Goal: Task Accomplishment & Management: Use online tool/utility

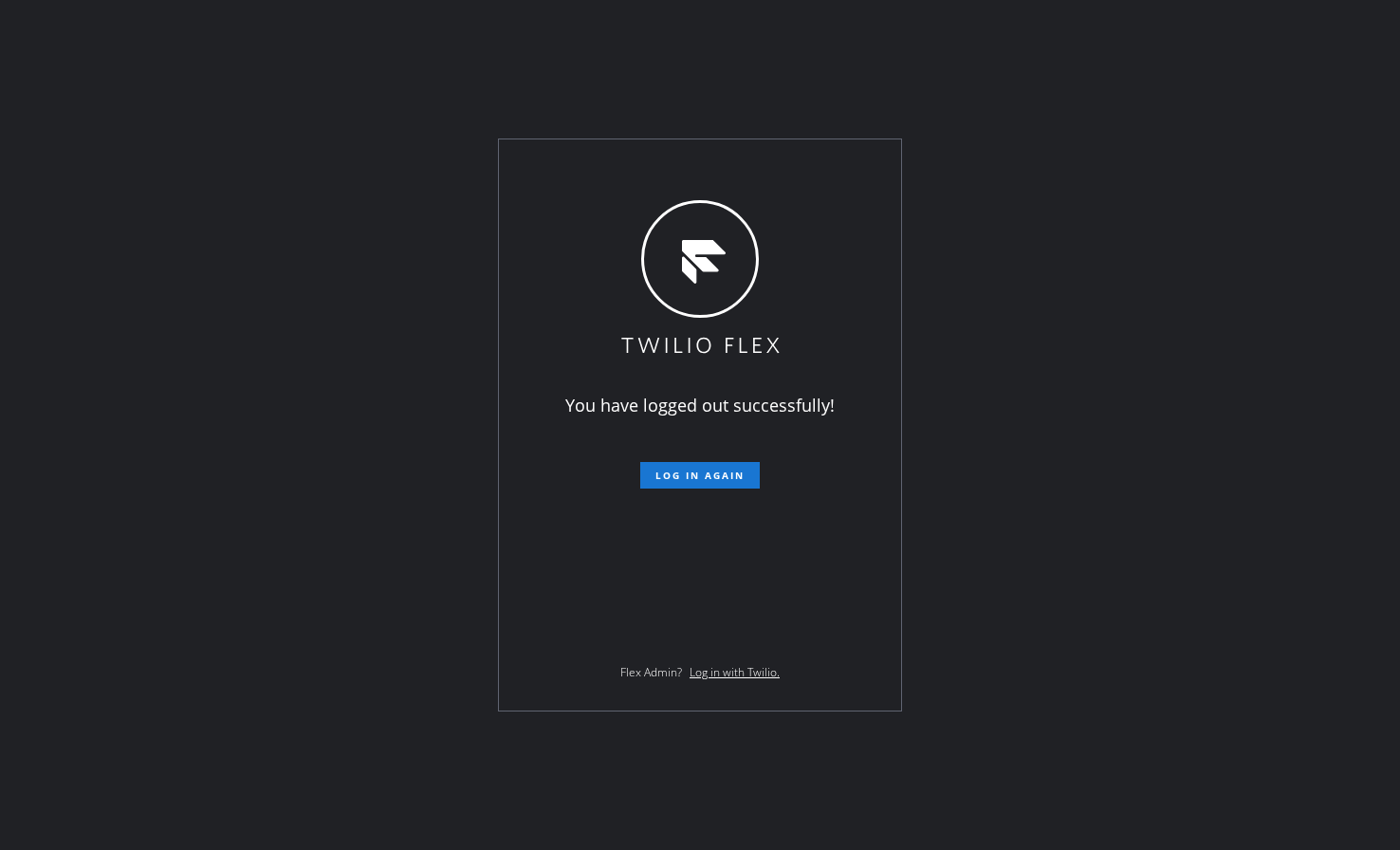
click at [77, 515] on div "You have logged out successfully! Log in again Flex Admin? Log in with Twilio." at bounding box center [700, 425] width 1400 height 850
click at [698, 478] on span "Log in again" at bounding box center [699, 476] width 89 height 13
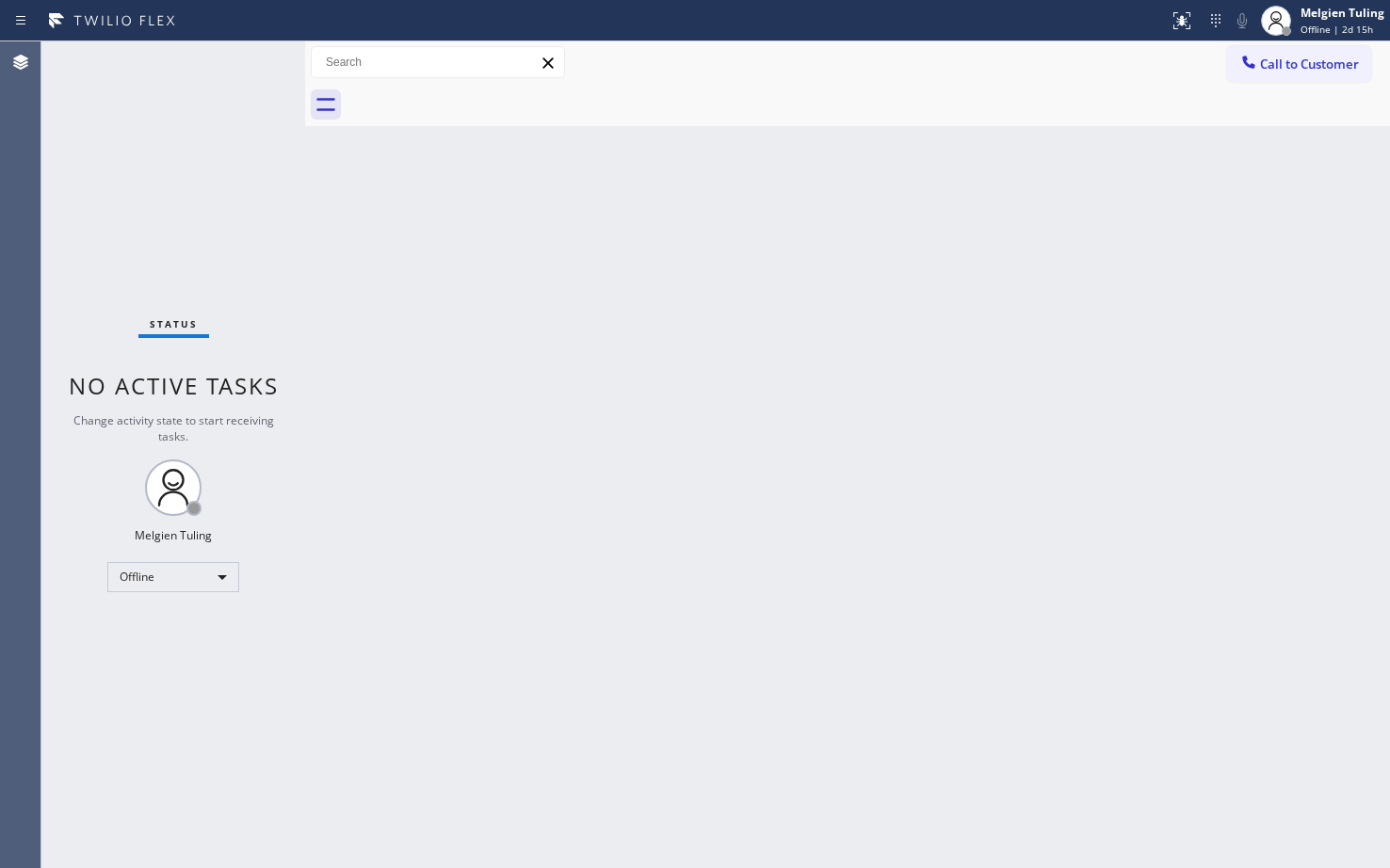
click at [612, 502] on div "Back to Dashboard Change Sender ID Customers Technicians Select a contact Outbo…" at bounding box center [846, 455] width 1084 height 826
click at [209, 578] on div "Offline" at bounding box center [173, 577] width 131 height 30
click at [136, 634] on li "Available" at bounding box center [172, 627] width 128 height 23
click at [514, 529] on div "Back to Dashboard Change Sender ID Customers Technicians Select a contact Outbo…" at bounding box center [846, 455] width 1084 height 826
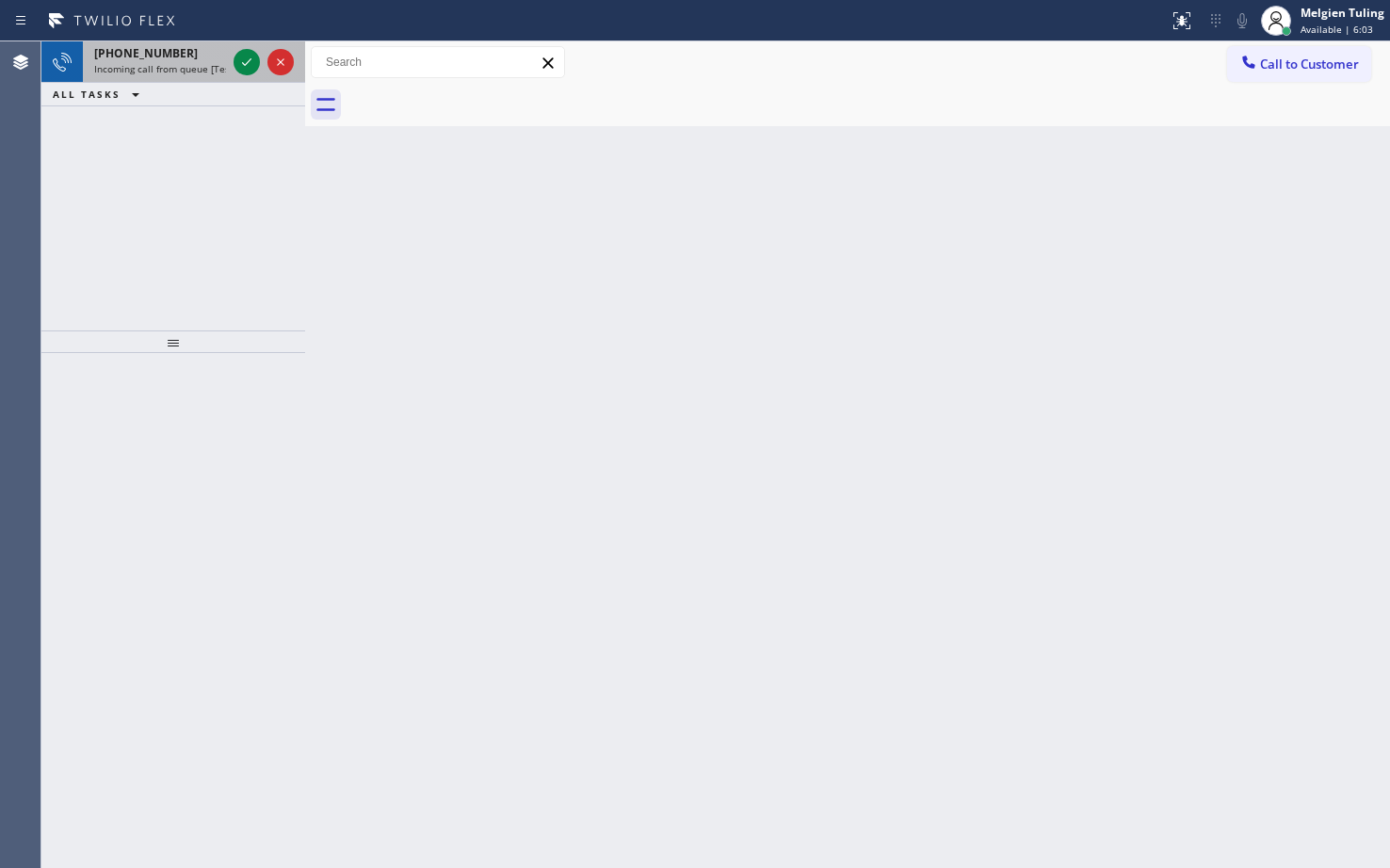
drag, startPoint x: 120, startPoint y: 123, endPoint x: 193, endPoint y: 72, distance: 89.1
click at [123, 123] on div "+17608801765 Incoming call from queue [Test] All ALL TASKS ALL TASKS ACTIVE TAS…" at bounding box center [173, 187] width 264 height 289
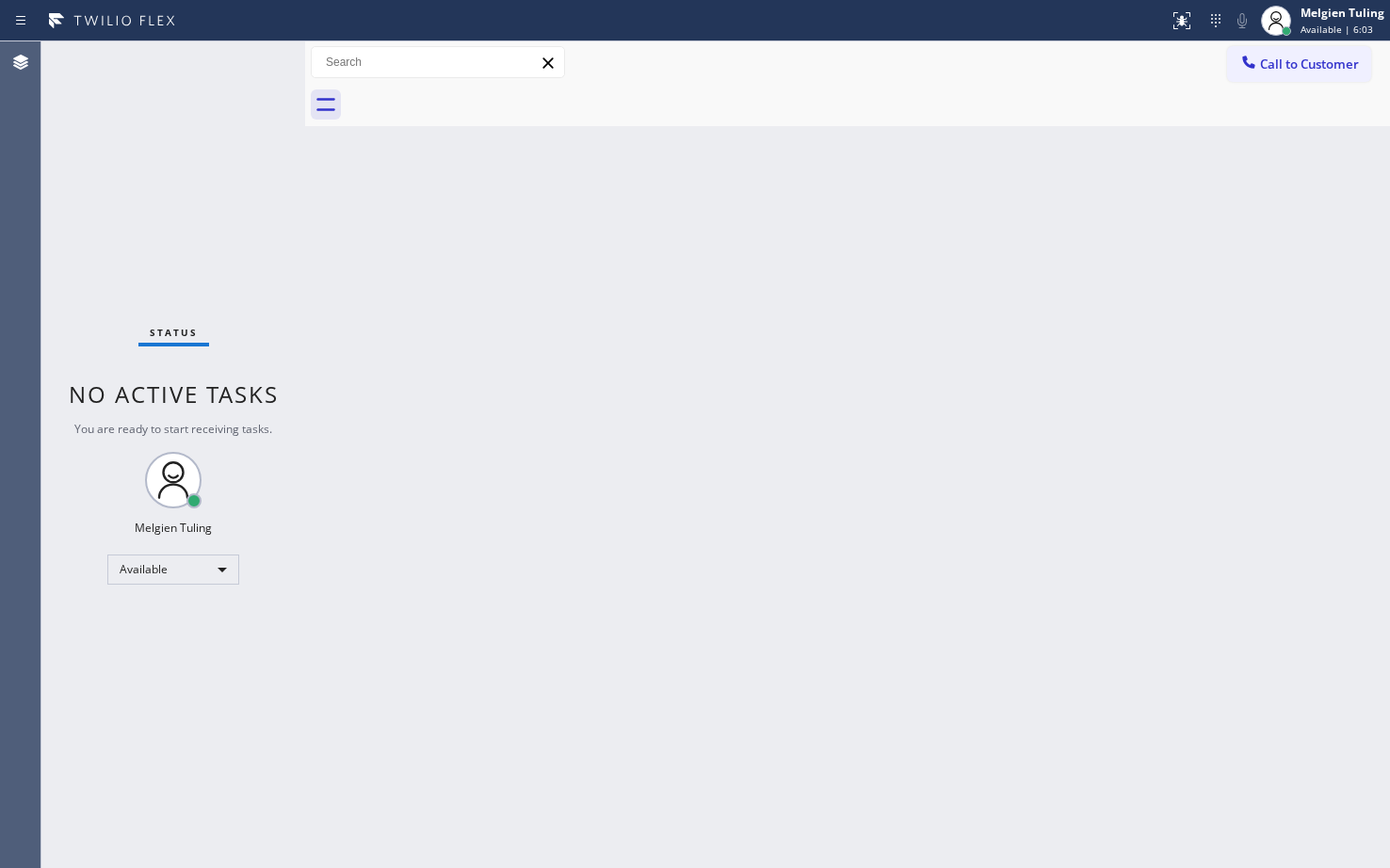
click at [242, 59] on div "Status No active tasks You are ready to start receiving tasks. Melgien Tuling A…" at bounding box center [173, 455] width 264 height 826
click at [90, 168] on div "Status No active tasks You are ready to start receiving tasks. Melgien Tuling A…" at bounding box center [173, 455] width 264 height 826
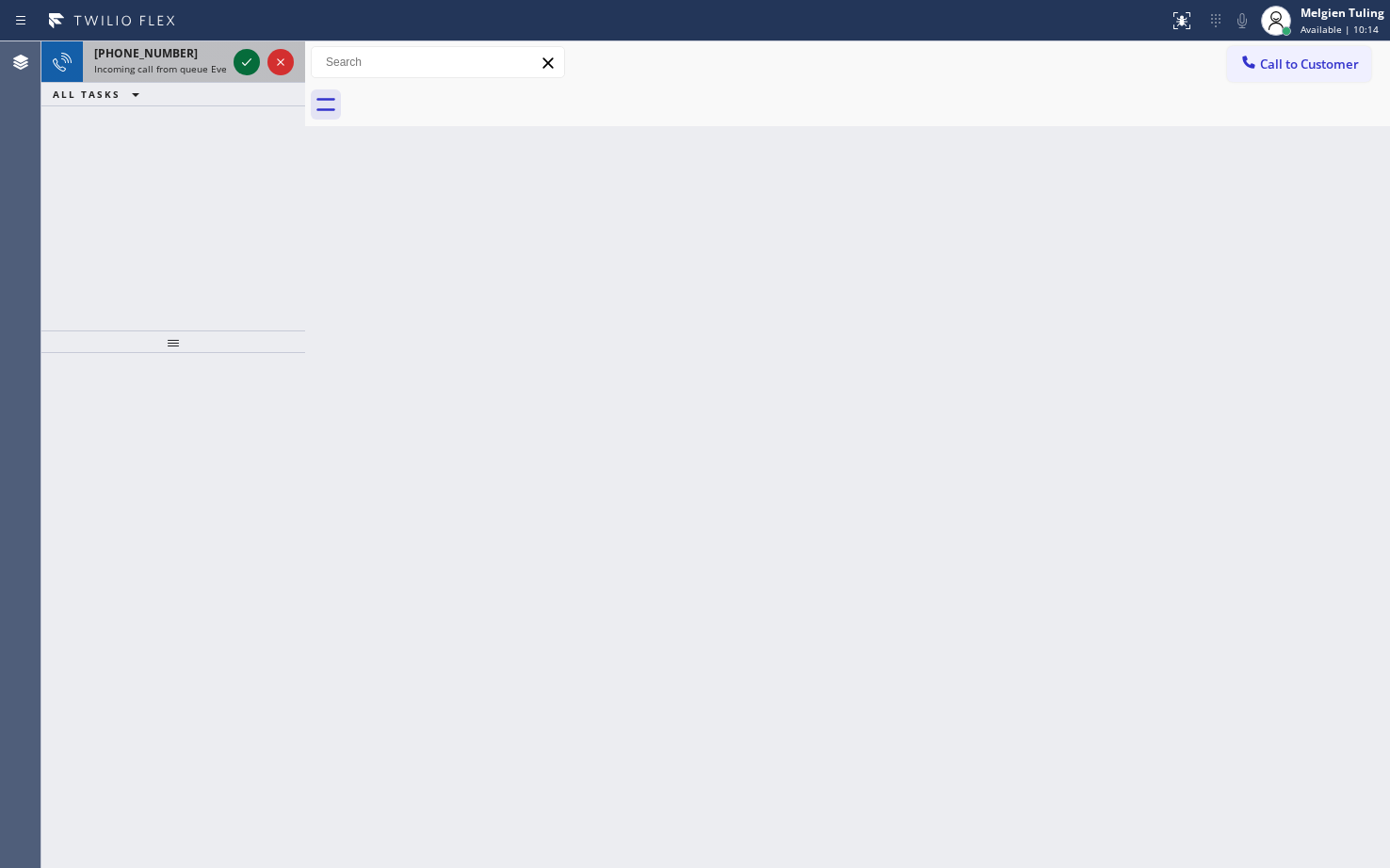
click at [236, 61] on icon at bounding box center [247, 62] width 23 height 23
click at [243, 64] on icon at bounding box center [247, 62] width 10 height 8
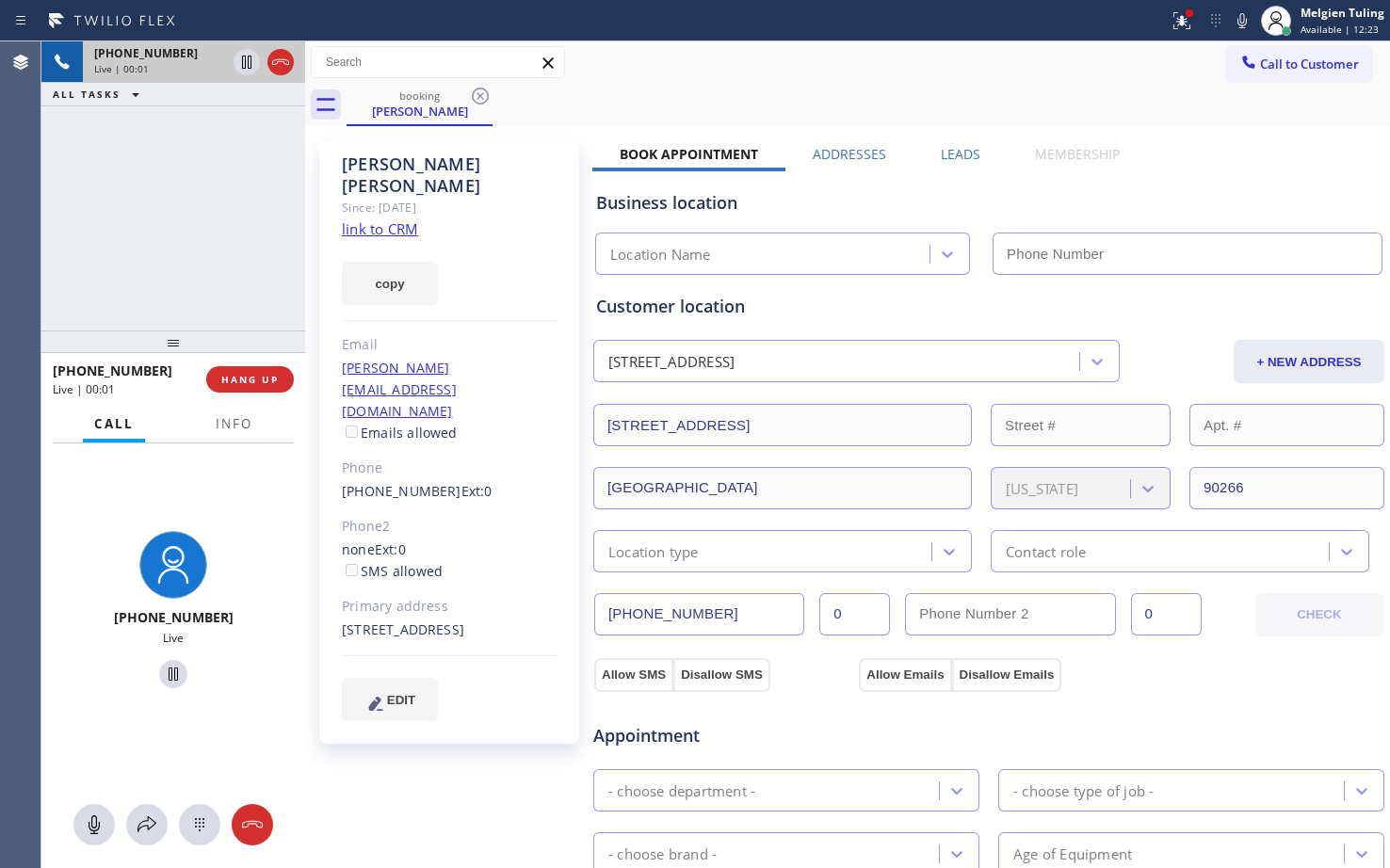
type input "(855) 999-4417"
click at [376, 219] on link "link to CRM" at bounding box center [380, 228] width 76 height 19
drag, startPoint x: 459, startPoint y: 168, endPoint x: 412, endPoint y: 166, distance: 47.0
click at [412, 166] on div "Nandan Kalle" at bounding box center [449, 174] width 215 height 43
copy div "Kalle"
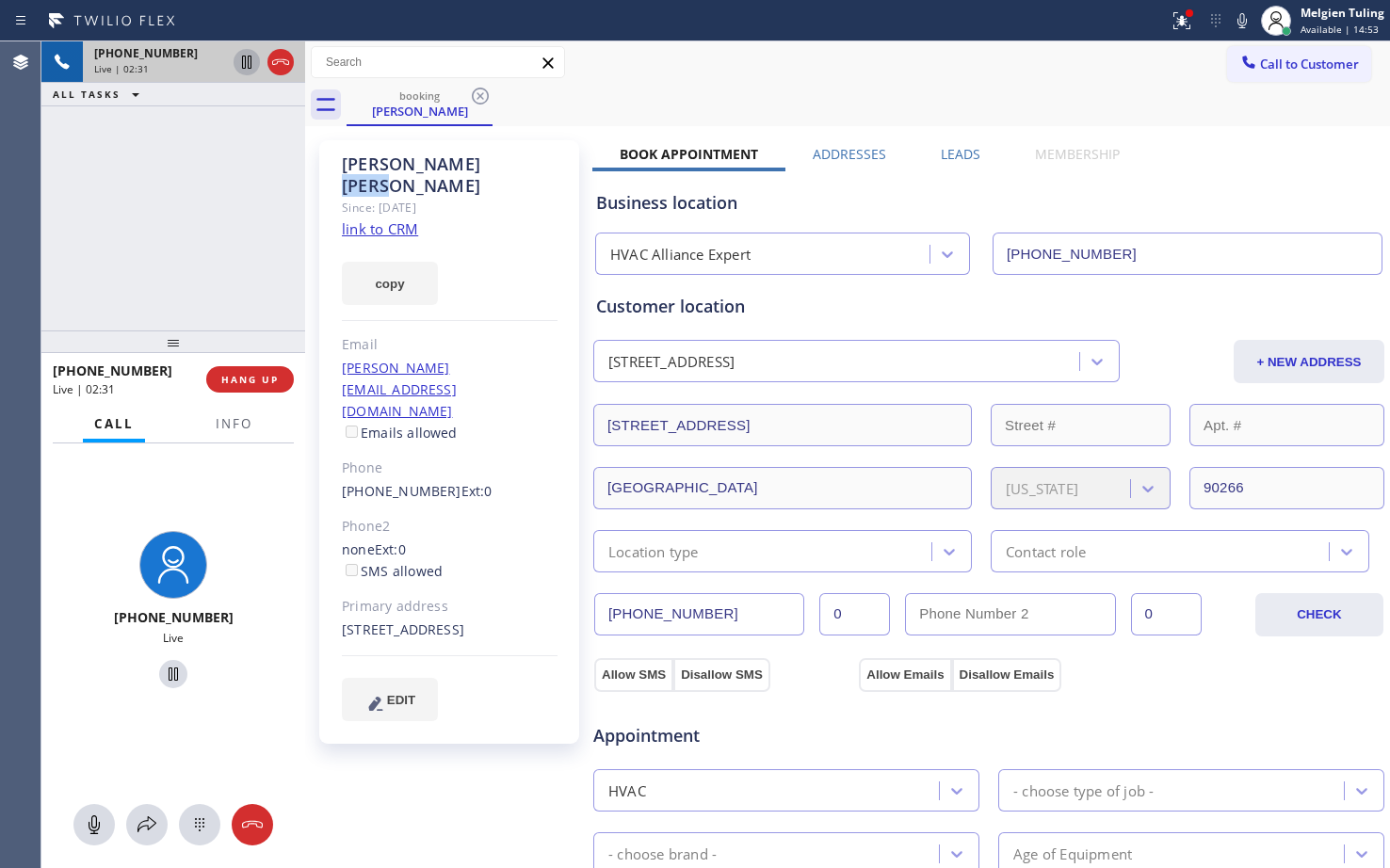
click at [248, 61] on icon at bounding box center [247, 62] width 10 height 13
click at [1245, 19] on icon at bounding box center [1242, 21] width 10 height 15
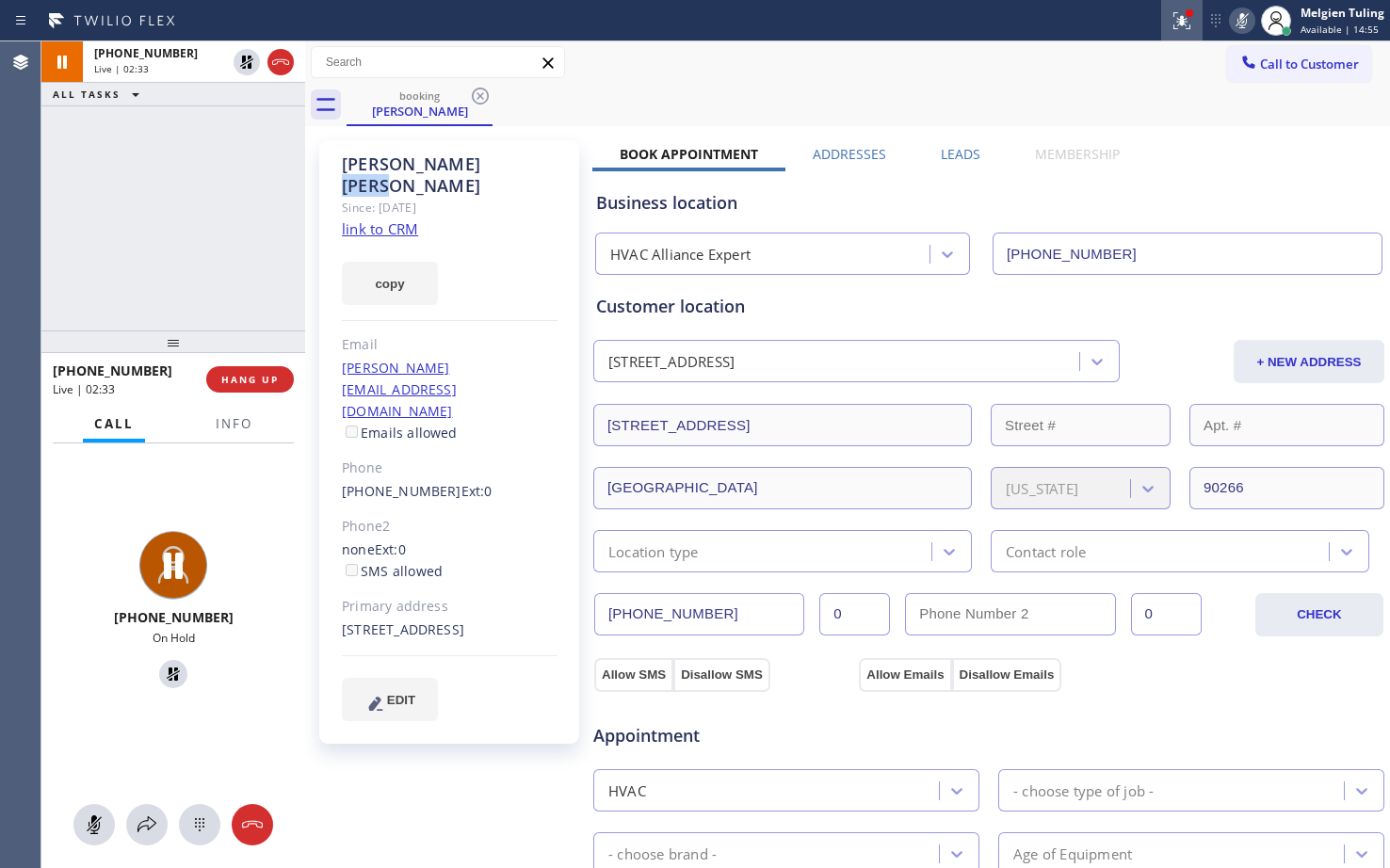
click at [1179, 13] on icon at bounding box center [1182, 21] width 23 height 23
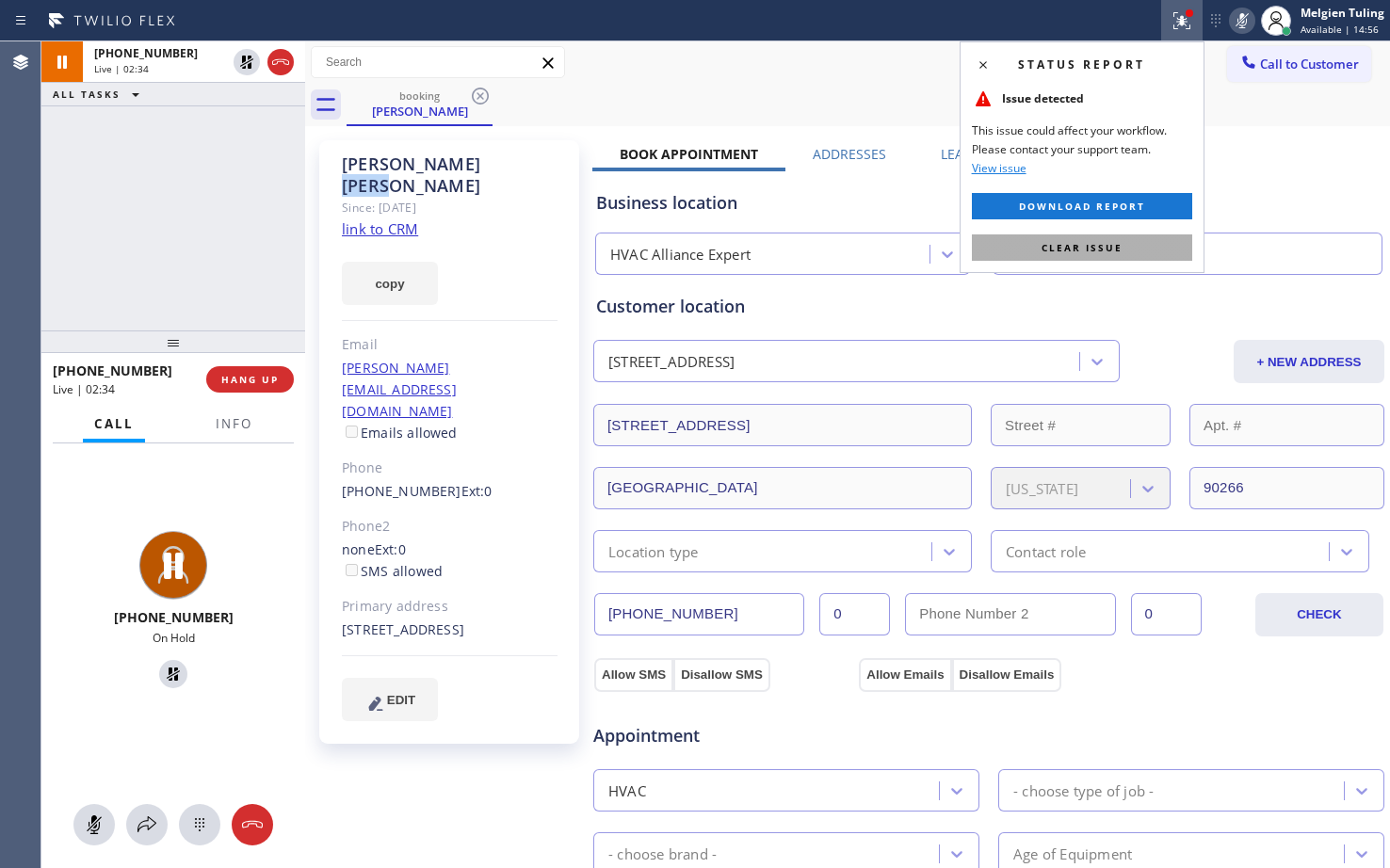
click at [1081, 252] on span "Clear issue" at bounding box center [1082, 247] width 81 height 13
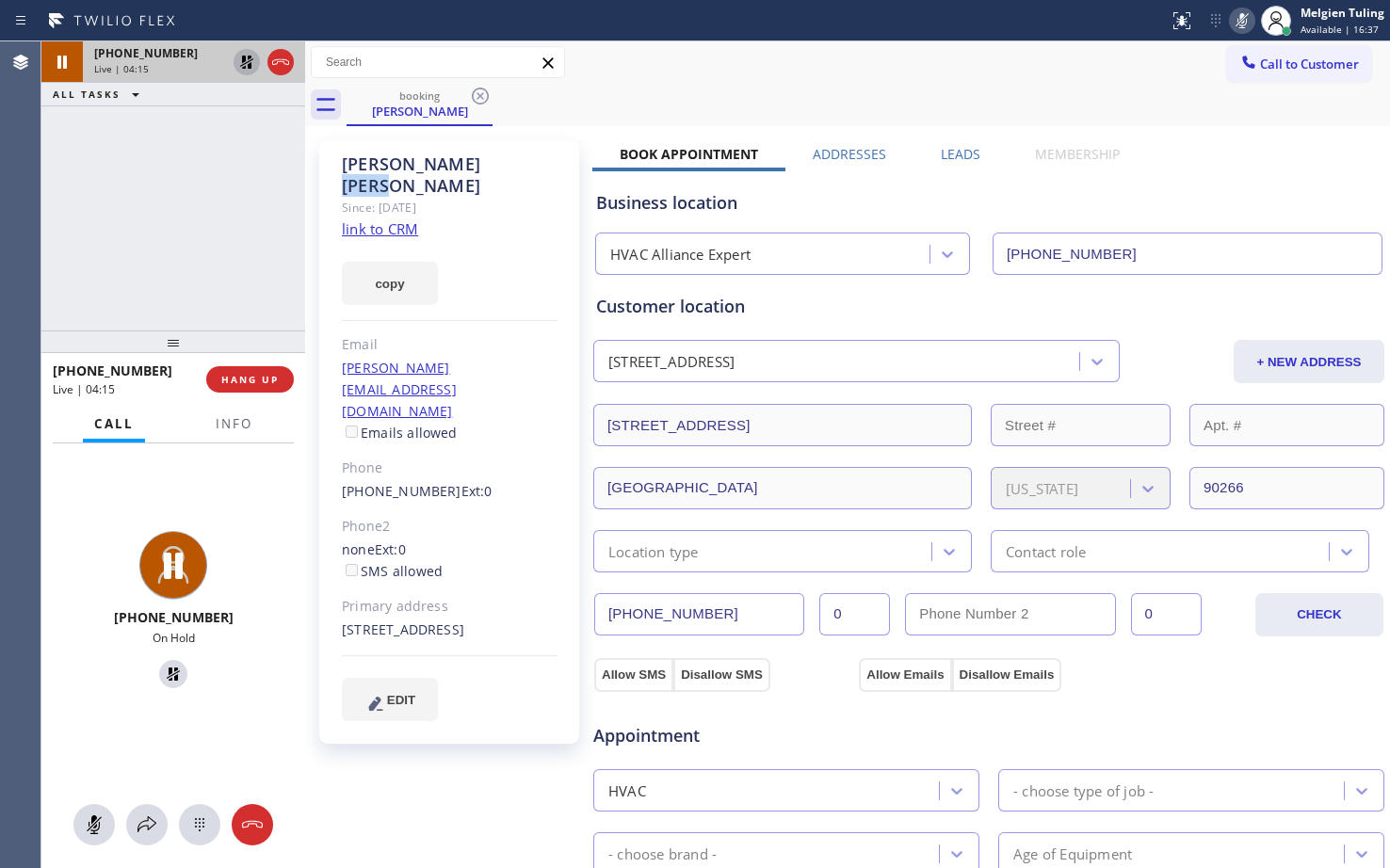
click at [247, 64] on icon at bounding box center [247, 62] width 23 height 23
click at [1248, 21] on icon at bounding box center [1242, 21] width 23 height 23
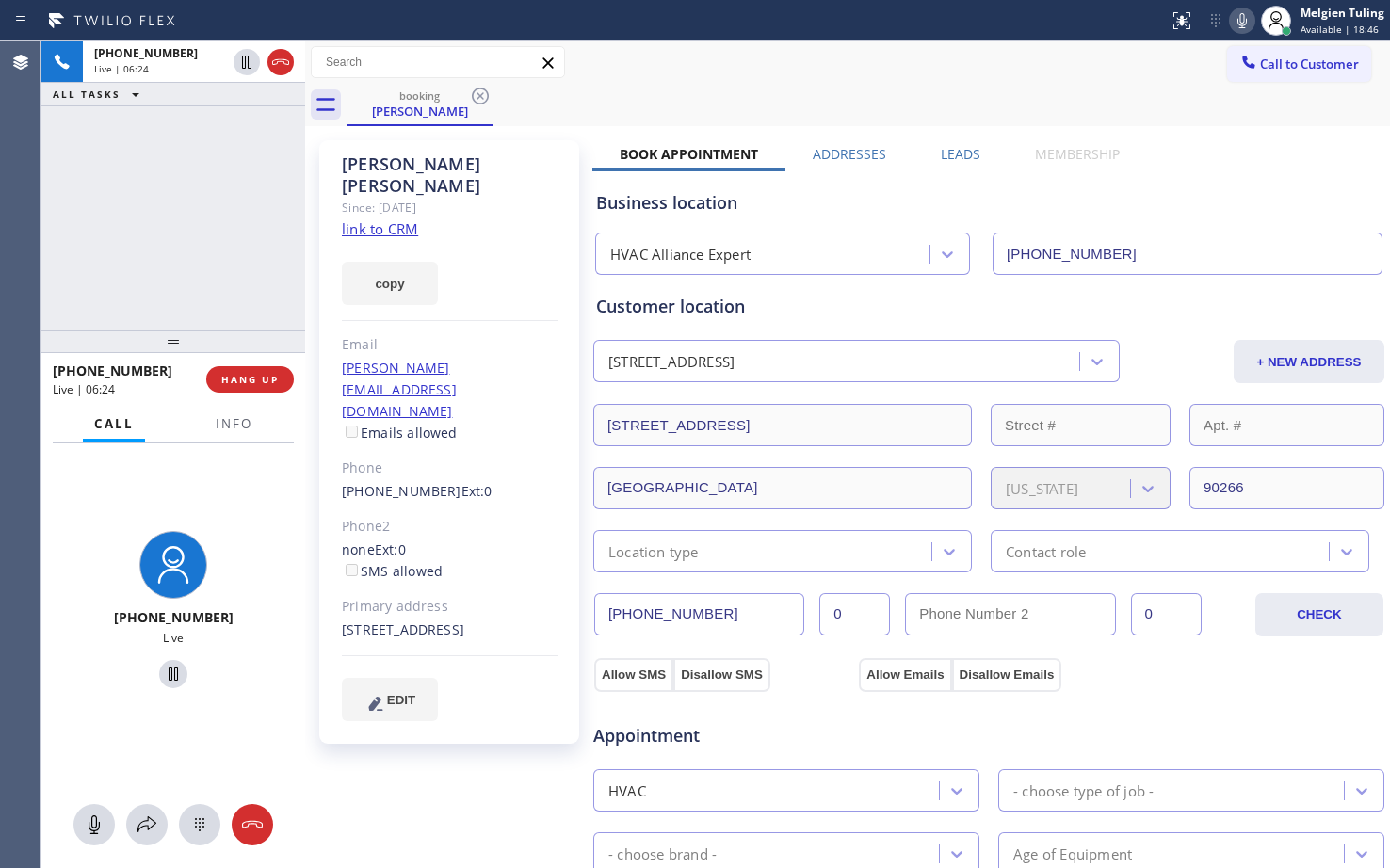
click at [206, 181] on div "+13102611975 Live | 06:24 ALL TASKS ALL TASKS ACTIVE TASKS TASKS IN WRAP UP" at bounding box center [173, 187] width 264 height 289
click at [1241, 23] on icon at bounding box center [1242, 21] width 10 height 15
click at [246, 61] on icon at bounding box center [247, 62] width 10 height 13
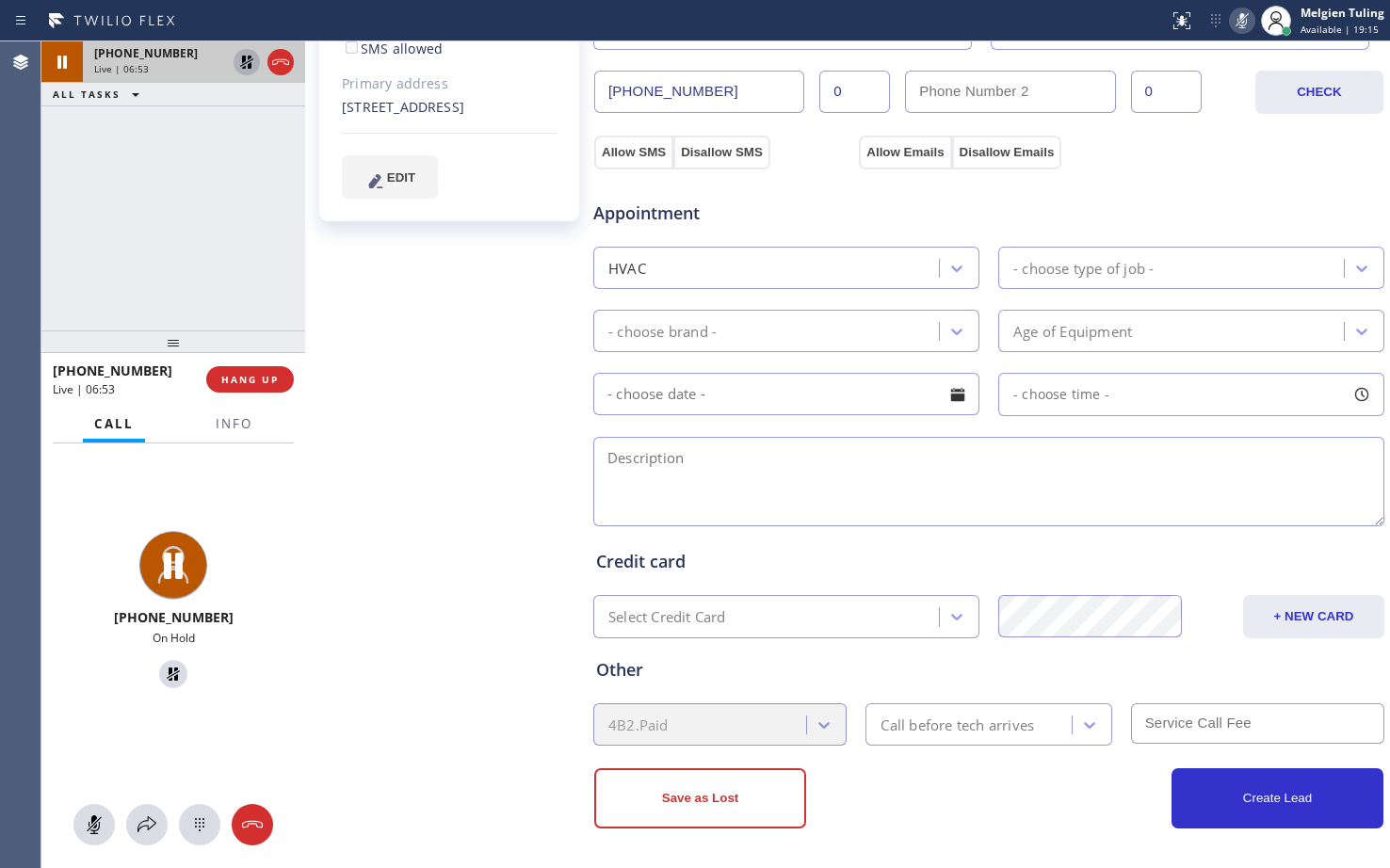
scroll to position [525, 0]
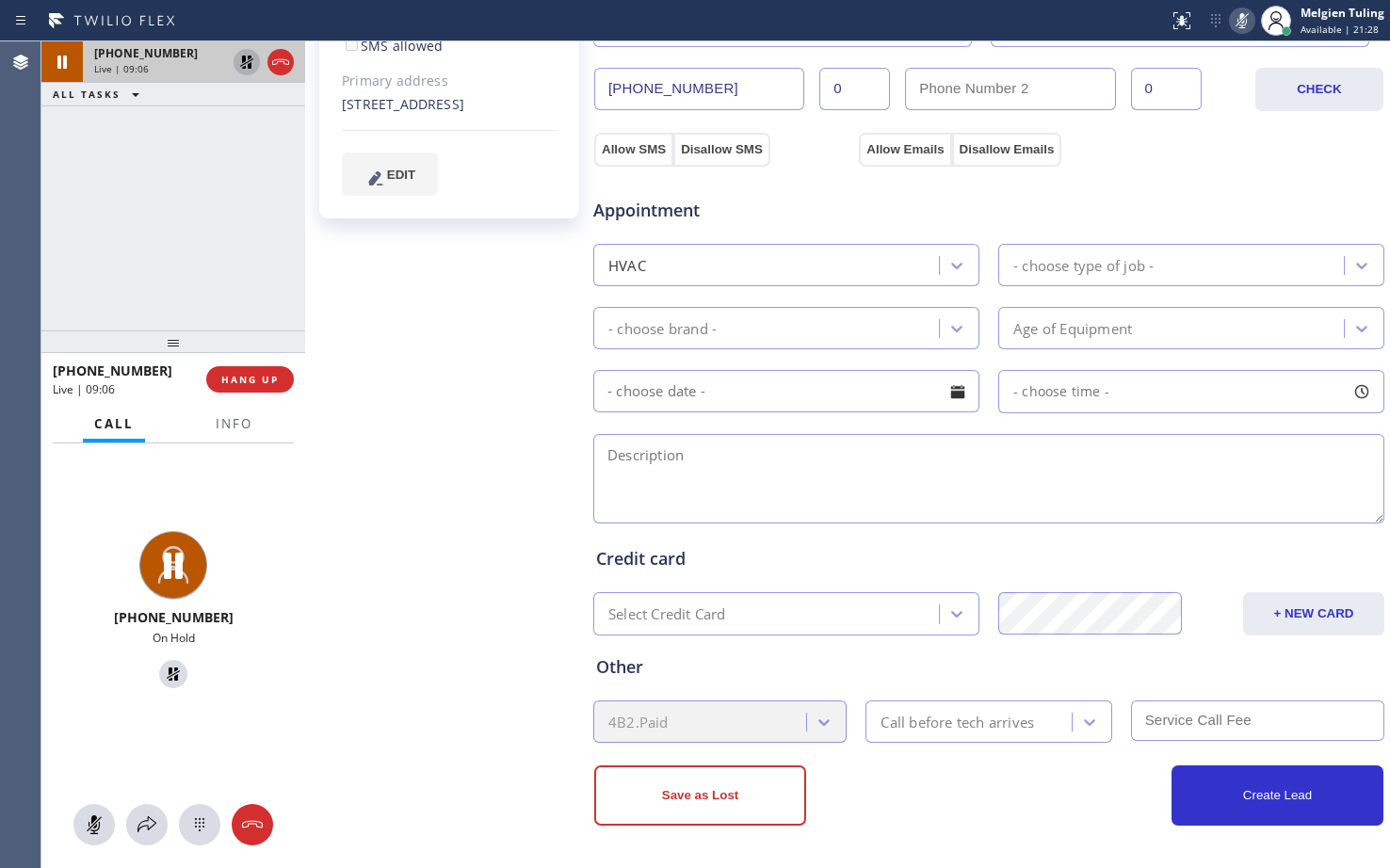
click at [243, 59] on icon at bounding box center [247, 62] width 13 height 13
click at [1244, 19] on icon at bounding box center [1242, 21] width 23 height 23
click at [1202, 166] on div "Appointment HVAC - choose type of job - - choose brand - Age of Equipment - cho…" at bounding box center [988, 346] width 793 height 362
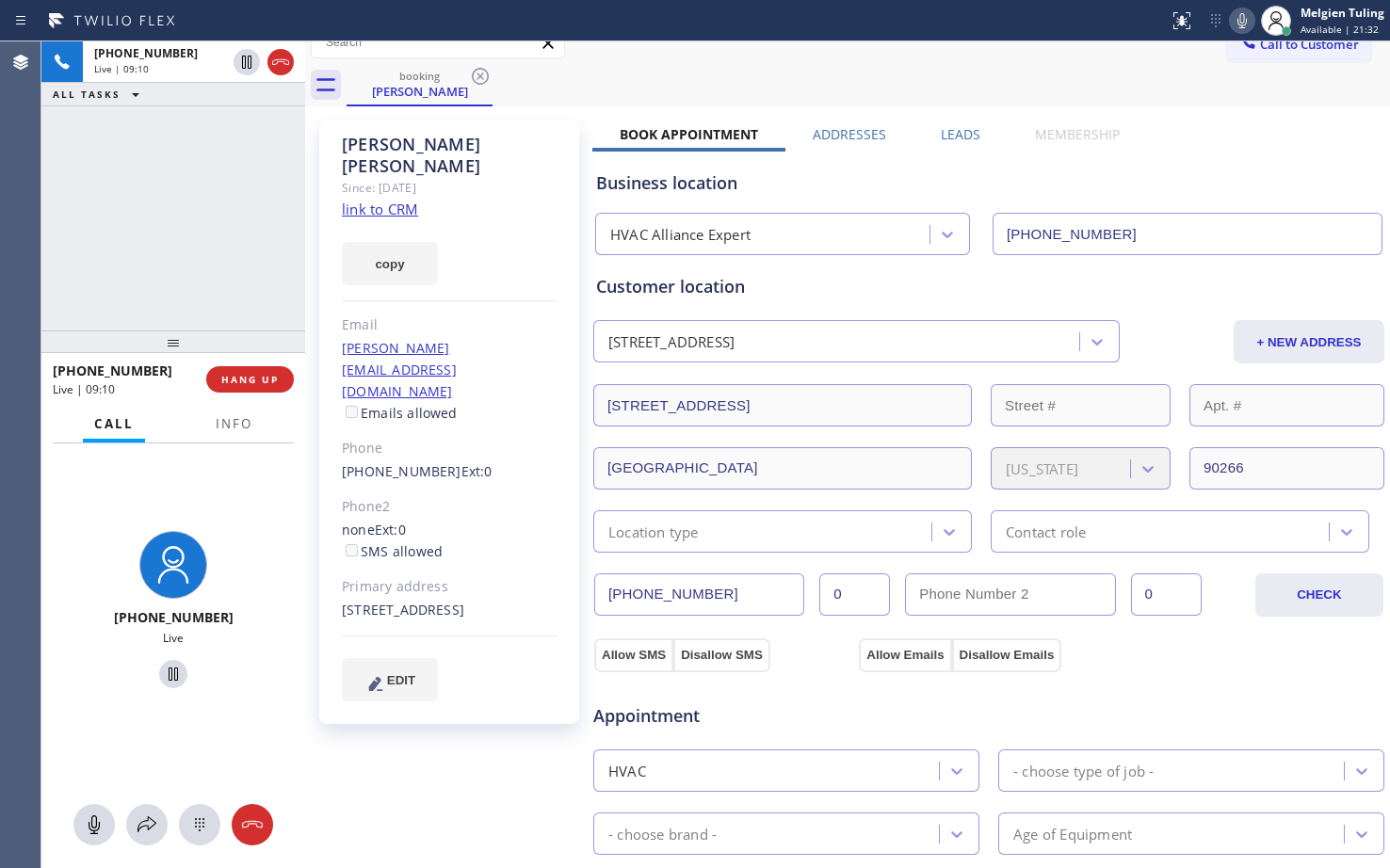
scroll to position [0, 0]
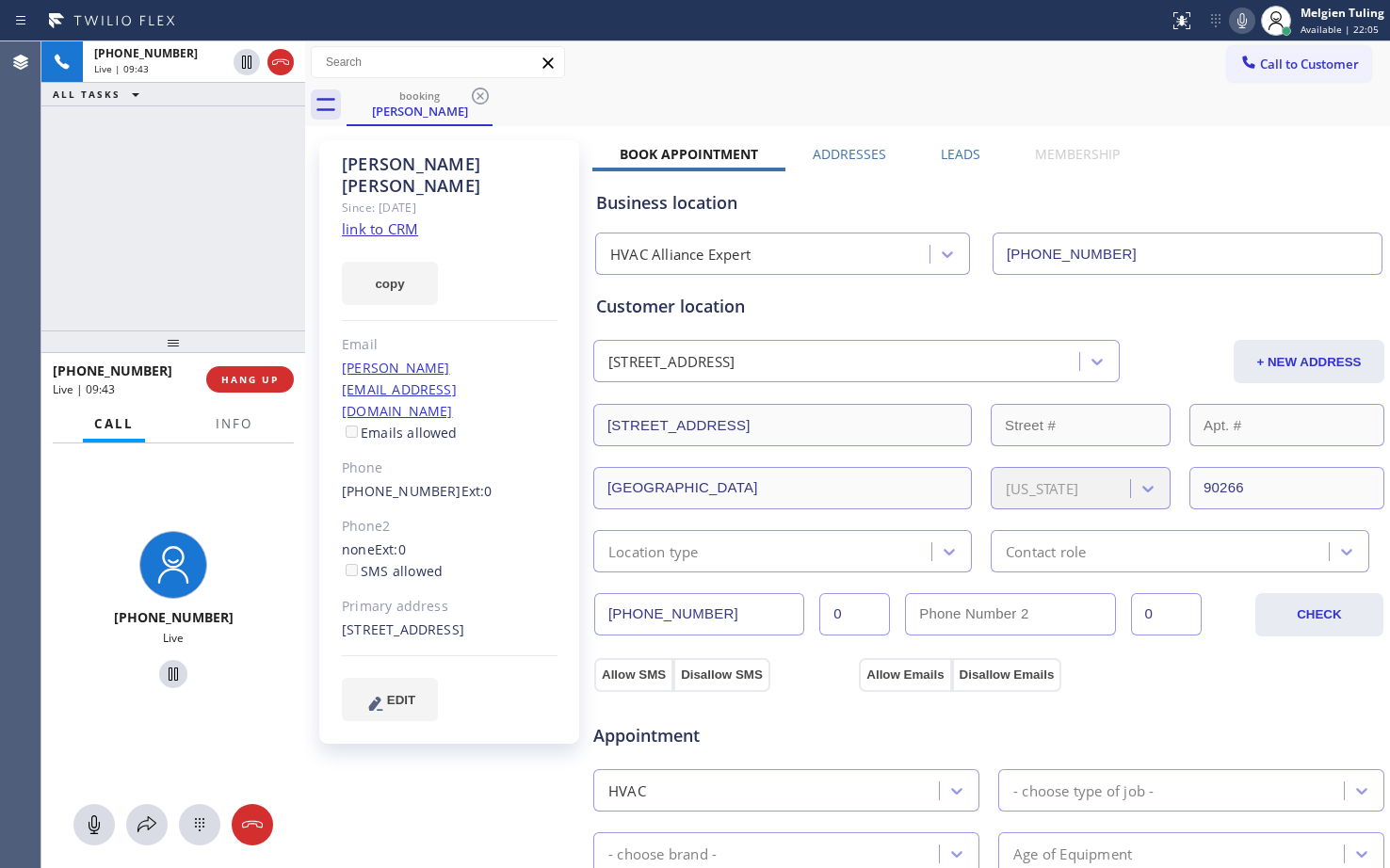
click at [220, 205] on div "+13102611975 Live | 09:43 ALL TASKS ALL TASKS ACTIVE TASKS TASKS IN WRAP UP" at bounding box center [173, 187] width 264 height 289
click at [237, 425] on span "Info" at bounding box center [233, 424] width 37 height 17
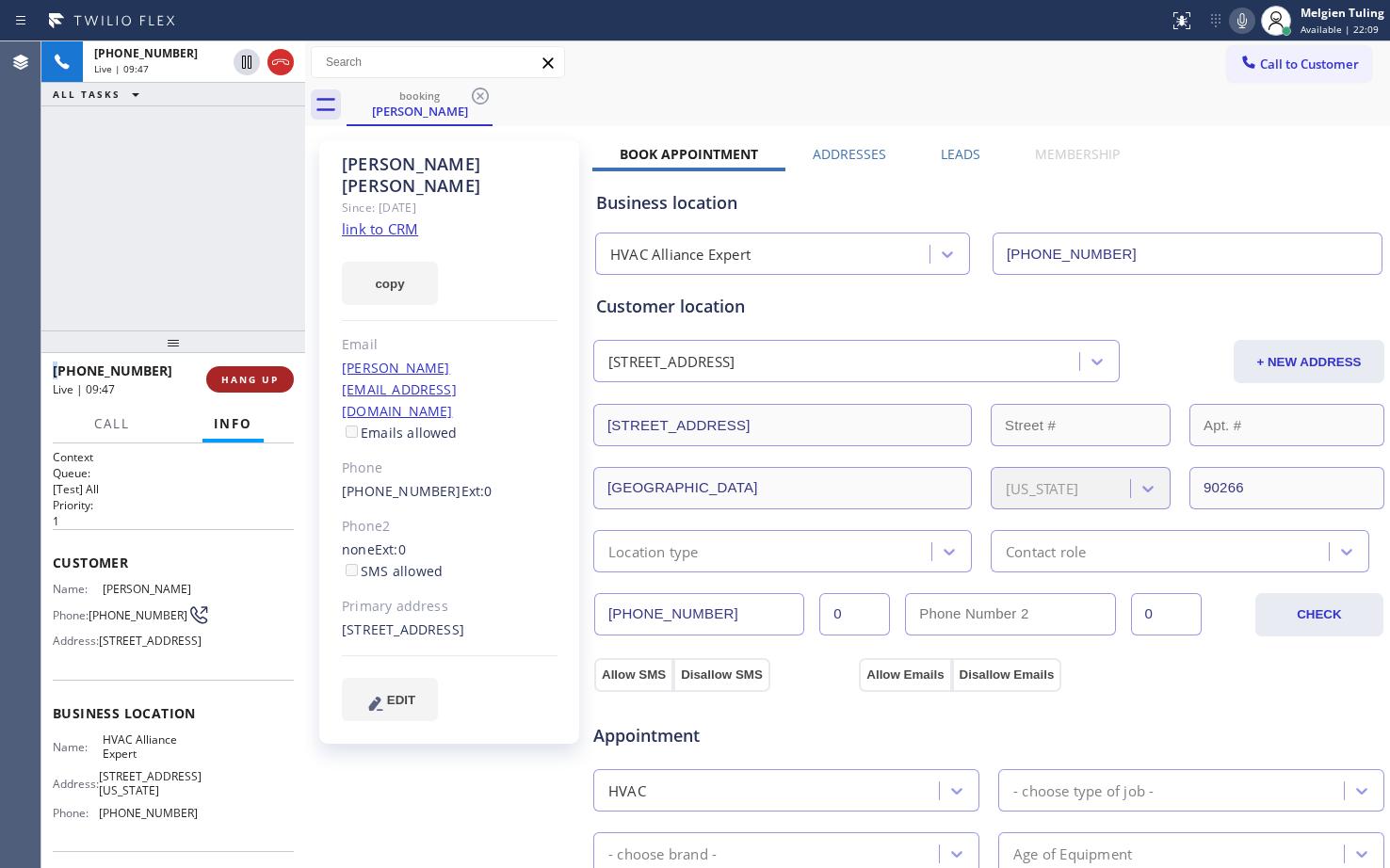
click at [259, 371] on button "HANG UP" at bounding box center [250, 380] width 88 height 27
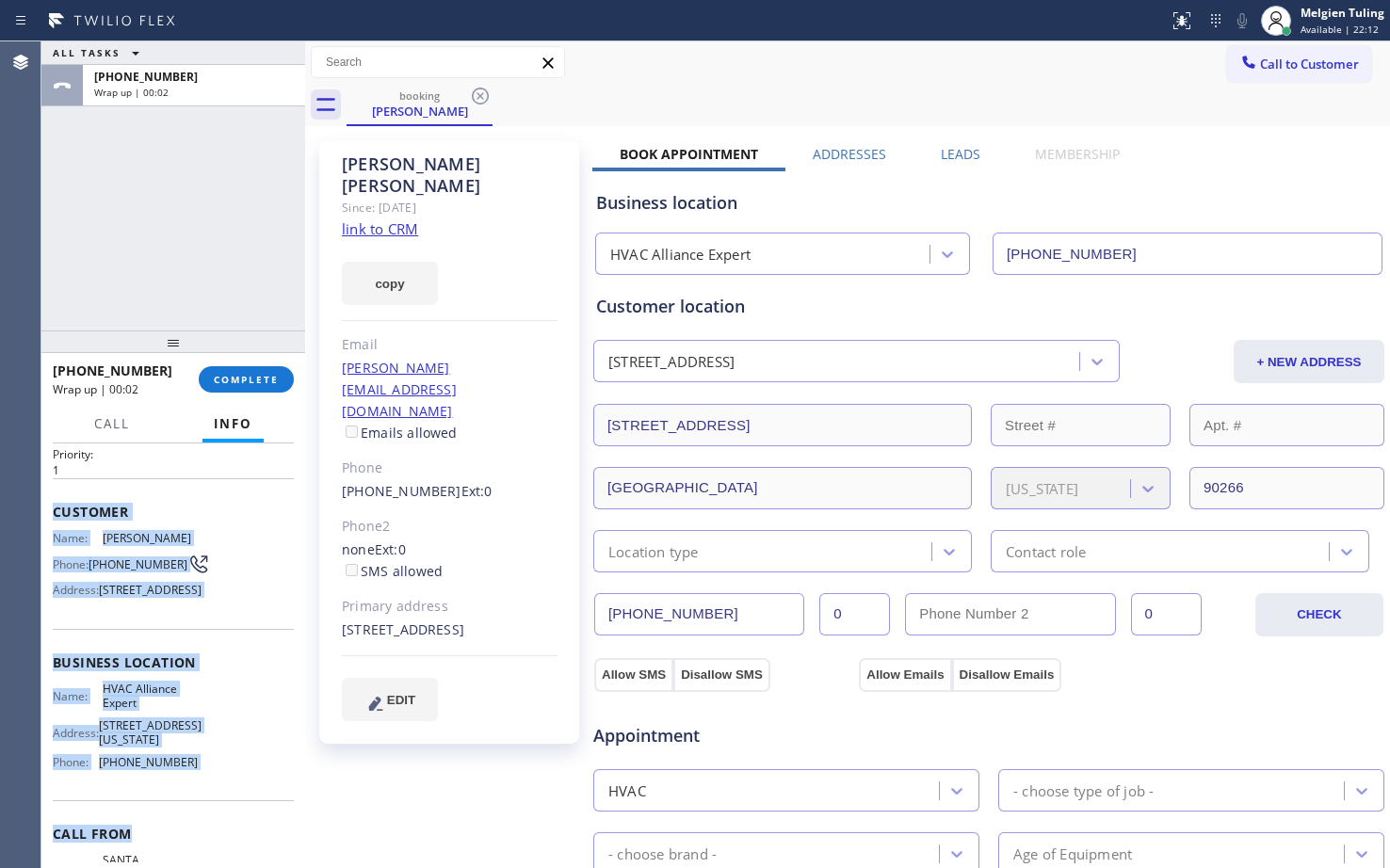
scroll to position [94, 0]
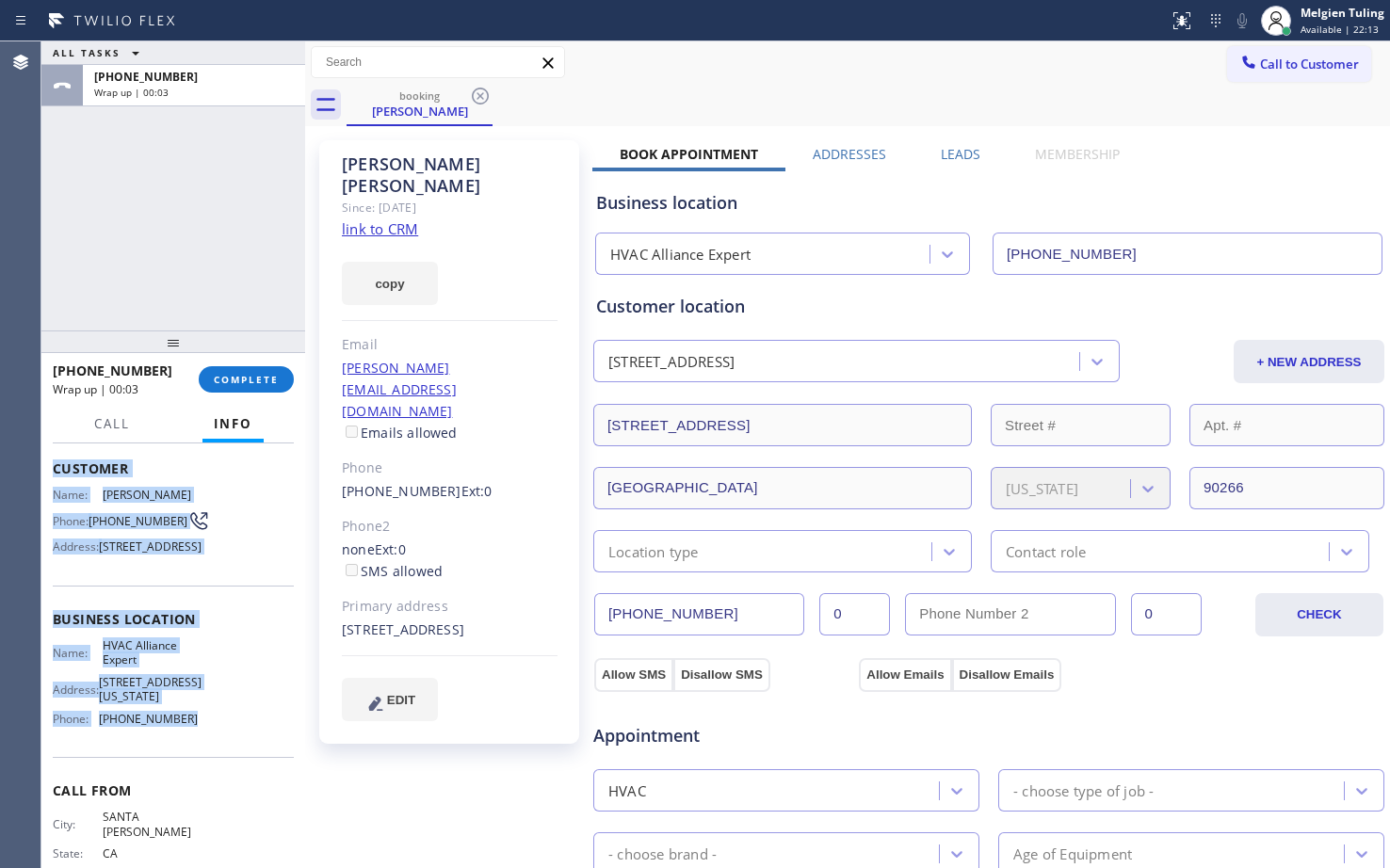
drag, startPoint x: 50, startPoint y: 560, endPoint x: 192, endPoint y: 753, distance: 239.6
click at [192, 753] on div "Context Queue: [Test] All Priority: 1 Customer Name: Nandan Kalle Phone: (310) …" at bounding box center [173, 656] width 264 height 424
copy div "Customer Name: Nandan Kalle Phone: (310) 261-1975 Address: 1340 21st St, Manhat…"
click at [241, 497] on div "Name: Nandan Kalle Phone: (310) 261-1975 Address: 1340 21st St, Manhattan Beach…" at bounding box center [172, 524] width 241 height 74
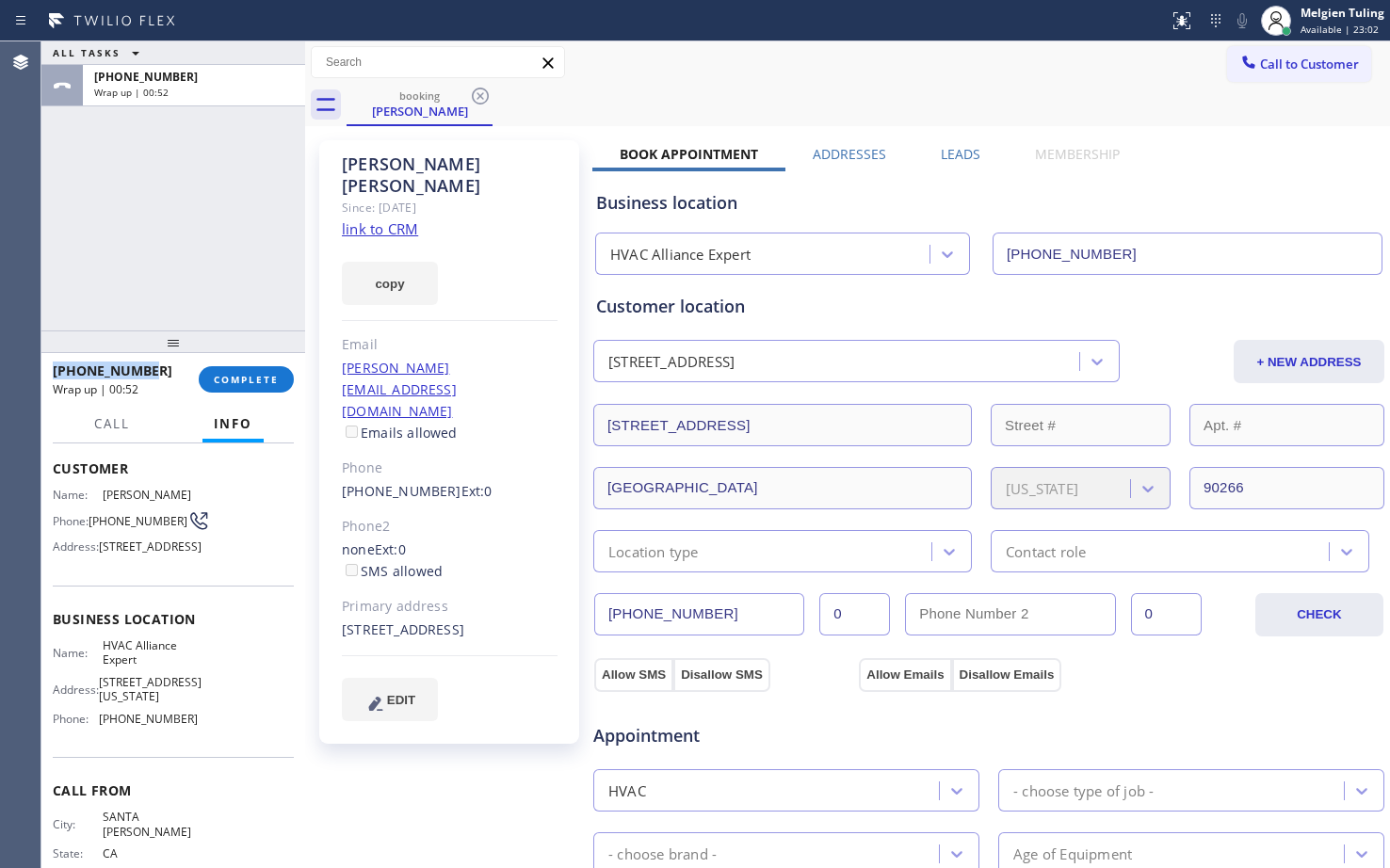
drag, startPoint x: 144, startPoint y: 365, endPoint x: 49, endPoint y: 363, distance: 95.0
click at [49, 363] on div "+13102611975 Wrap up | 00:52 COMPLETE" at bounding box center [173, 379] width 264 height 52
copy span "+13102611975"
click at [243, 380] on span "COMPLETE" at bounding box center [246, 380] width 65 height 13
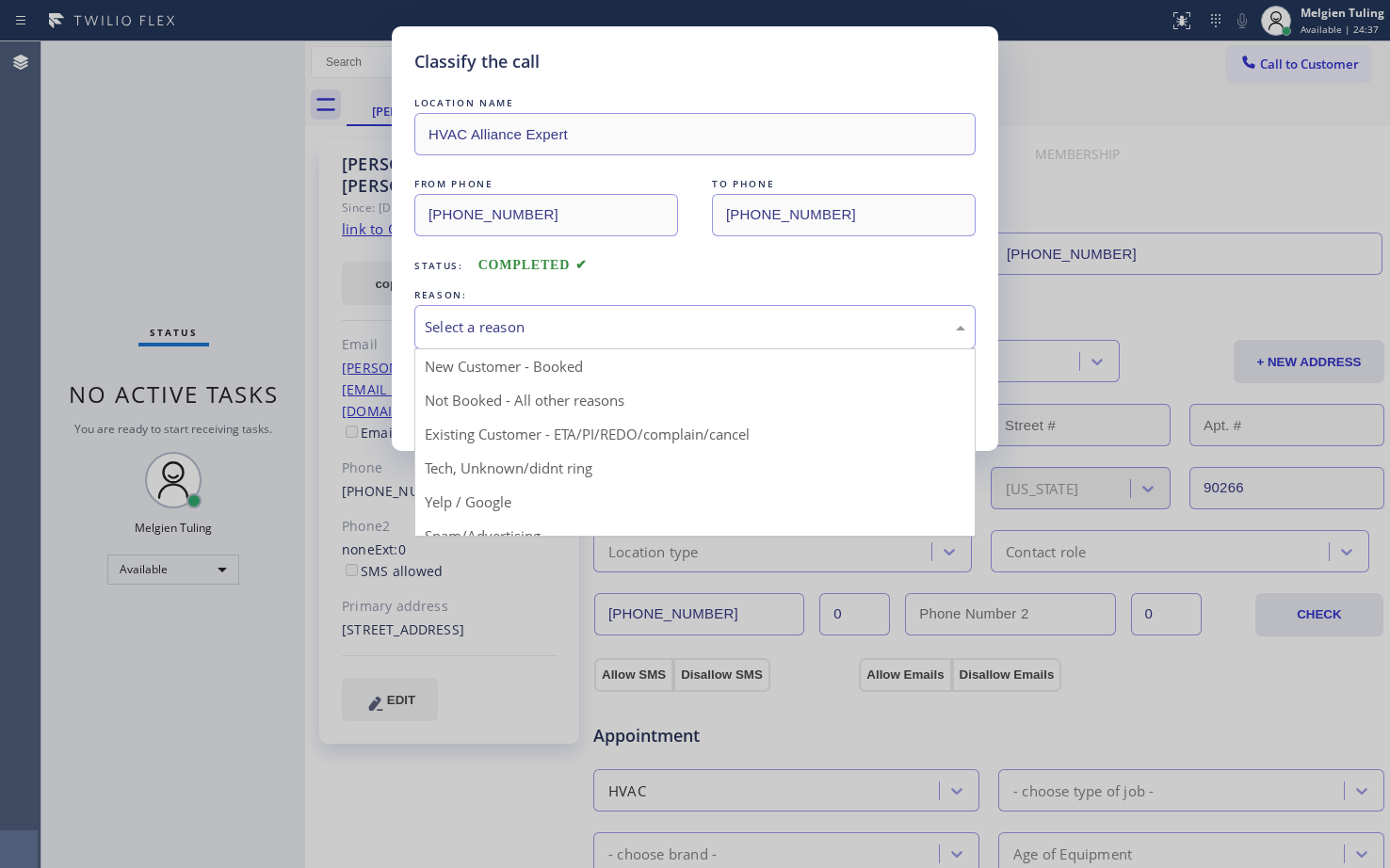
click at [507, 319] on div "Select a reason" at bounding box center [695, 326] width 541 height 22
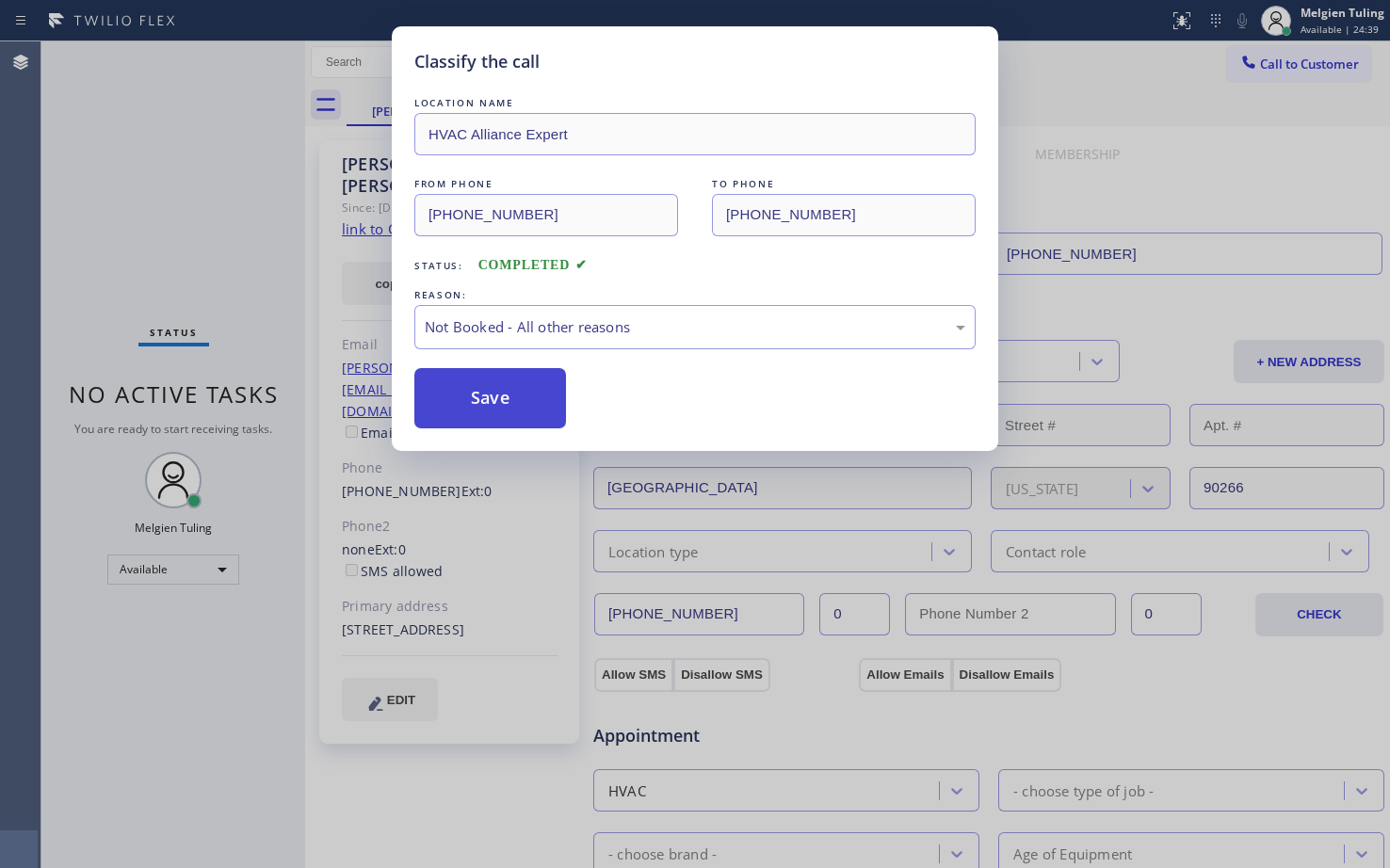
click at [489, 406] on button "Save" at bounding box center [489, 398] width 151 height 60
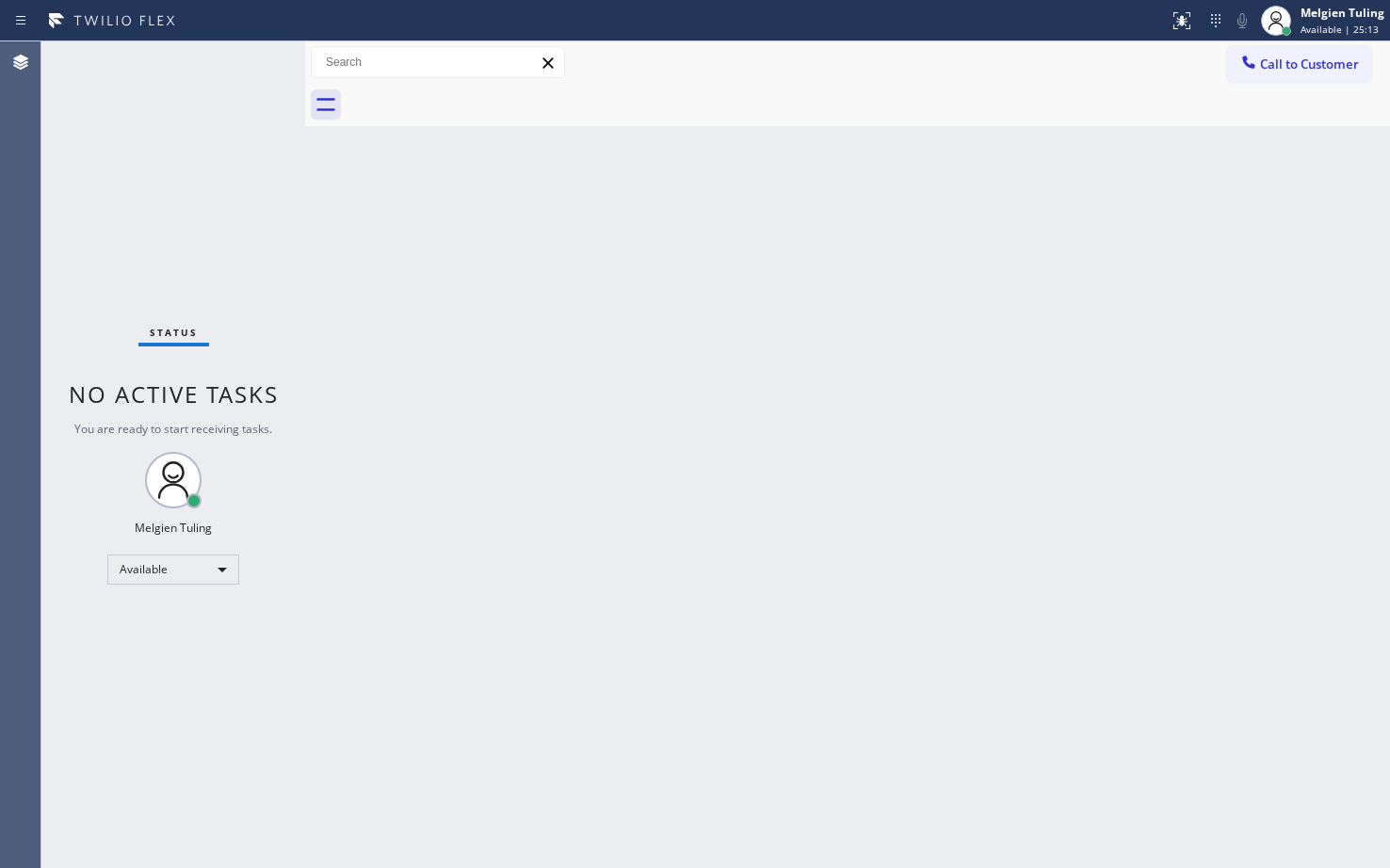
click at [395, 440] on div "Back to Dashboard Change Sender ID Customers Technicians Select a contact Outbo…" at bounding box center [846, 455] width 1084 height 826
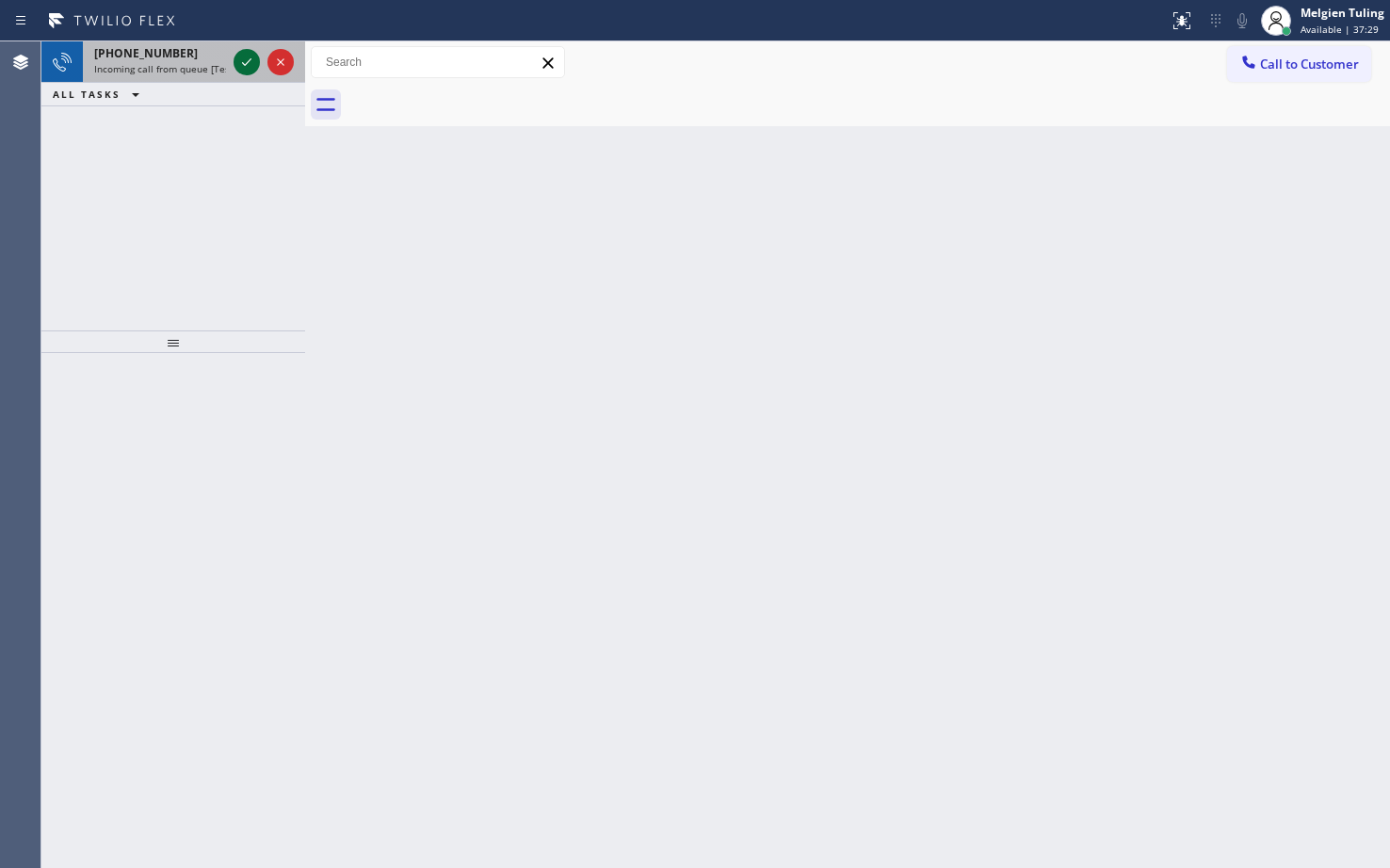
click at [248, 62] on icon at bounding box center [247, 62] width 10 height 8
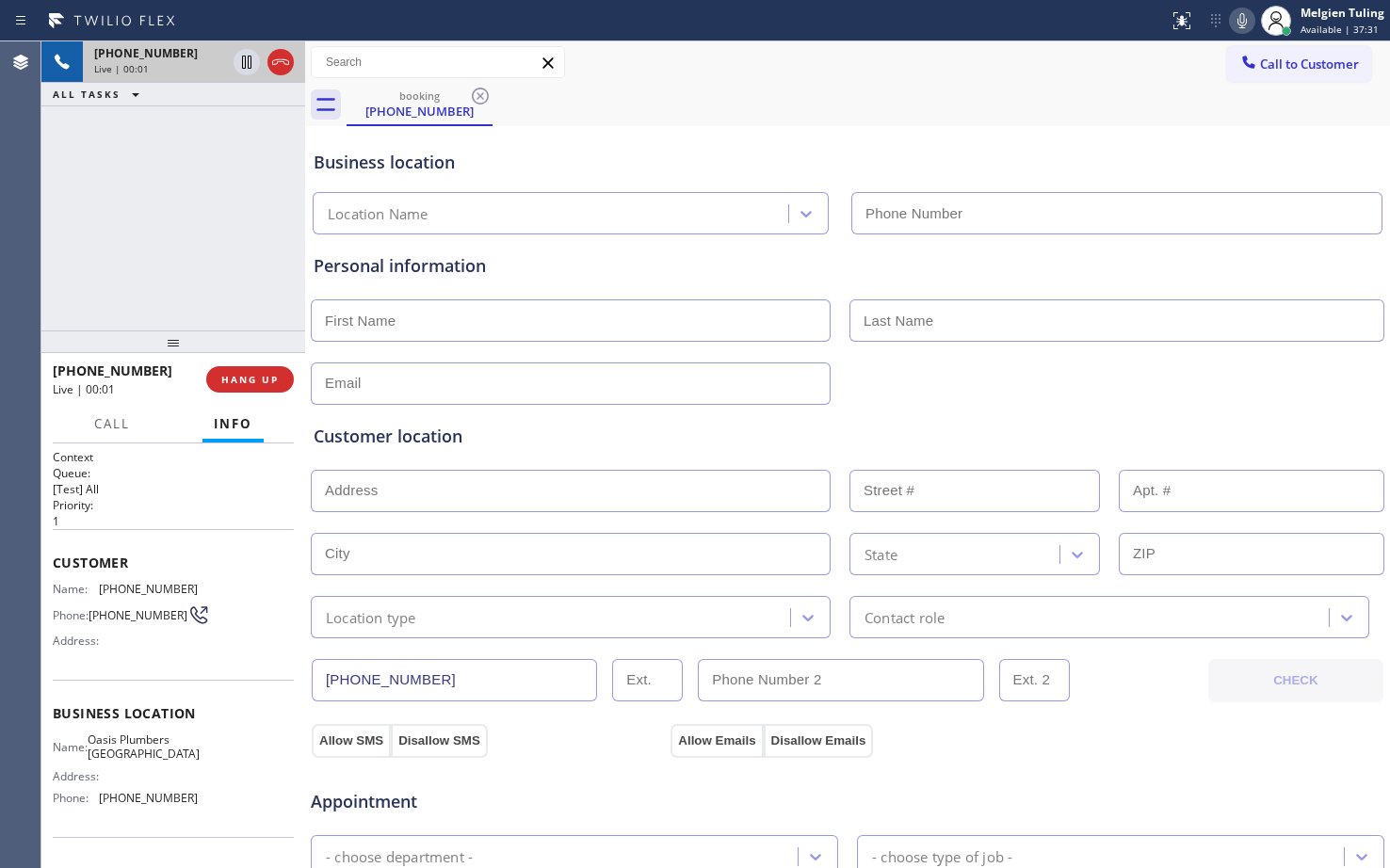
type input "(650) 731-0725"
click at [252, 383] on span "HANG UP" at bounding box center [249, 380] width 57 height 13
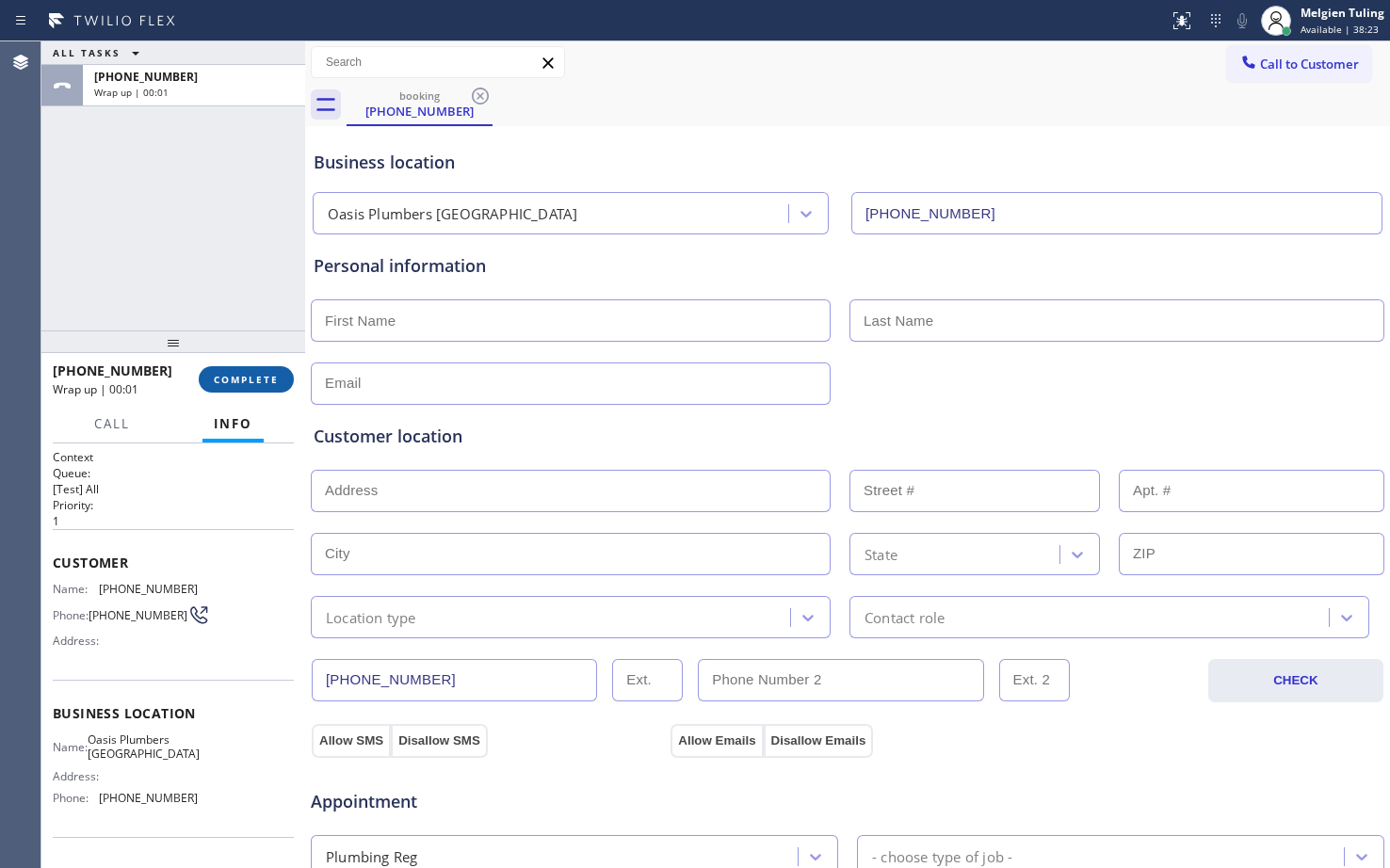
click at [245, 383] on span "COMPLETE" at bounding box center [246, 380] width 65 height 13
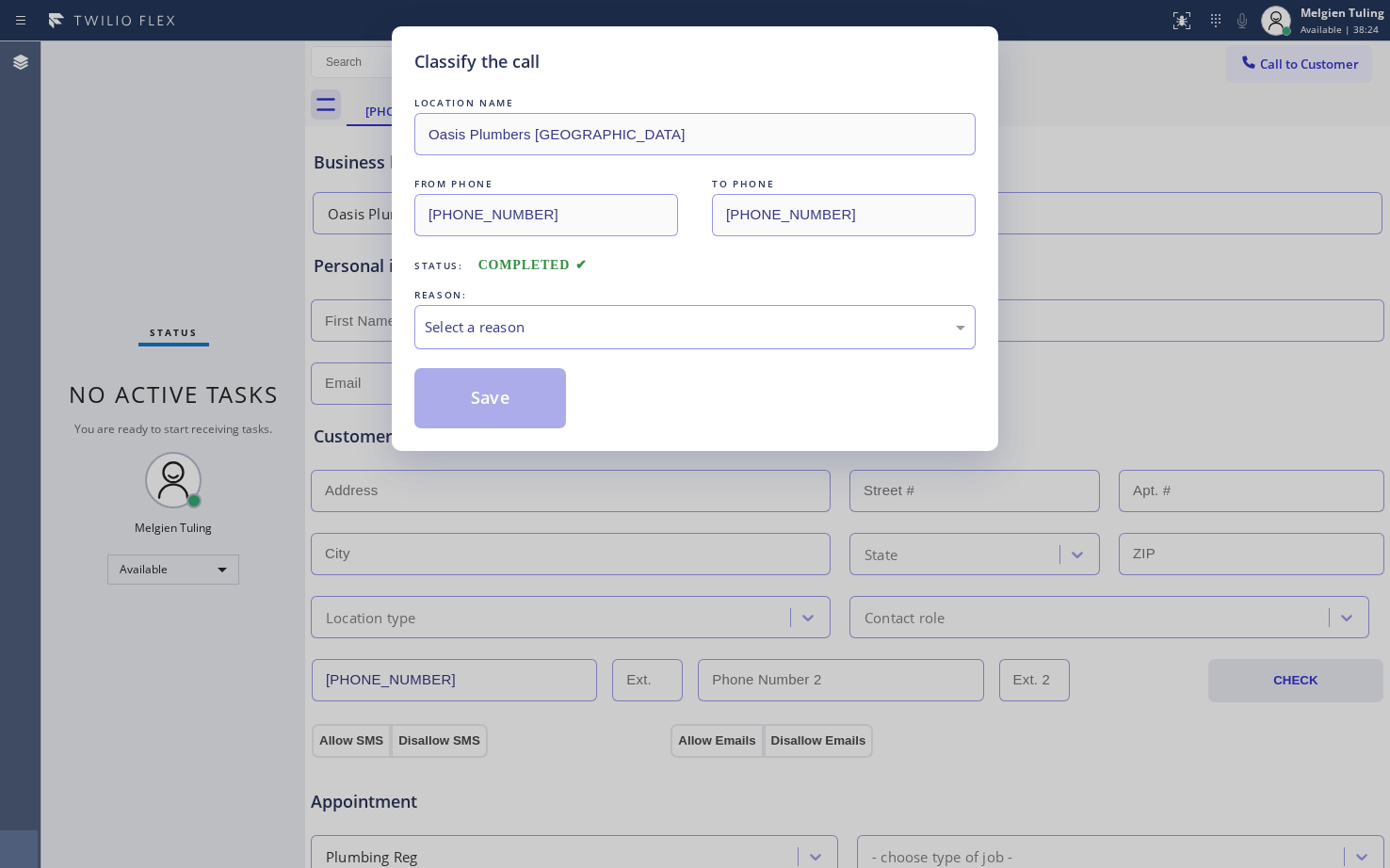
click at [463, 328] on div "Select a reason" at bounding box center [695, 326] width 541 height 22
click at [455, 393] on button "Save" at bounding box center [489, 398] width 151 height 60
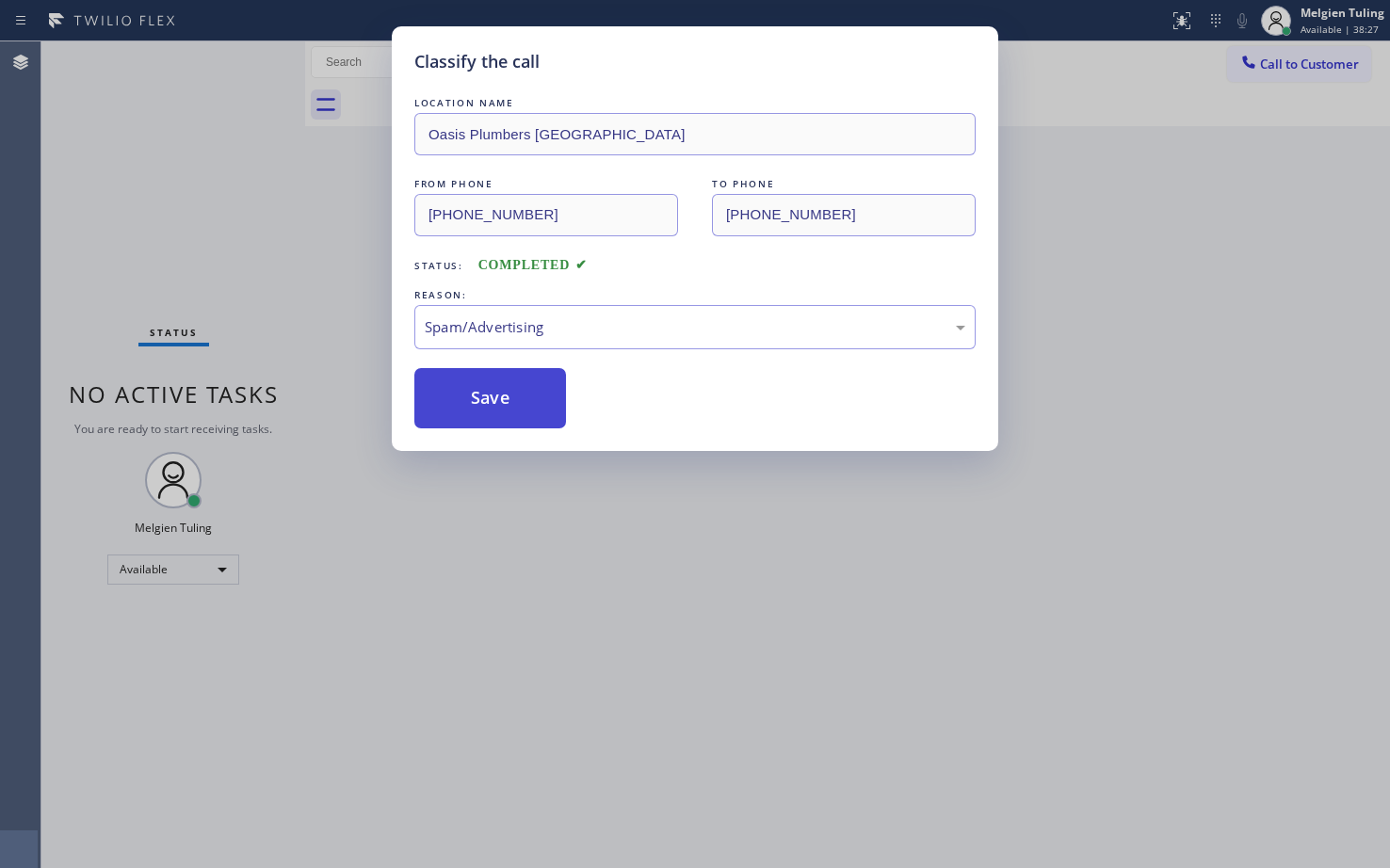
click at [457, 390] on button "Save" at bounding box center [489, 398] width 151 height 60
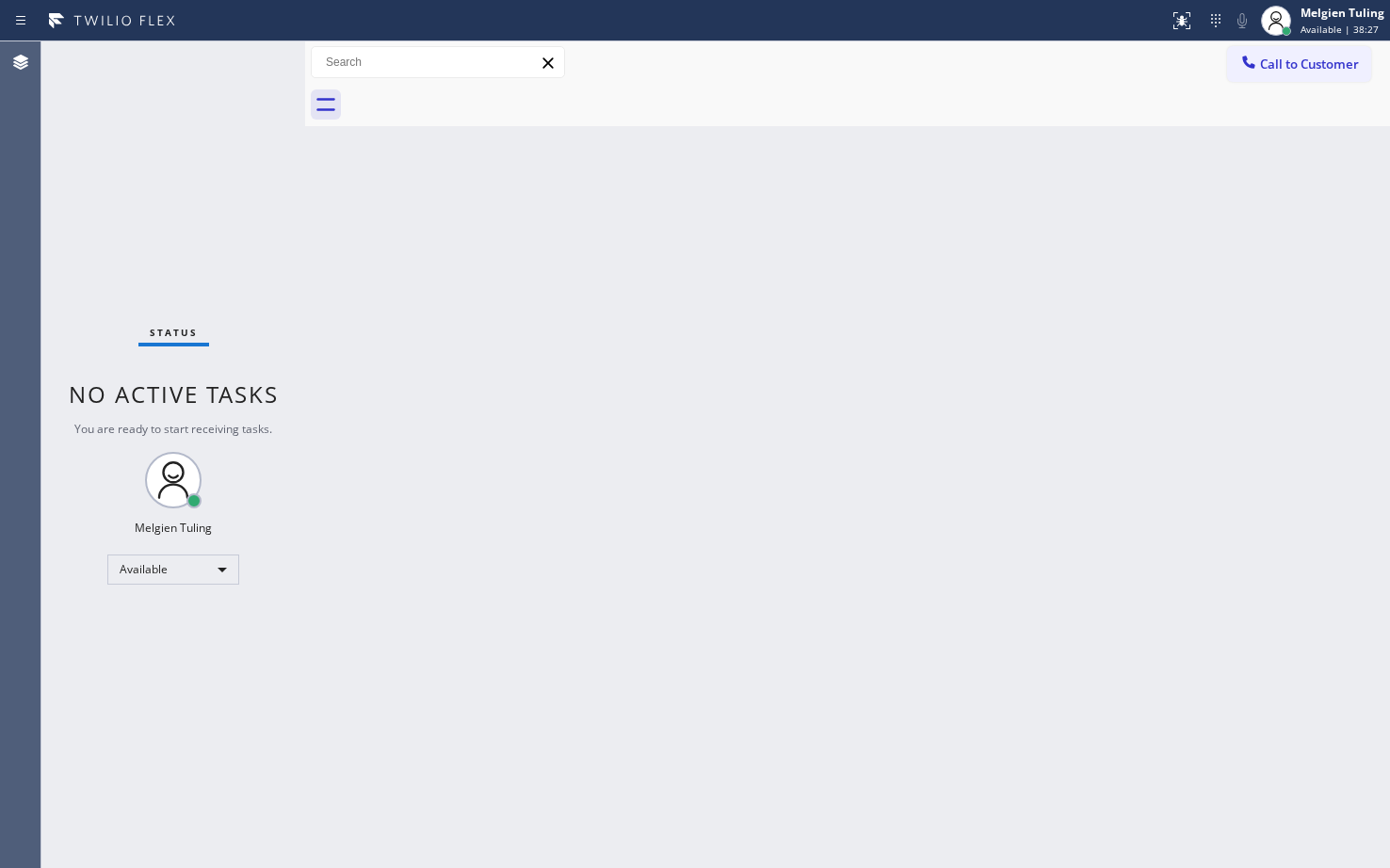
click at [466, 205] on div "Back to Dashboard Change Sender ID Customers Technicians Select a contact Outbo…" at bounding box center [846, 455] width 1084 height 826
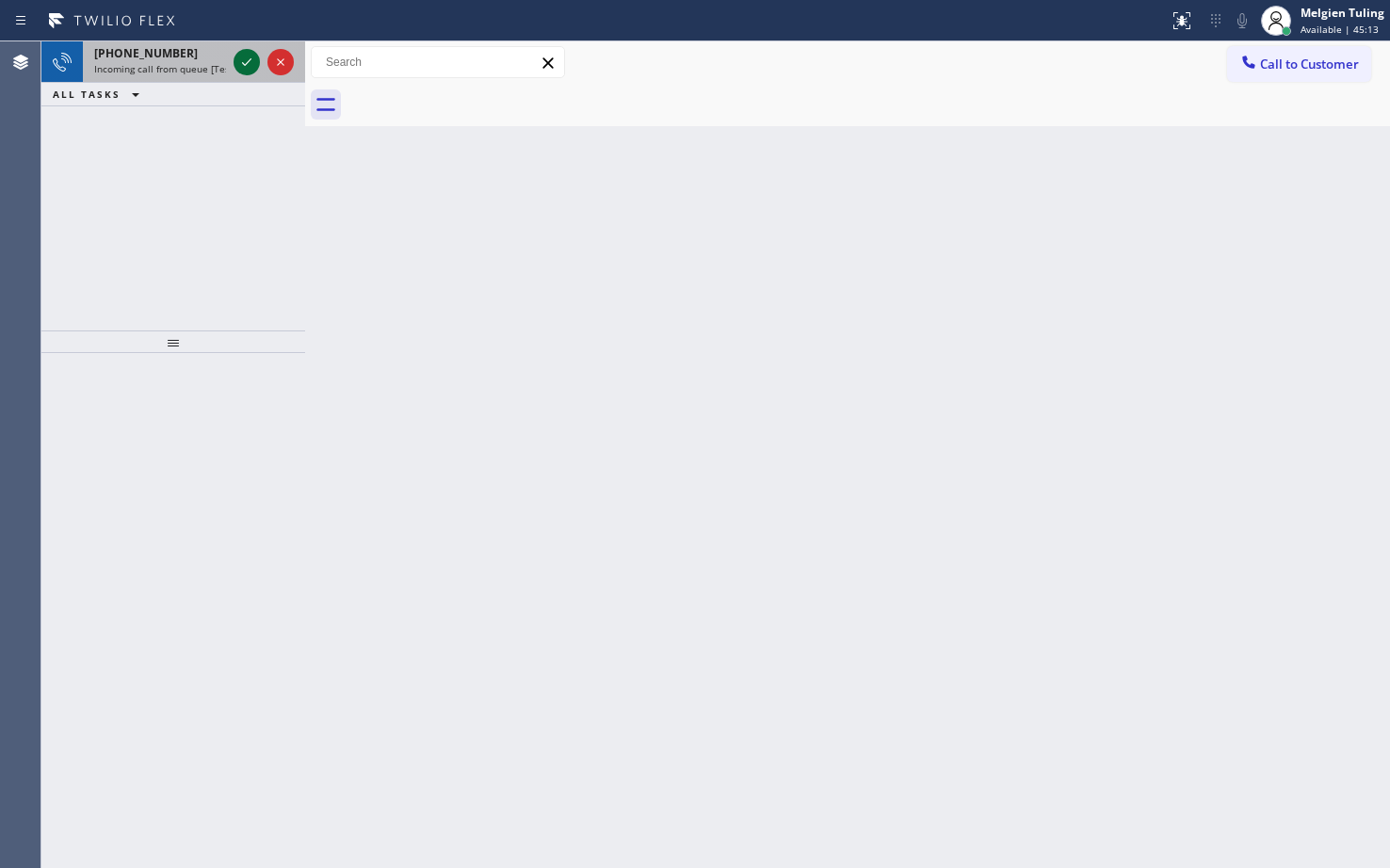
click at [238, 68] on icon at bounding box center [247, 62] width 23 height 23
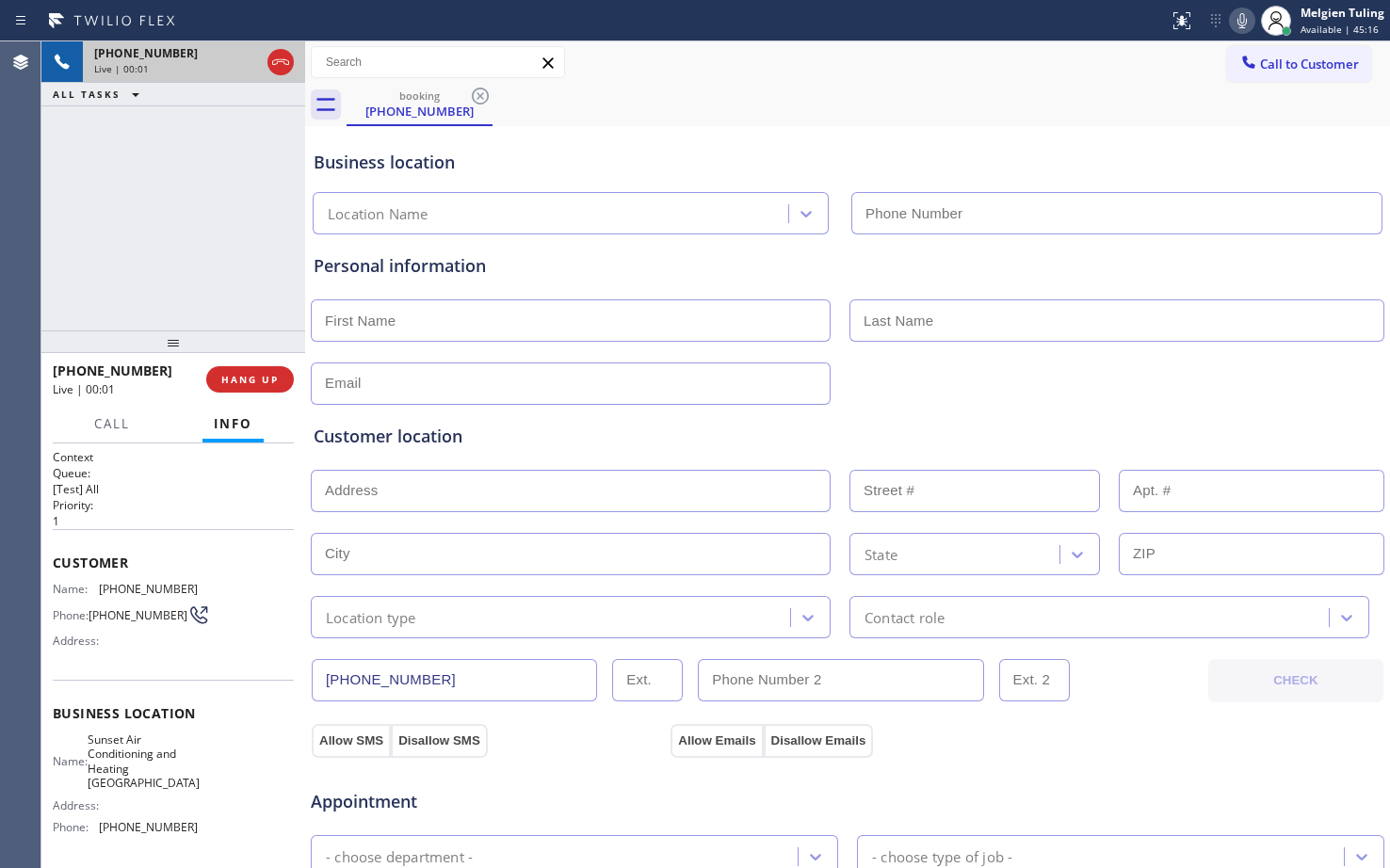
type input "(341) 888-6906"
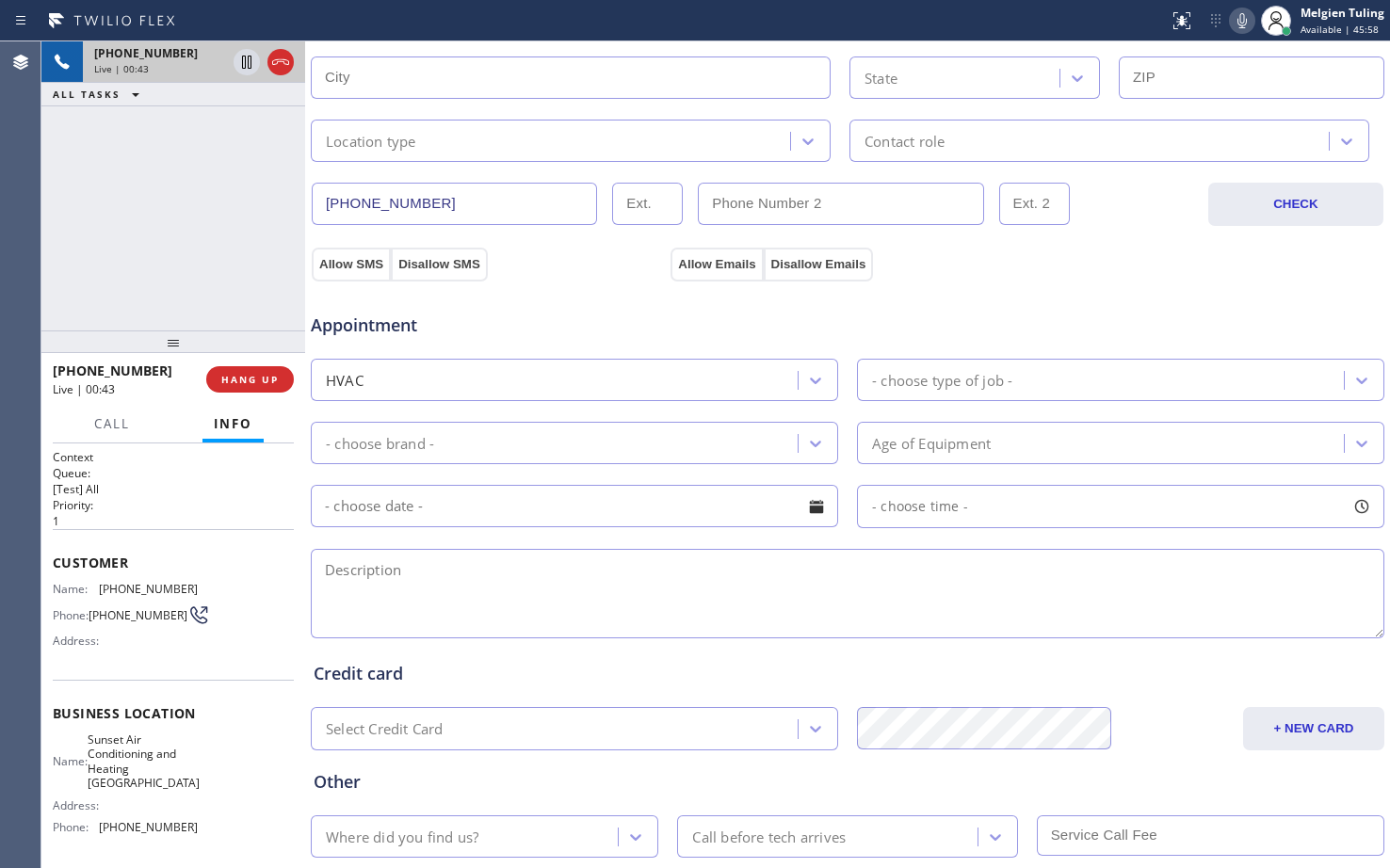
scroll to position [591, 0]
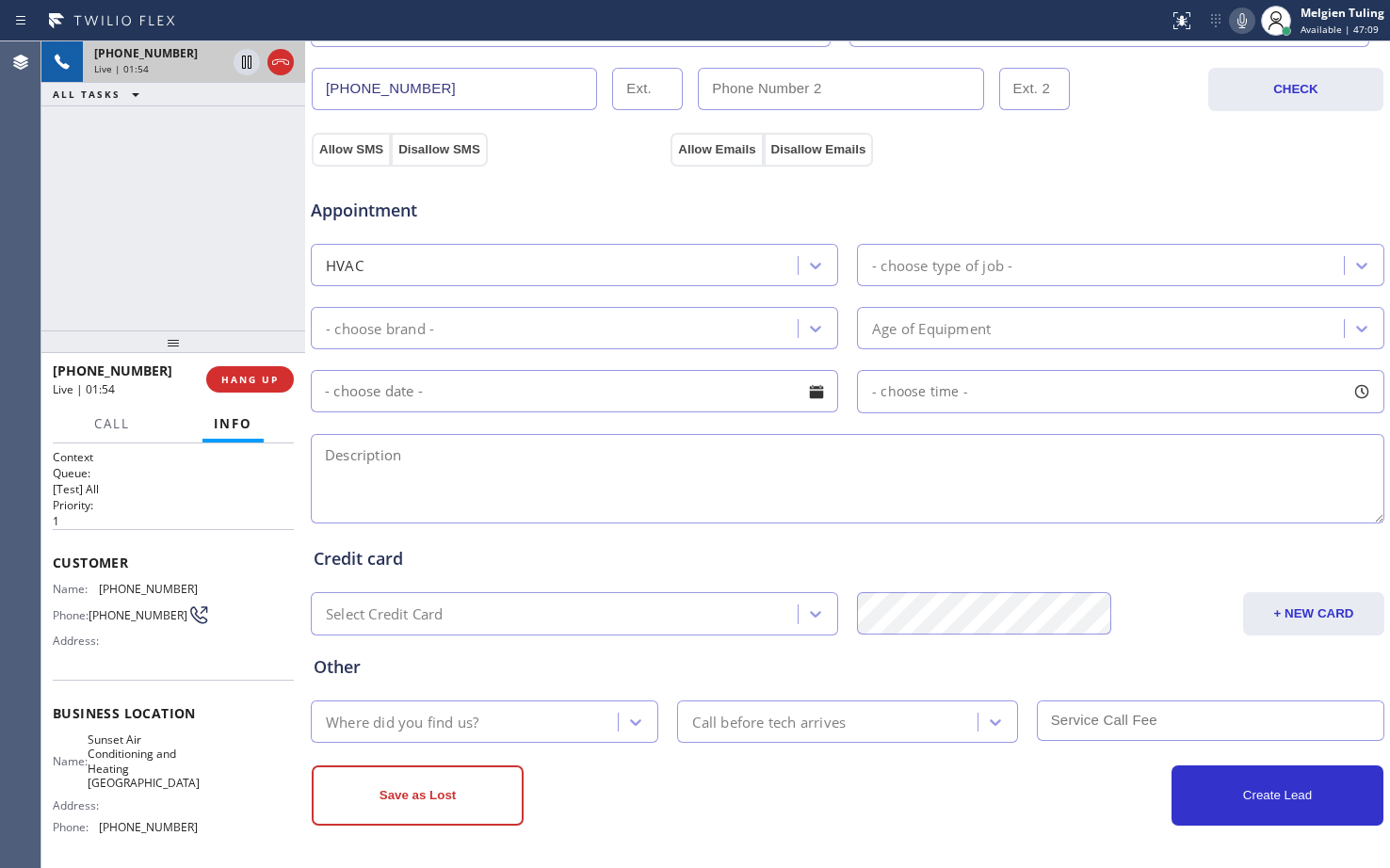
click at [290, 419] on div "Call Info" at bounding box center [172, 424] width 241 height 38
click at [305, 439] on div at bounding box center [305, 455] width 0 height 826
click at [253, 378] on span "HANG UP" at bounding box center [249, 380] width 57 height 13
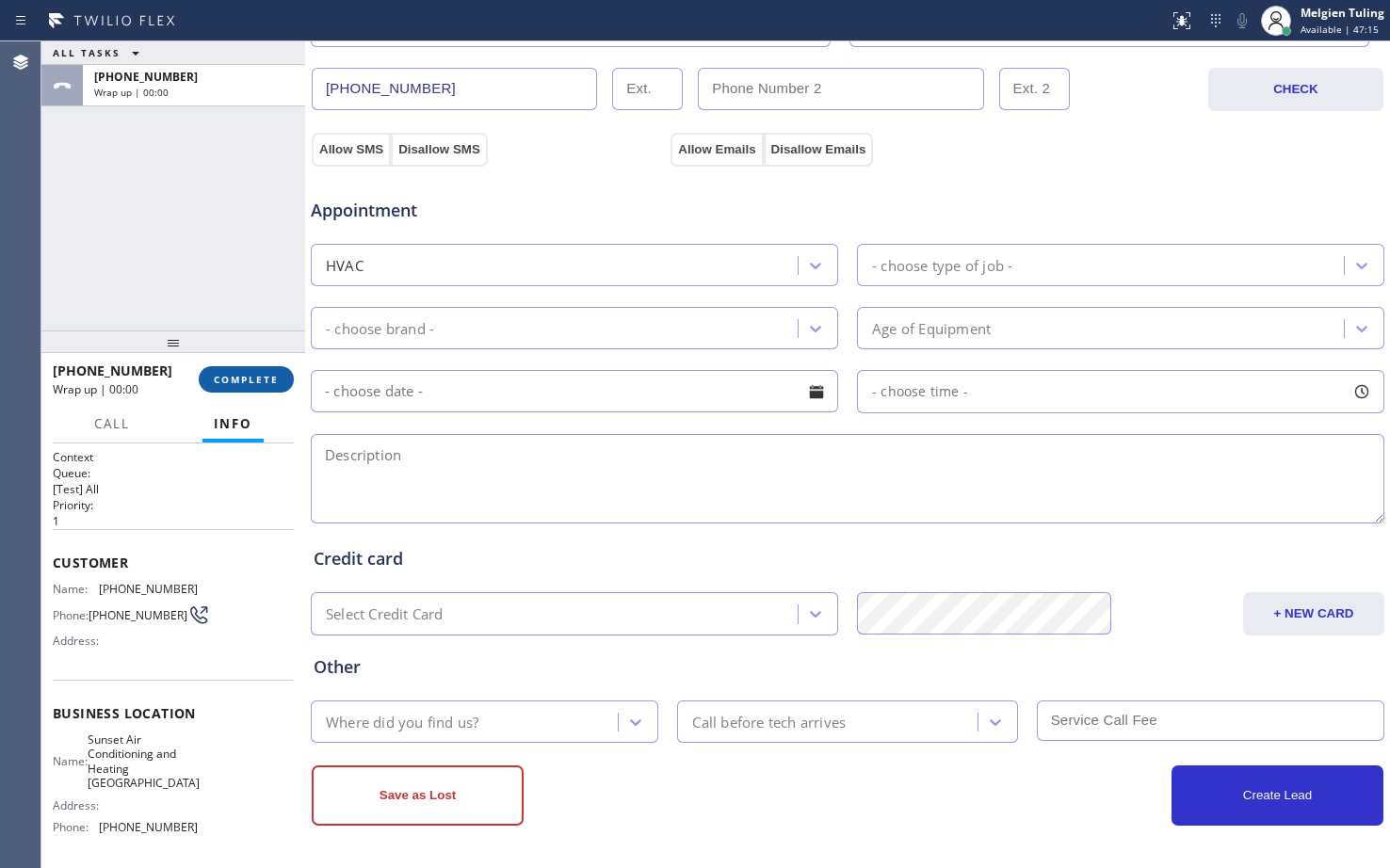
click at [238, 376] on span "COMPLETE" at bounding box center [246, 380] width 65 height 13
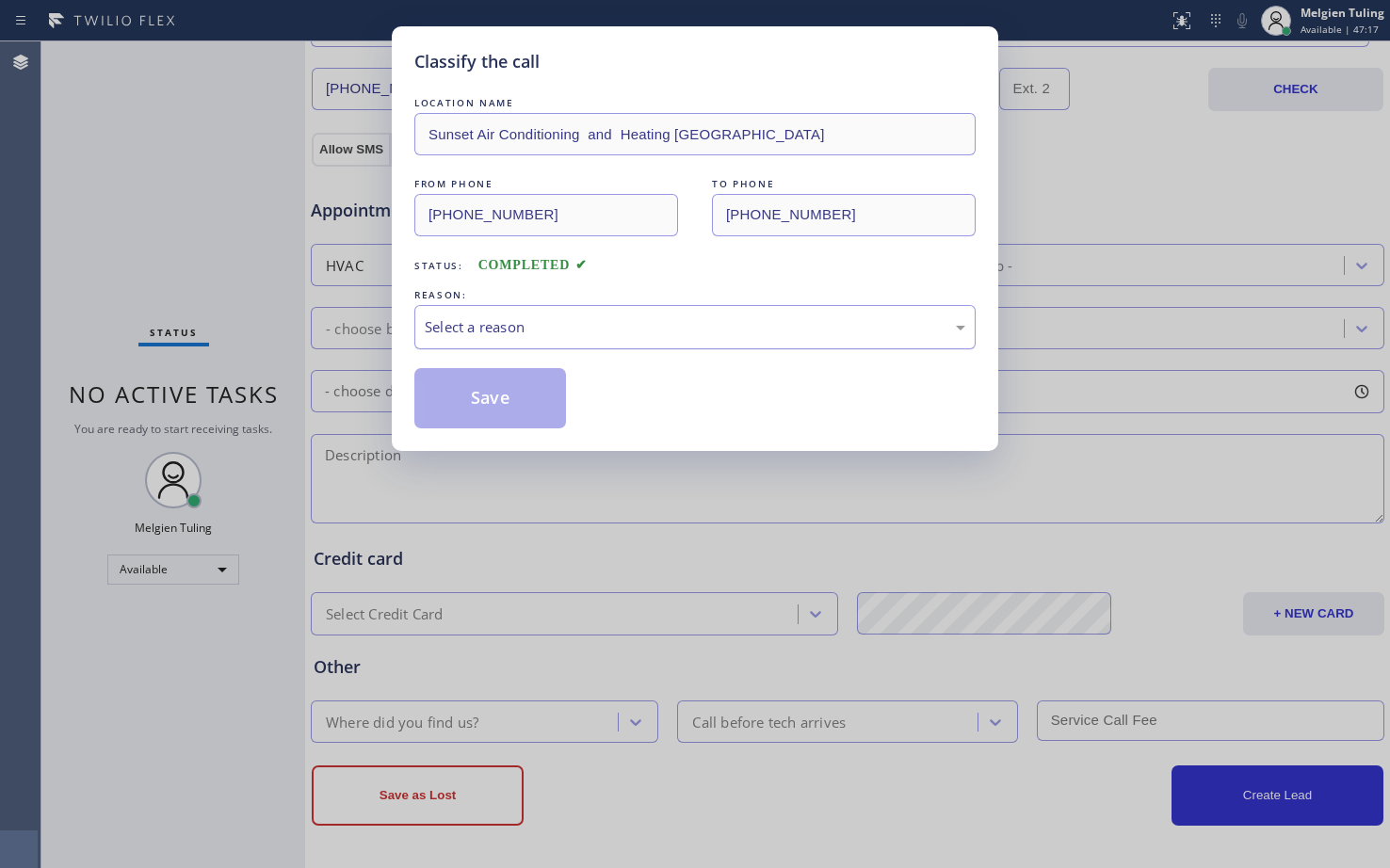
click at [504, 329] on div "Select a reason" at bounding box center [695, 326] width 541 height 22
click at [503, 385] on button "Save" at bounding box center [489, 398] width 151 height 60
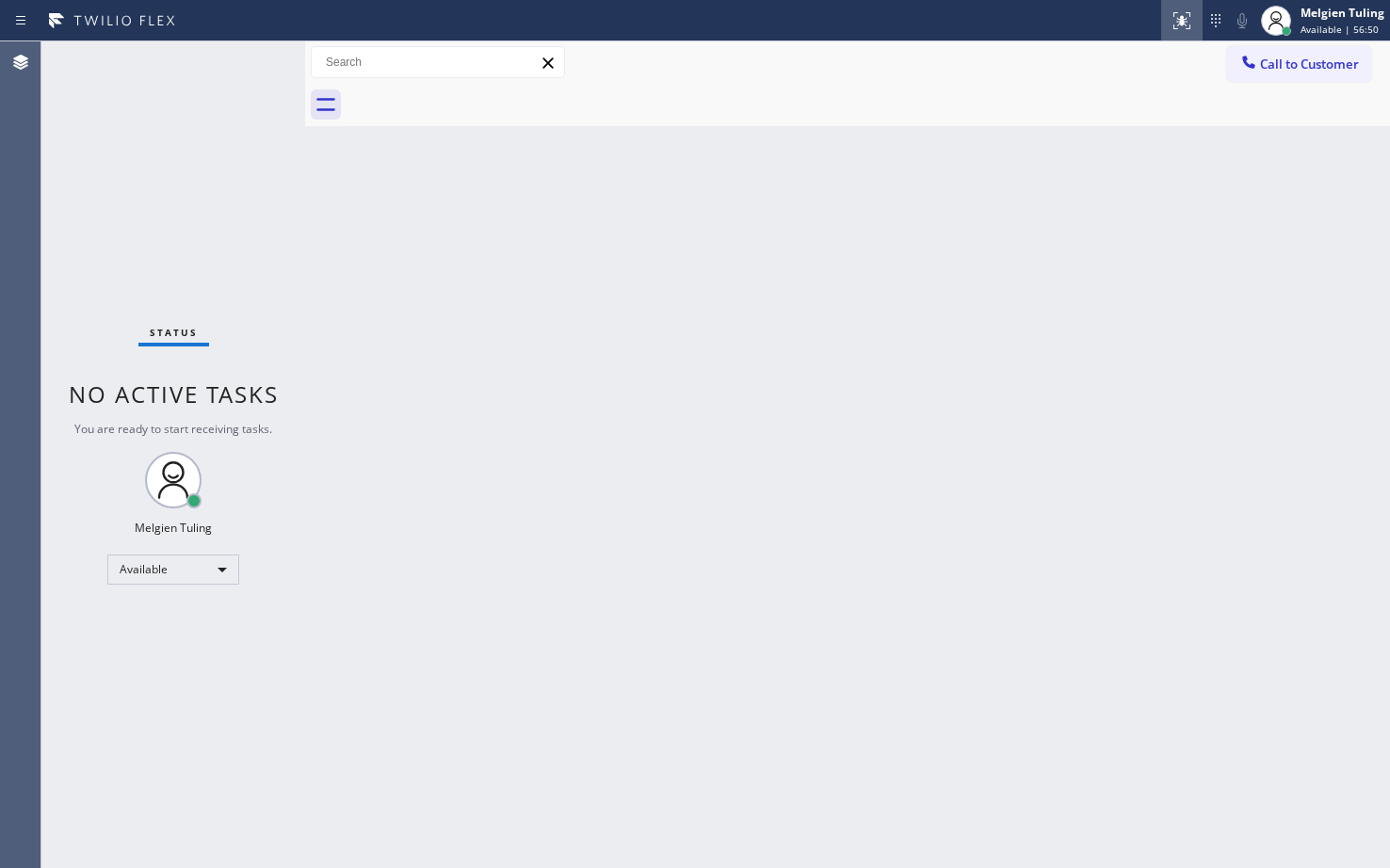
click at [1184, 20] on icon at bounding box center [1179, 19] width 11 height 13
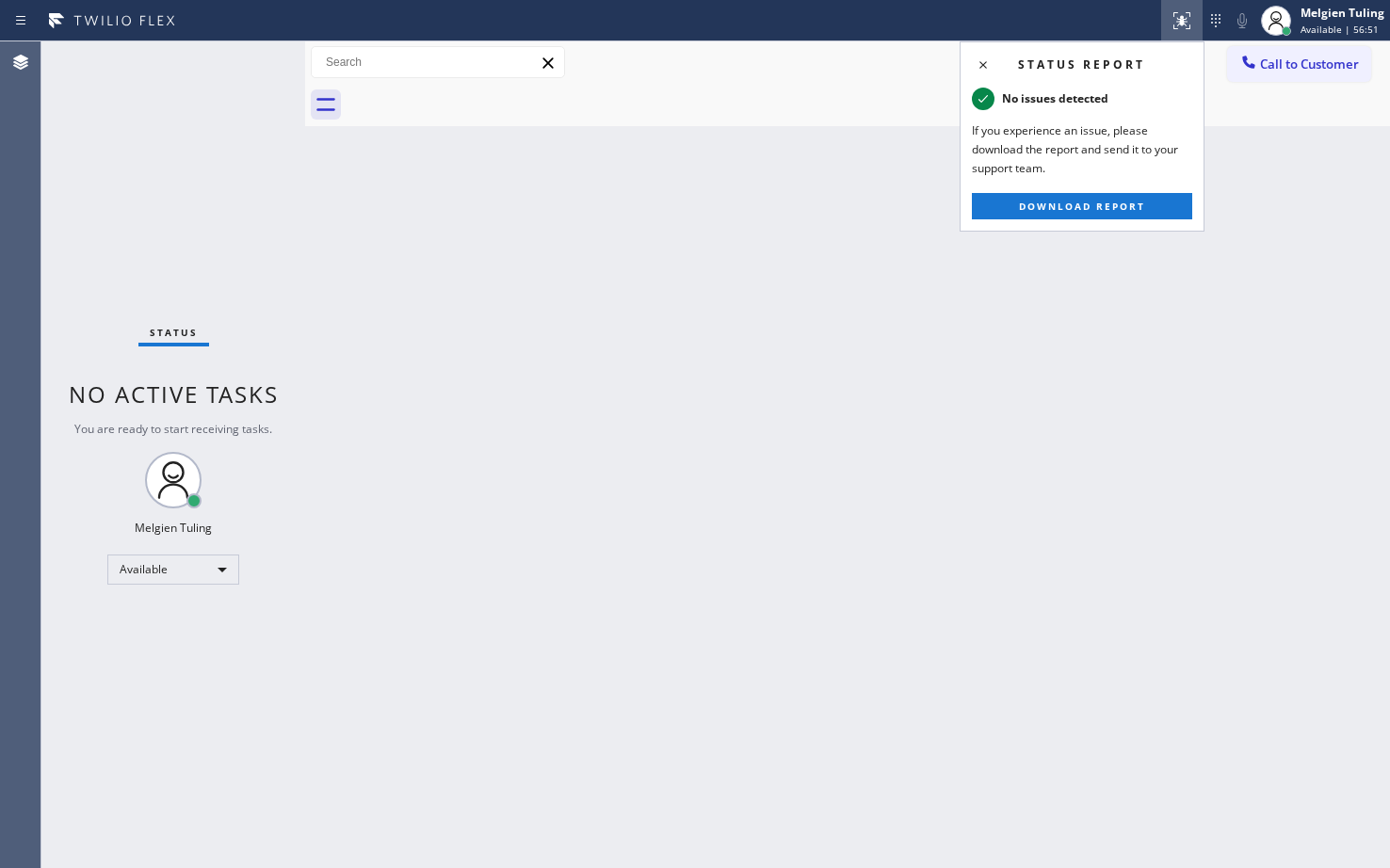
click at [1184, 20] on icon at bounding box center [1179, 19] width 11 height 13
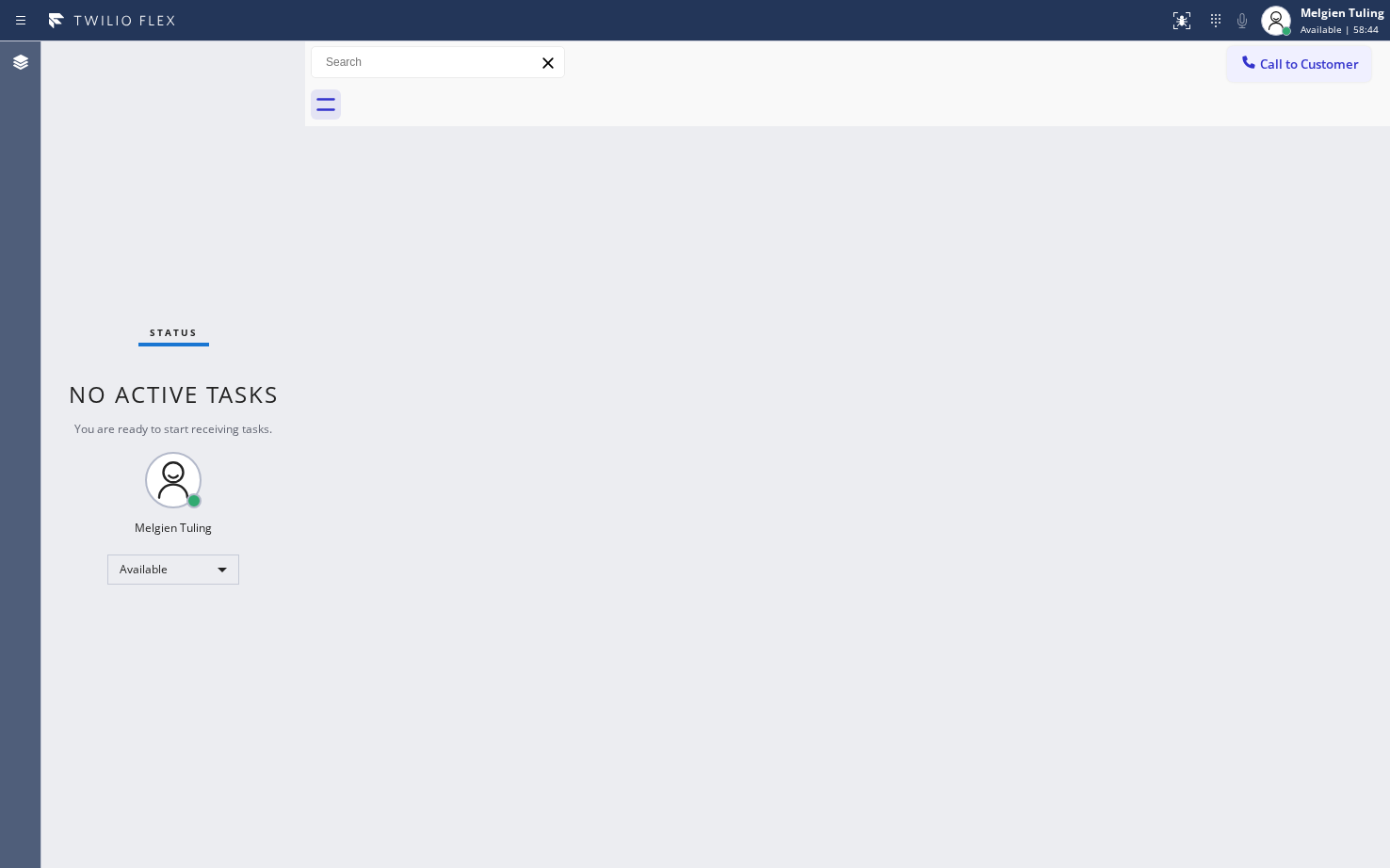
click at [223, 233] on div "Status No active tasks You are ready to start receiving tasks. Melgien Tuling A…" at bounding box center [173, 455] width 264 height 826
click at [239, 249] on div "Status No active tasks You are ready to start receiving tasks. Melgien Tuling A…" at bounding box center [173, 455] width 264 height 826
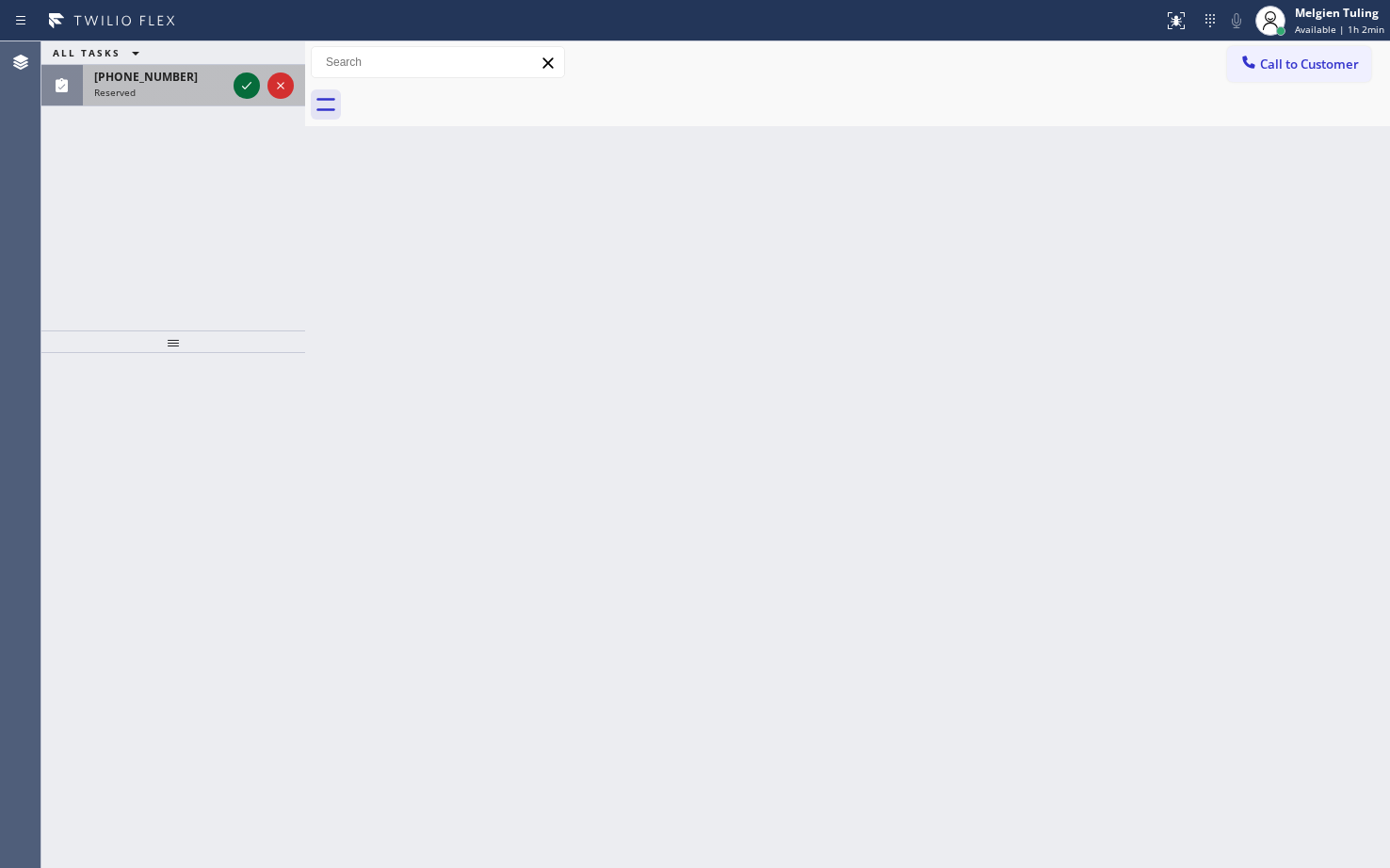
click at [244, 87] on icon at bounding box center [247, 86] width 23 height 23
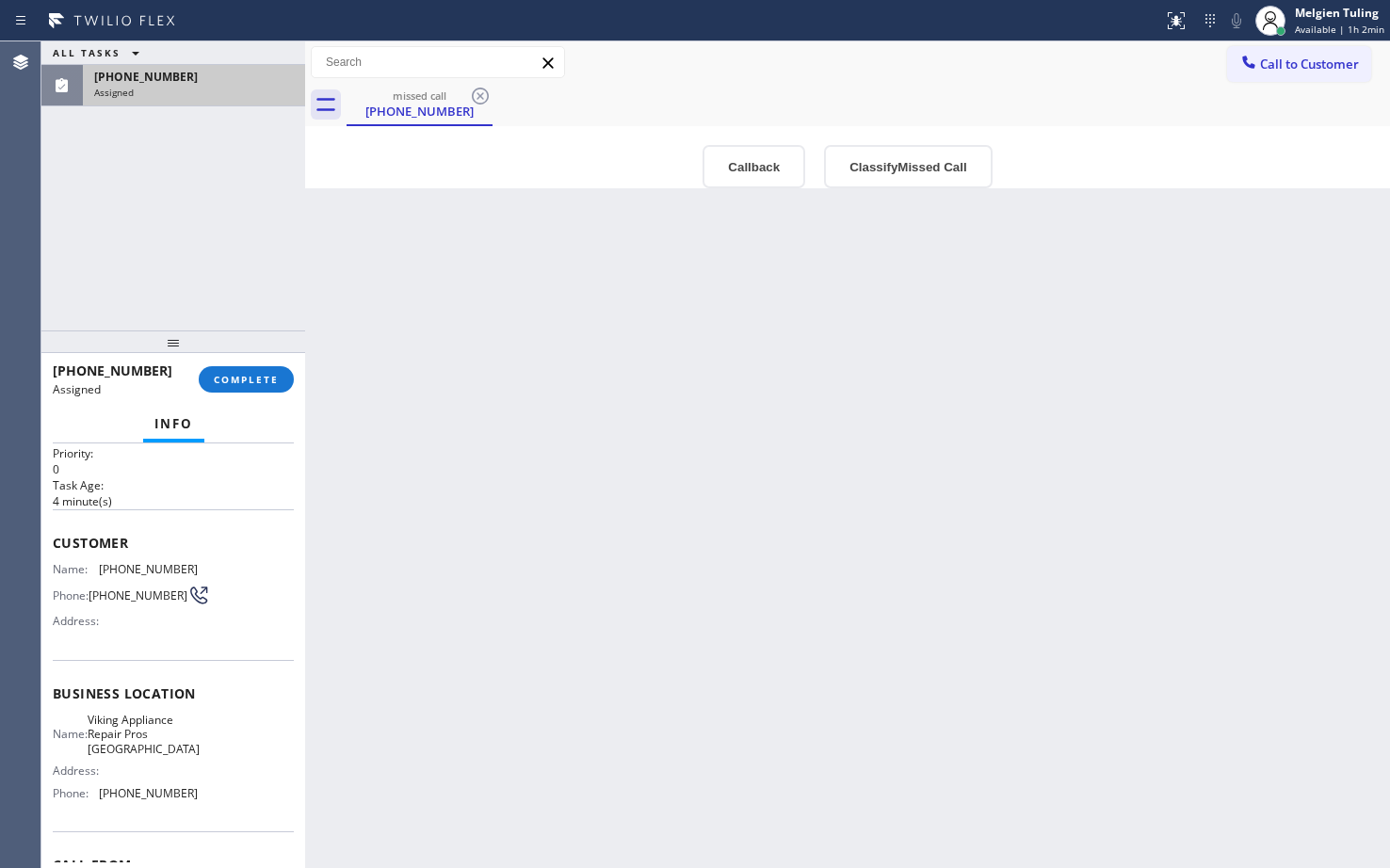
scroll to position [94, 0]
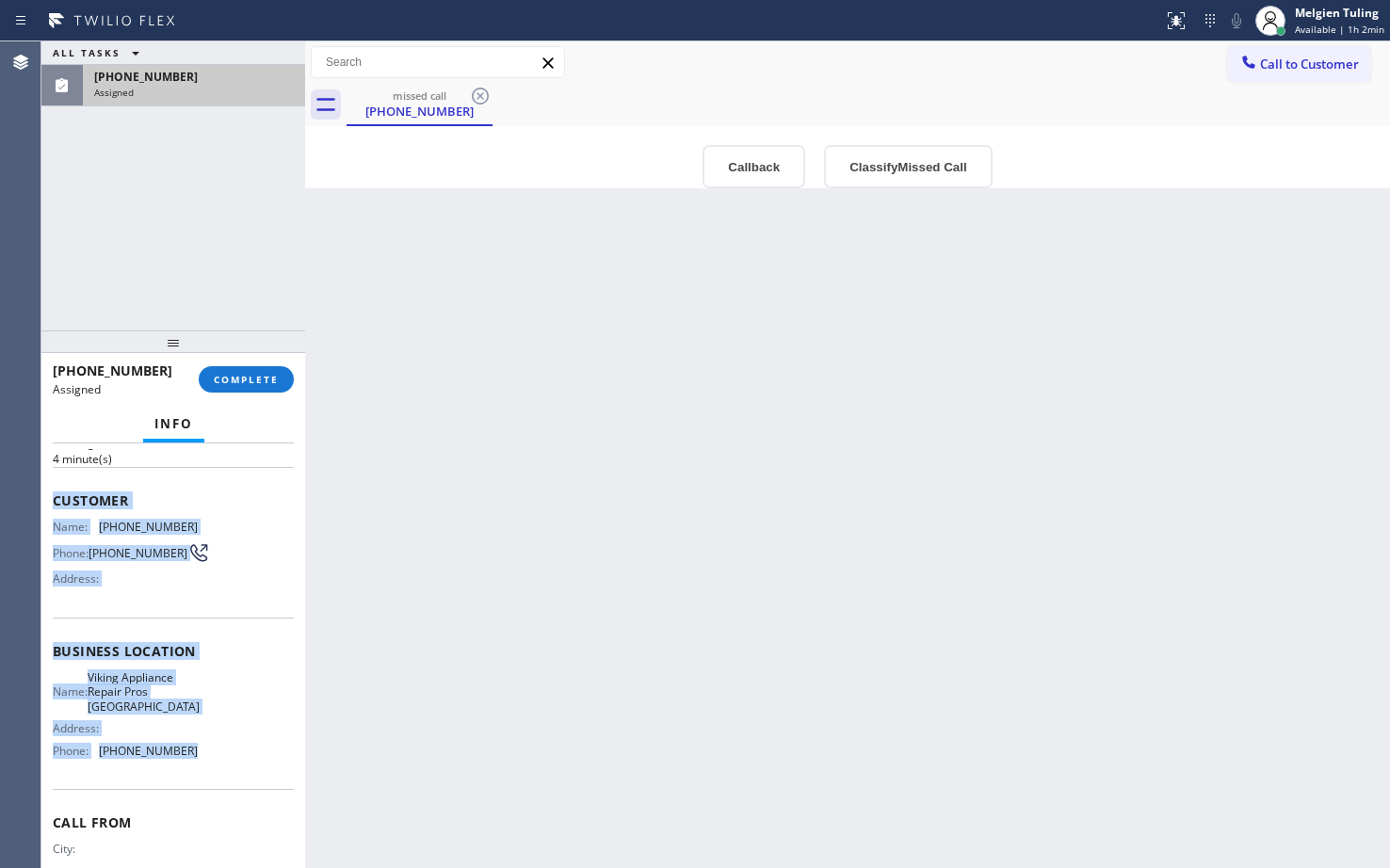
drag, startPoint x: 48, startPoint y: 503, endPoint x: 197, endPoint y: 766, distance: 302.3
click at [197, 766] on div "Context Queue: Appliance Repair High End Priority: 0 Task Age: [DEMOGRAPHIC_DAT…" at bounding box center [173, 656] width 264 height 424
copy div "Customer Name: [PHONE_NUMBER] Phone: [PHONE_NUMBER] Address: Business location …"
click at [247, 380] on span "COMPLETE" at bounding box center [246, 380] width 65 height 13
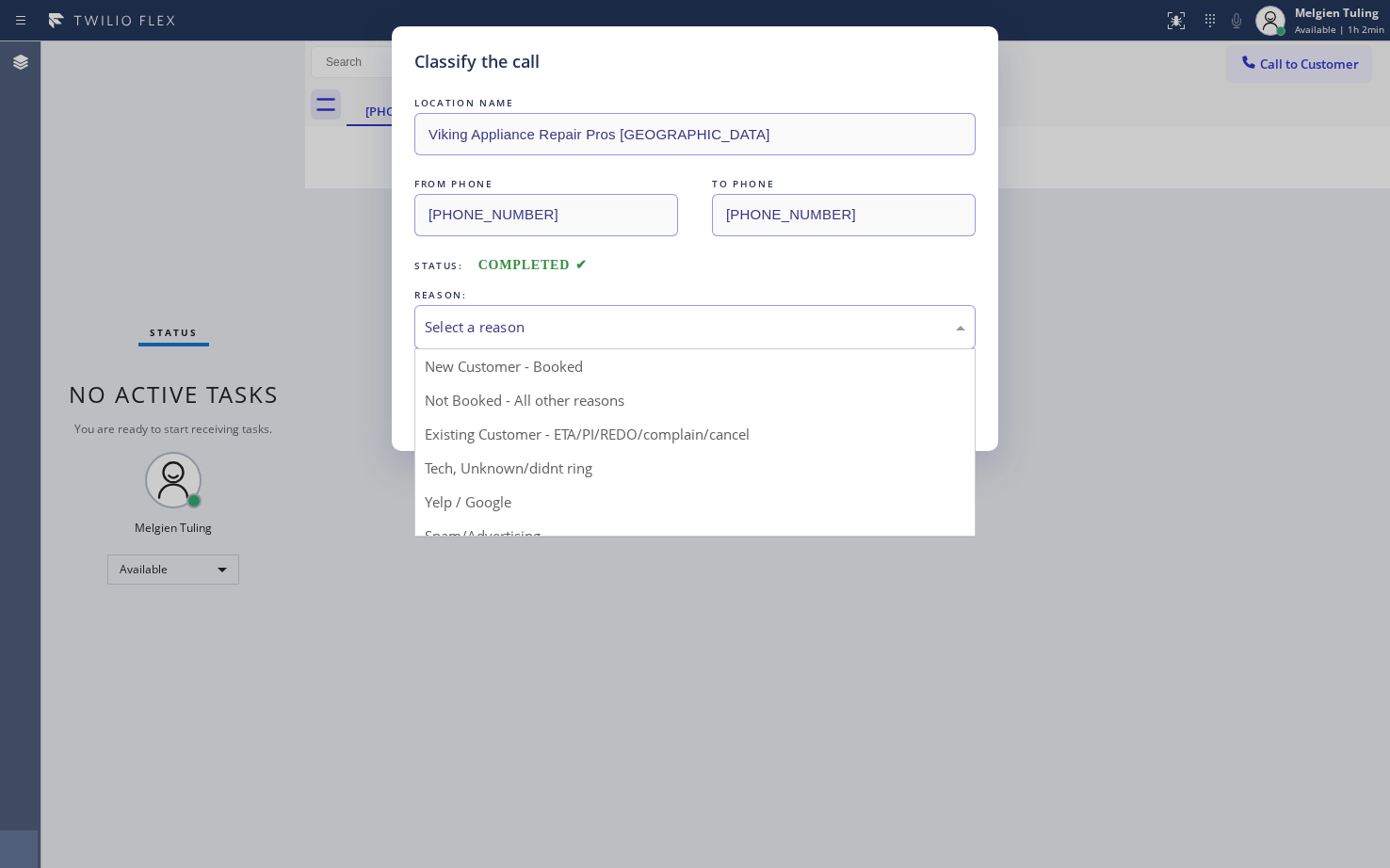
click at [458, 314] on div "Select a reason" at bounding box center [694, 326] width 561 height 44
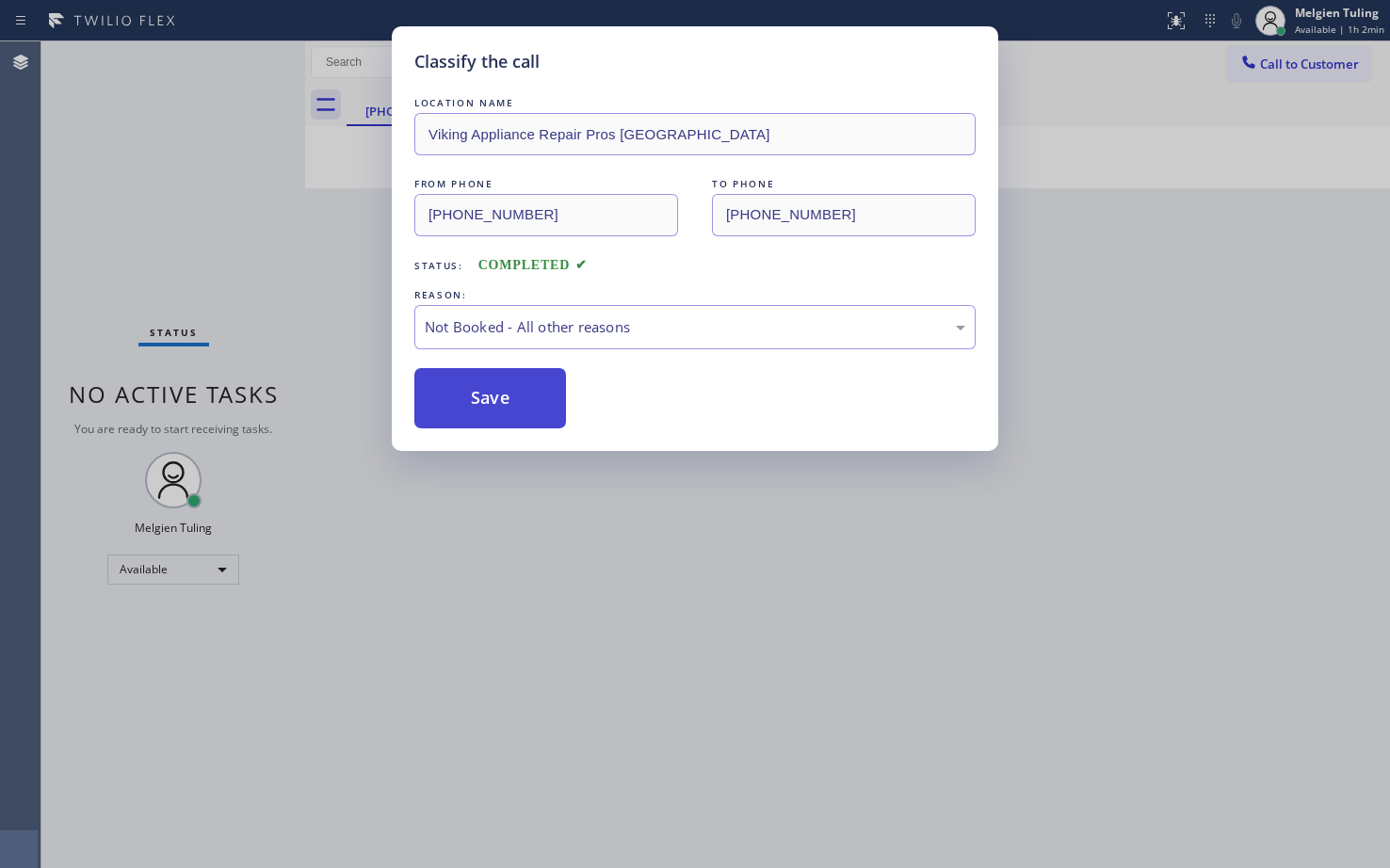
click at [461, 395] on button "Save" at bounding box center [489, 398] width 151 height 60
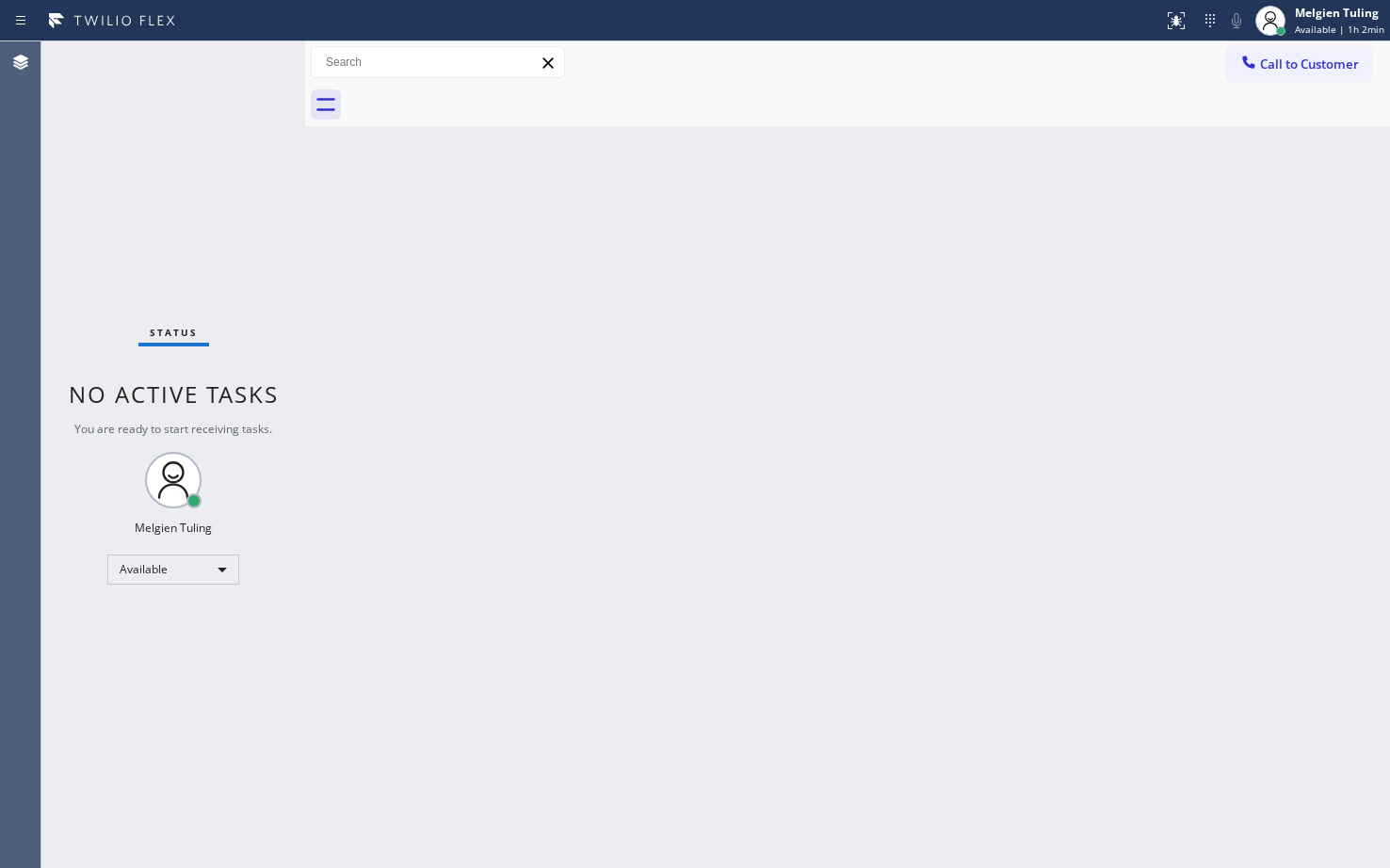
click at [412, 304] on div "Back to Dashboard Change Sender ID Customers Technicians Select a contact Outbo…" at bounding box center [846, 455] width 1084 height 826
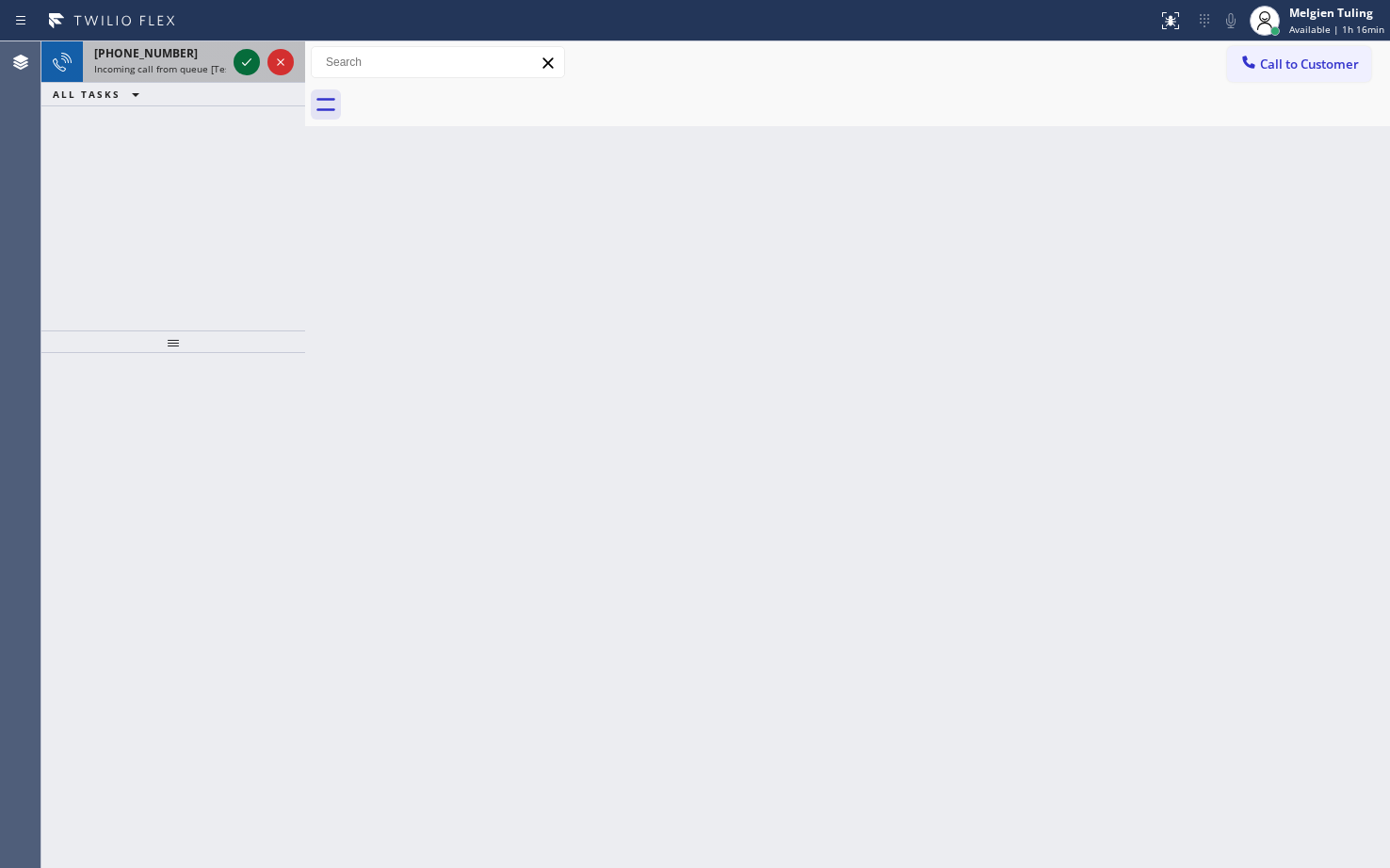
click at [234, 53] on div at bounding box center [247, 62] width 27 height 23
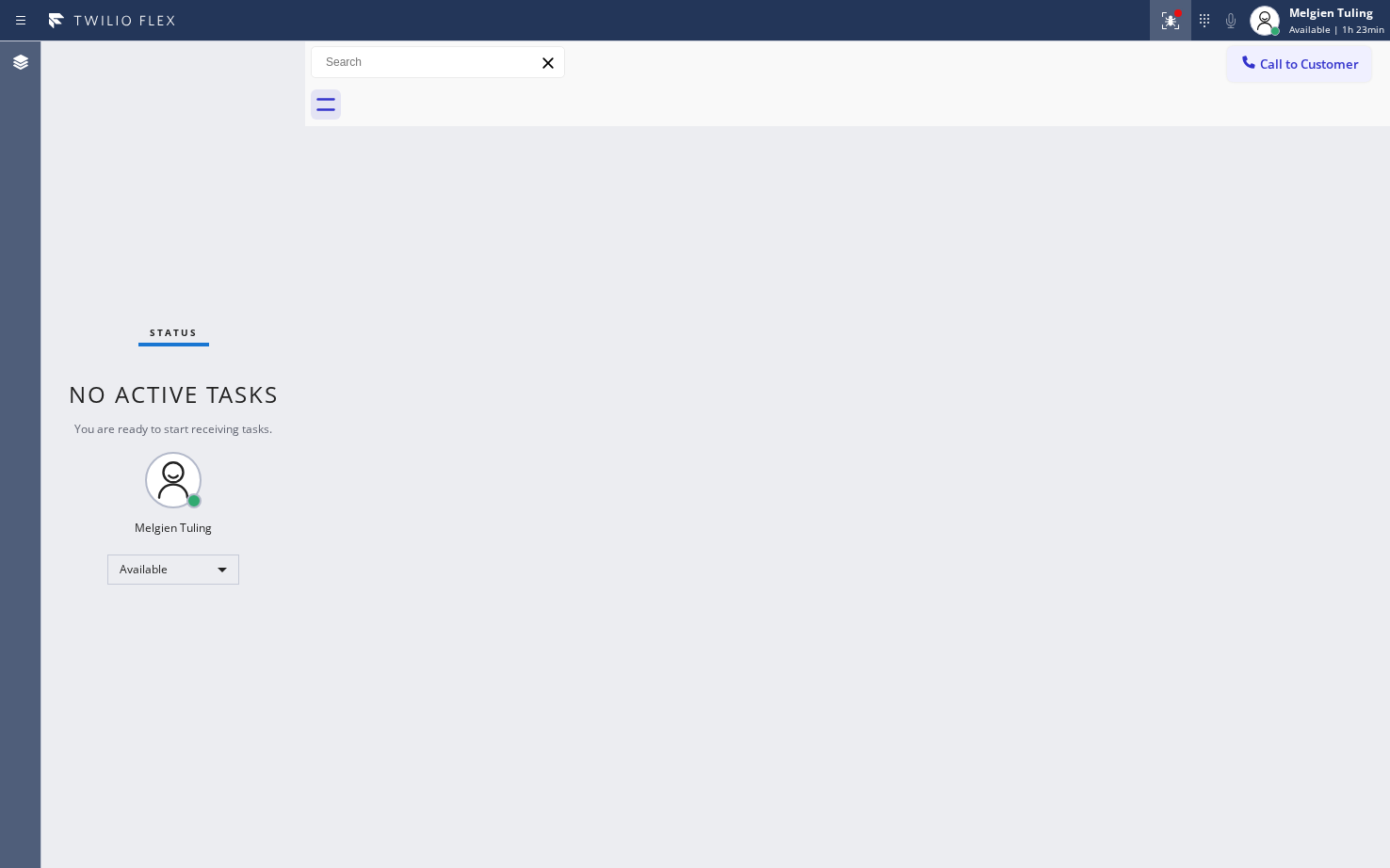
drag, startPoint x: 1164, startPoint y: 15, endPoint x: 1167, endPoint y: 6, distance: 9.5
click at [1165, 12] on icon at bounding box center [1170, 21] width 23 height 23
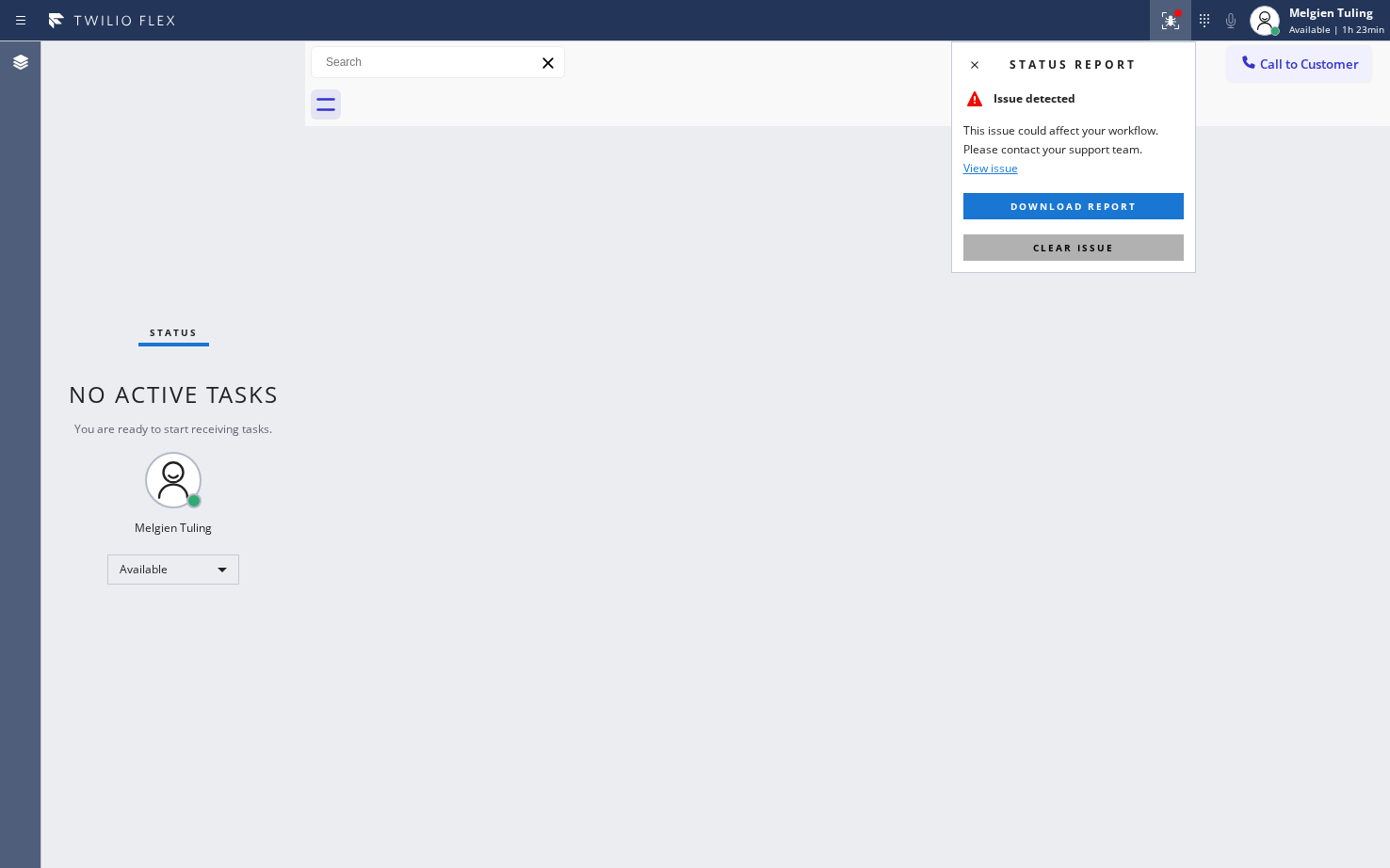
drag, startPoint x: 1074, startPoint y: 251, endPoint x: 1067, endPoint y: 228, distance: 24.0
click at [1073, 251] on span "Clear issue" at bounding box center [1073, 247] width 81 height 13
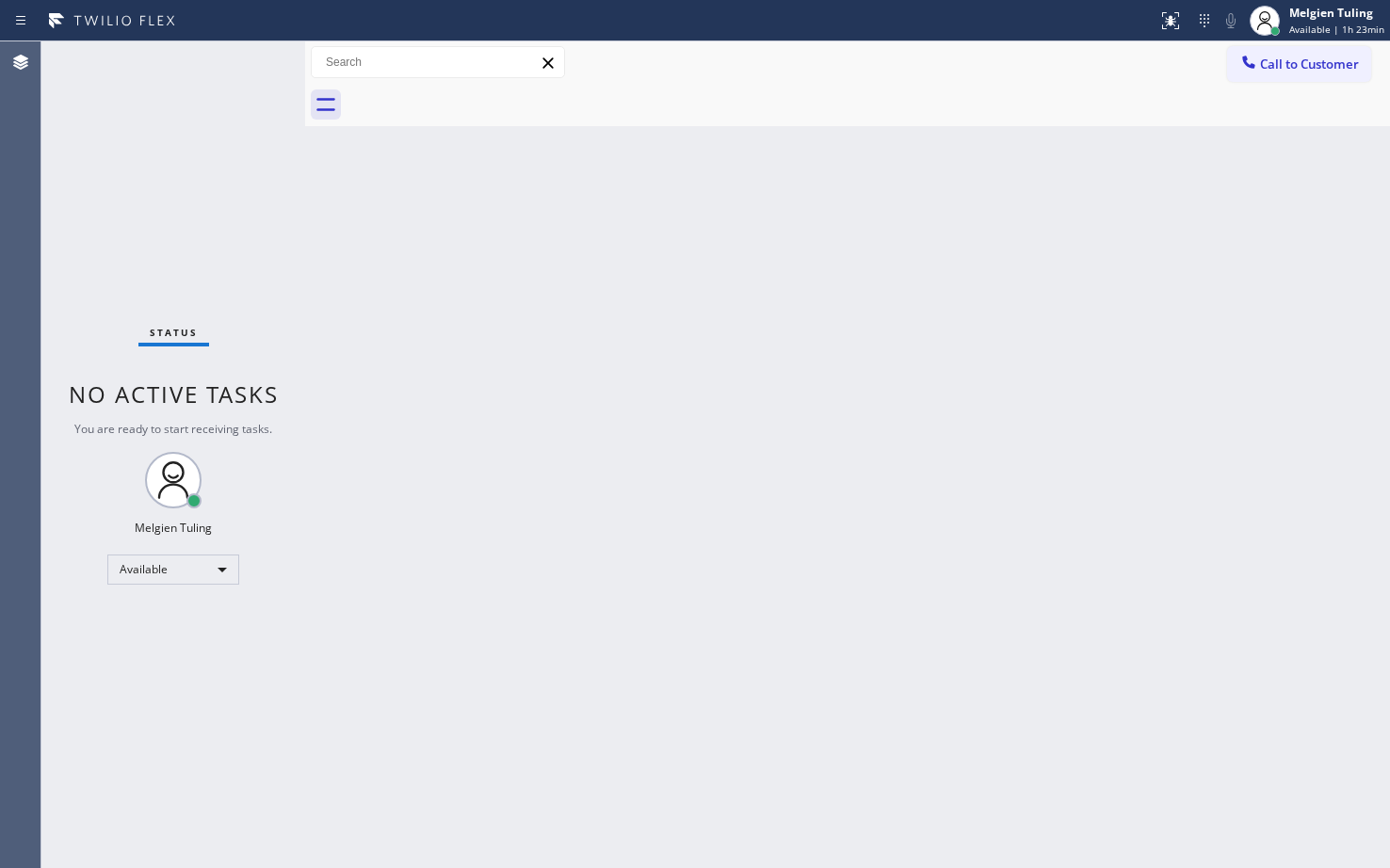
click at [1029, 258] on div "Back to Dashboard Change Sender ID Customers Technicians Select a contact Outbo…" at bounding box center [846, 455] width 1084 height 826
click at [247, 69] on div "Status No active tasks You are ready to start receiving tasks. Melgien Tuling A…" at bounding box center [173, 455] width 264 height 826
click at [357, 256] on div "Back to Dashboard Change Sender ID Customers Technicians Select a contact Outbo…" at bounding box center [846, 455] width 1084 height 826
click at [195, 568] on div "Available" at bounding box center [173, 570] width 131 height 30
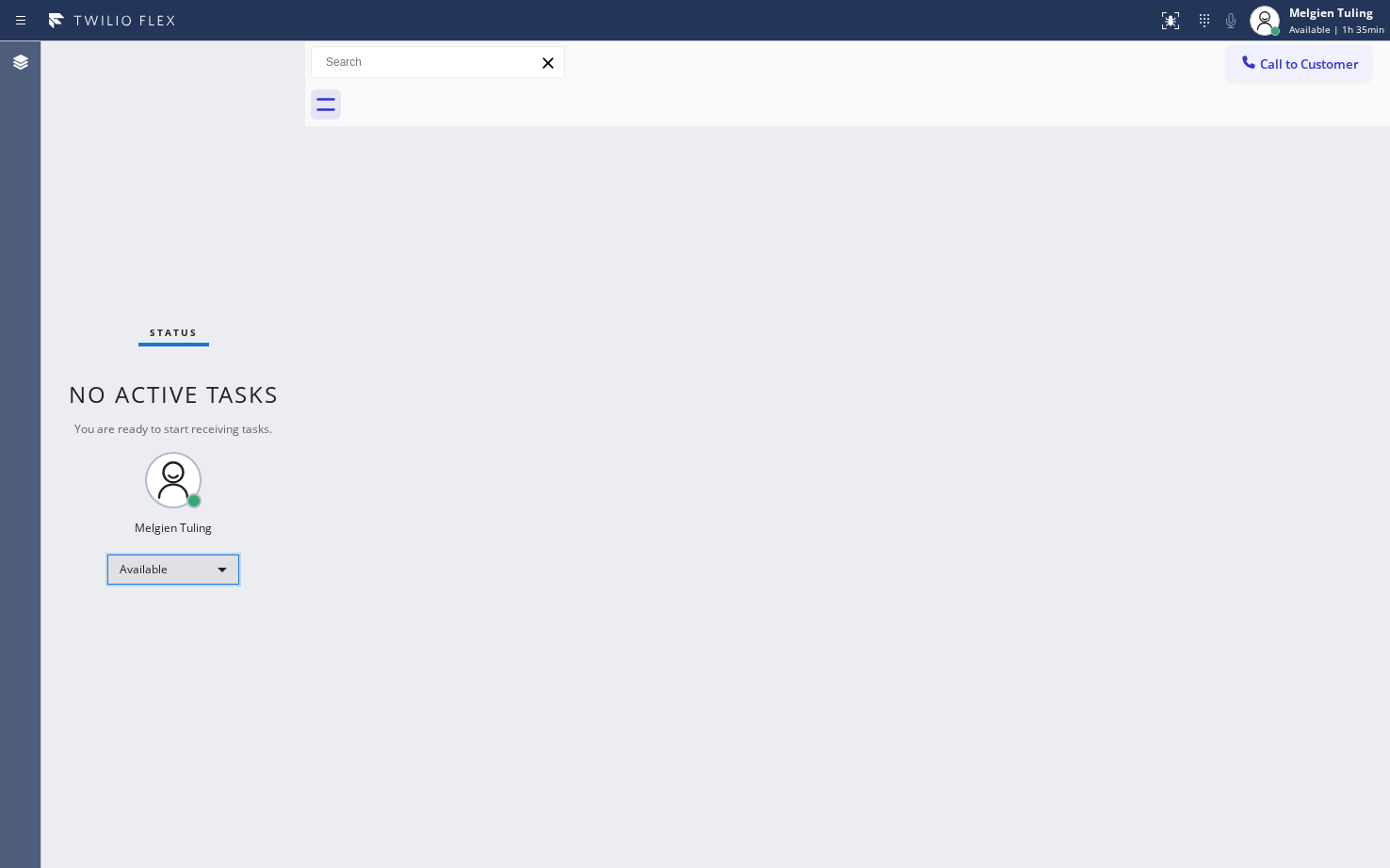
click at [212, 574] on div "Available" at bounding box center [173, 570] width 131 height 30
click at [171, 661] on li "Break" at bounding box center [172, 666] width 128 height 23
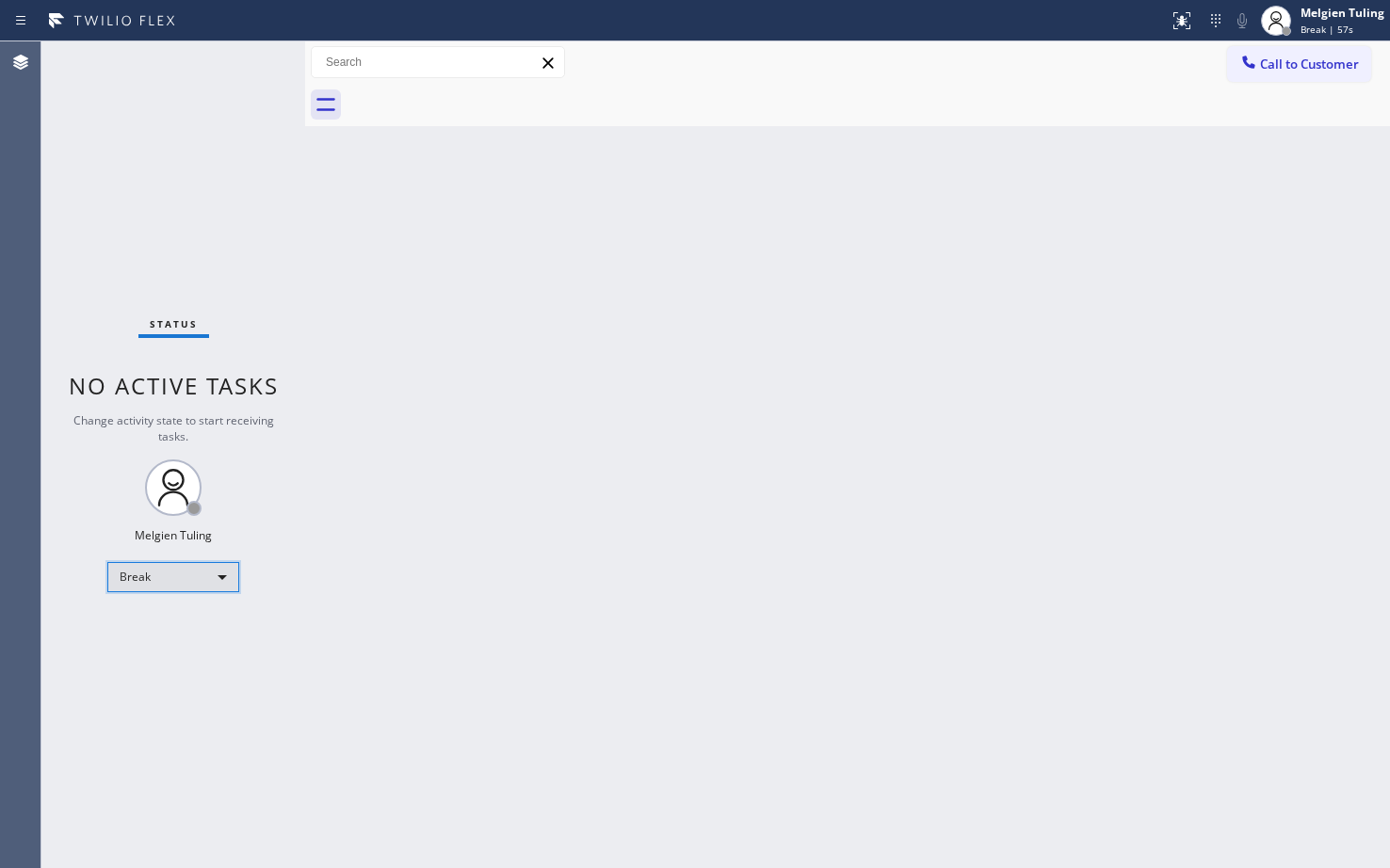
click at [208, 576] on div "Break" at bounding box center [173, 577] width 131 height 30
click at [145, 625] on li "Available" at bounding box center [172, 627] width 128 height 23
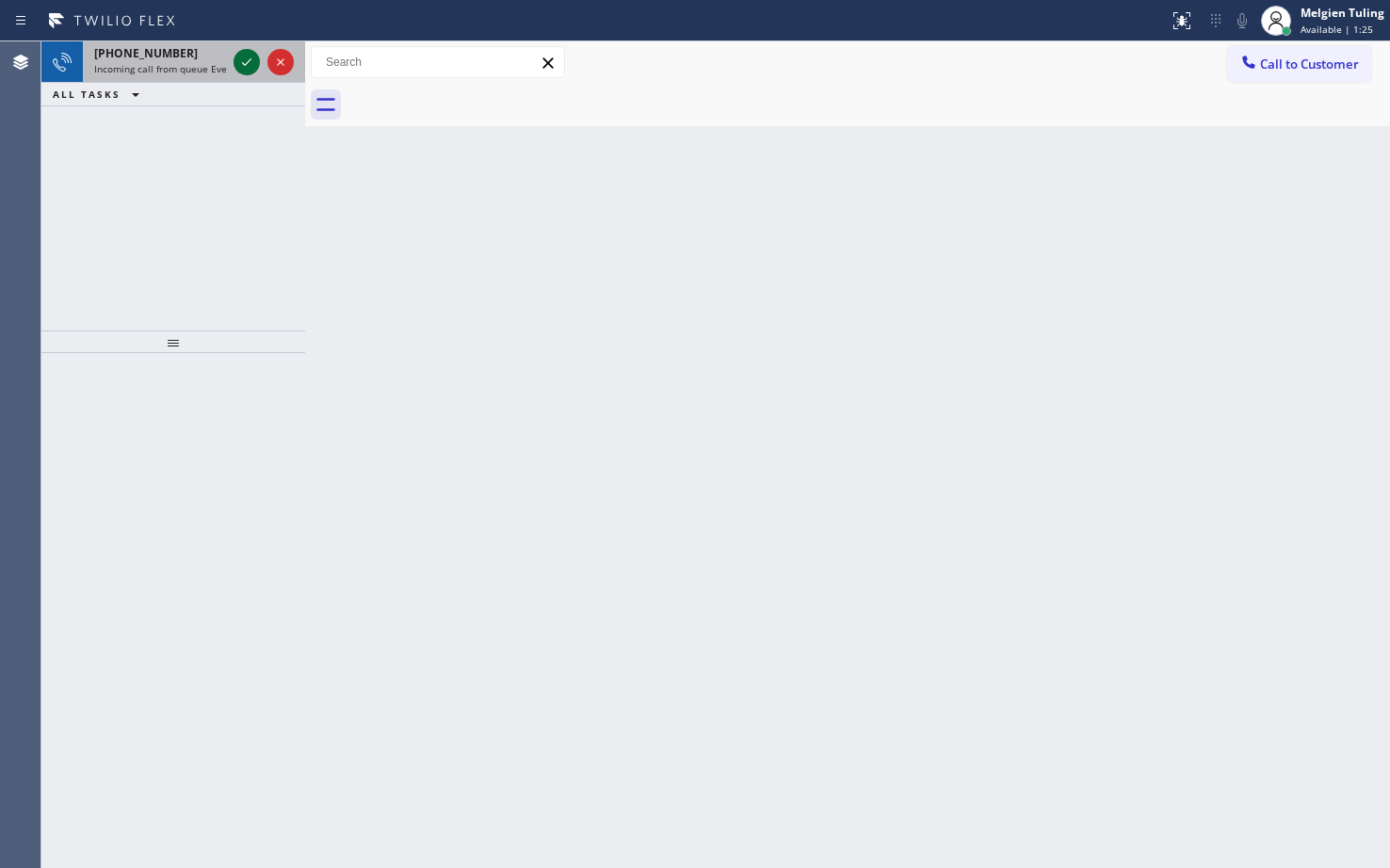
click at [240, 51] on icon at bounding box center [247, 62] width 23 height 23
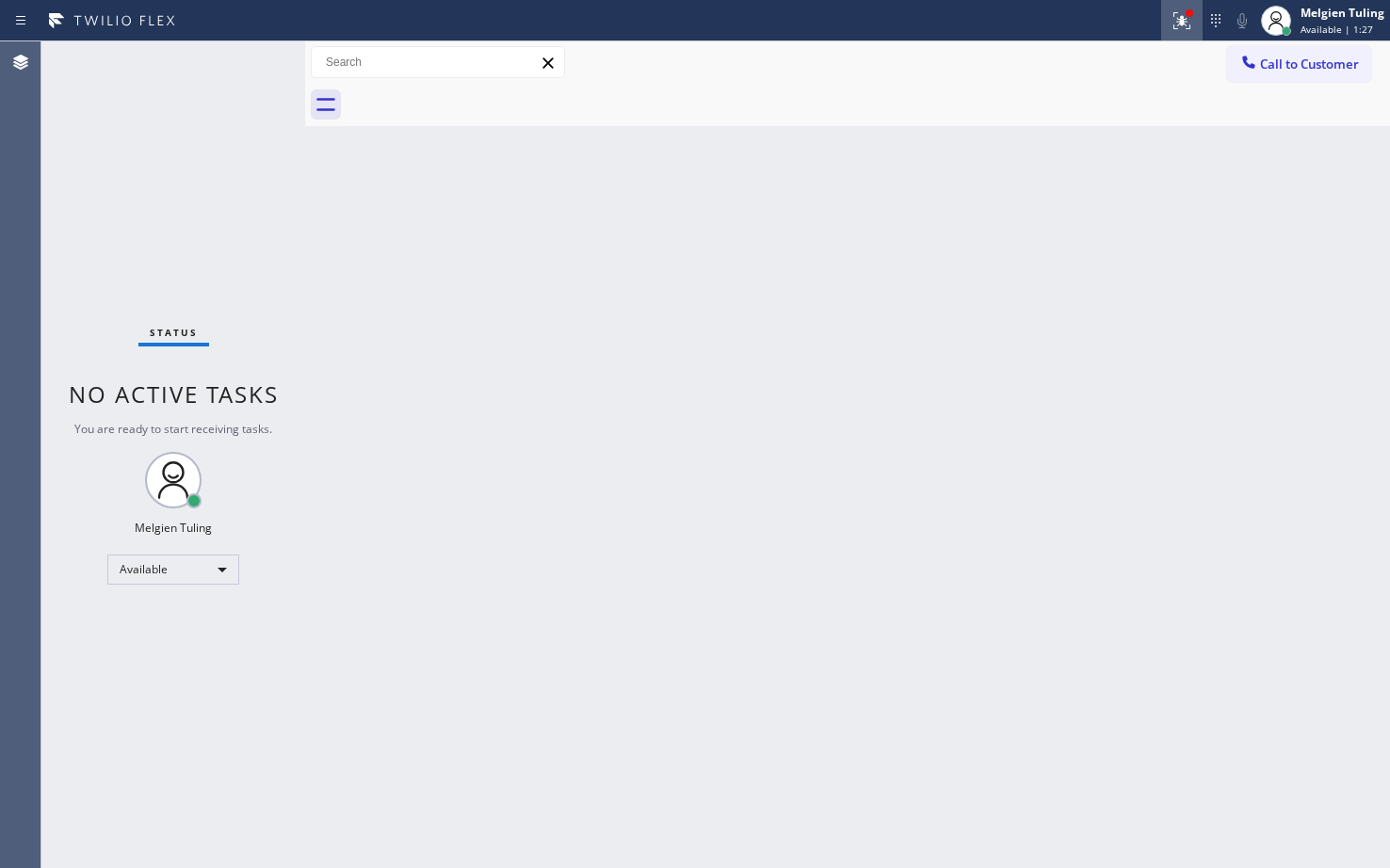
click at [1190, 23] on icon at bounding box center [1182, 21] width 23 height 23
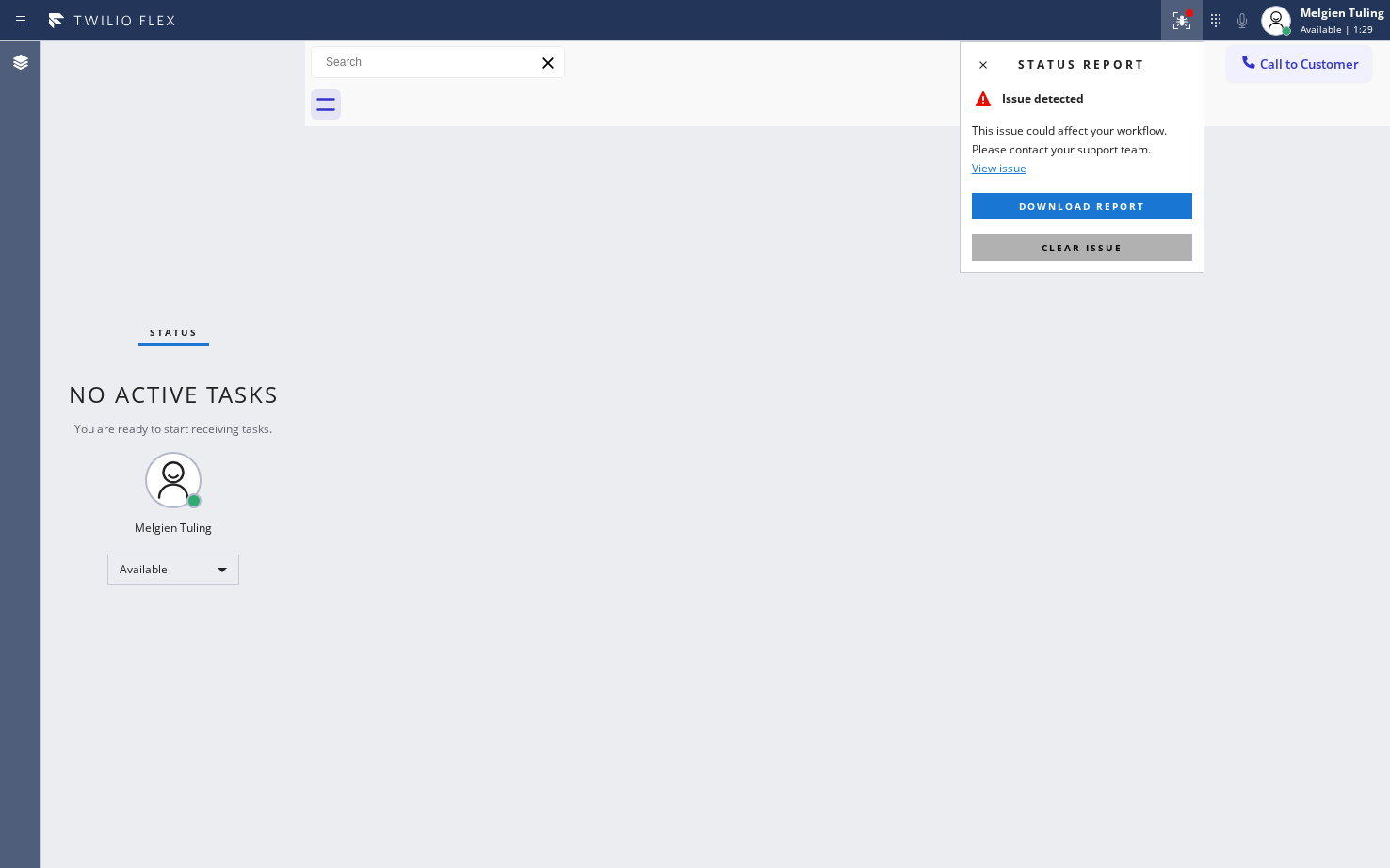
click at [1073, 252] on span "Clear issue" at bounding box center [1082, 247] width 81 height 13
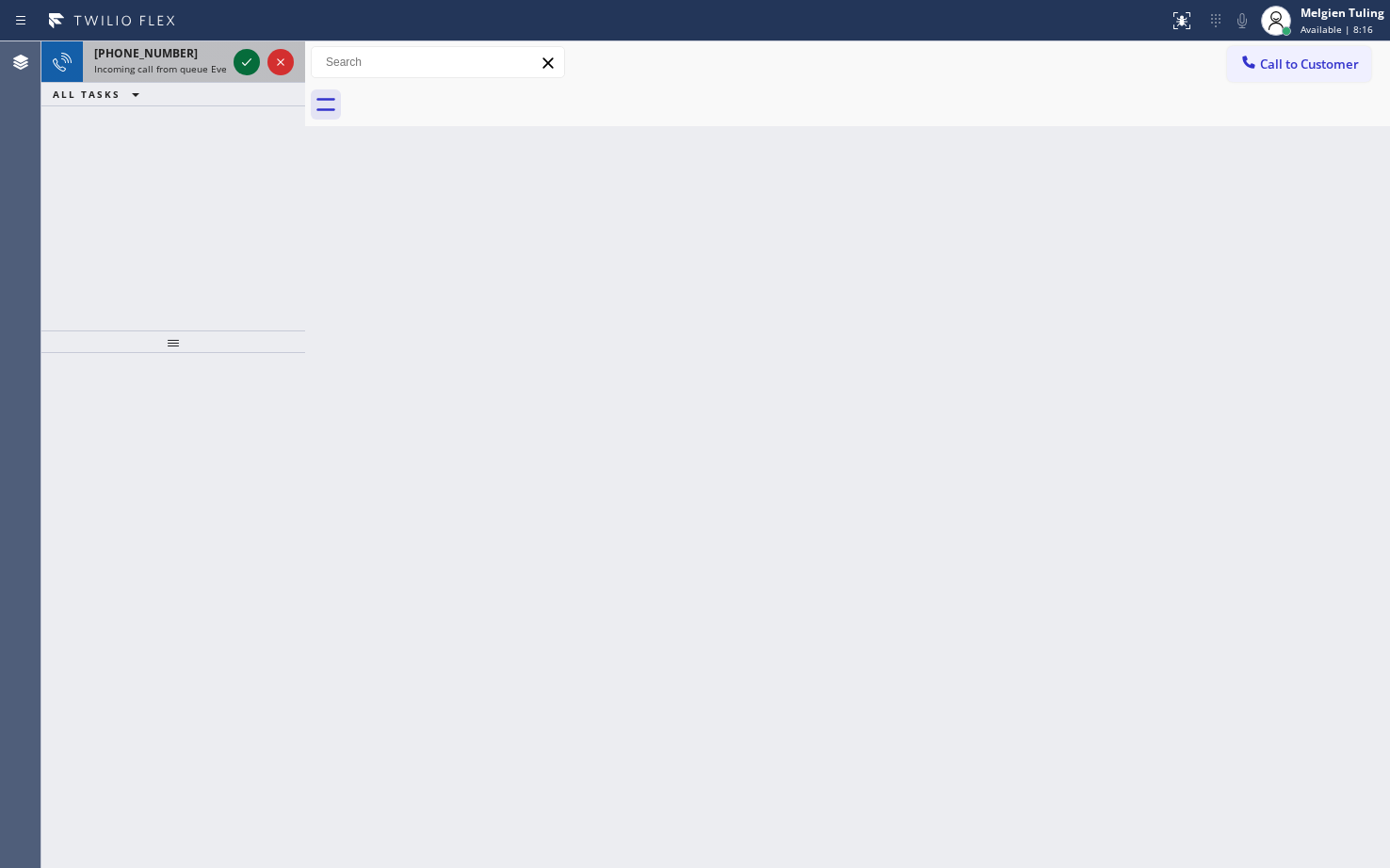
click at [242, 71] on icon at bounding box center [247, 62] width 23 height 23
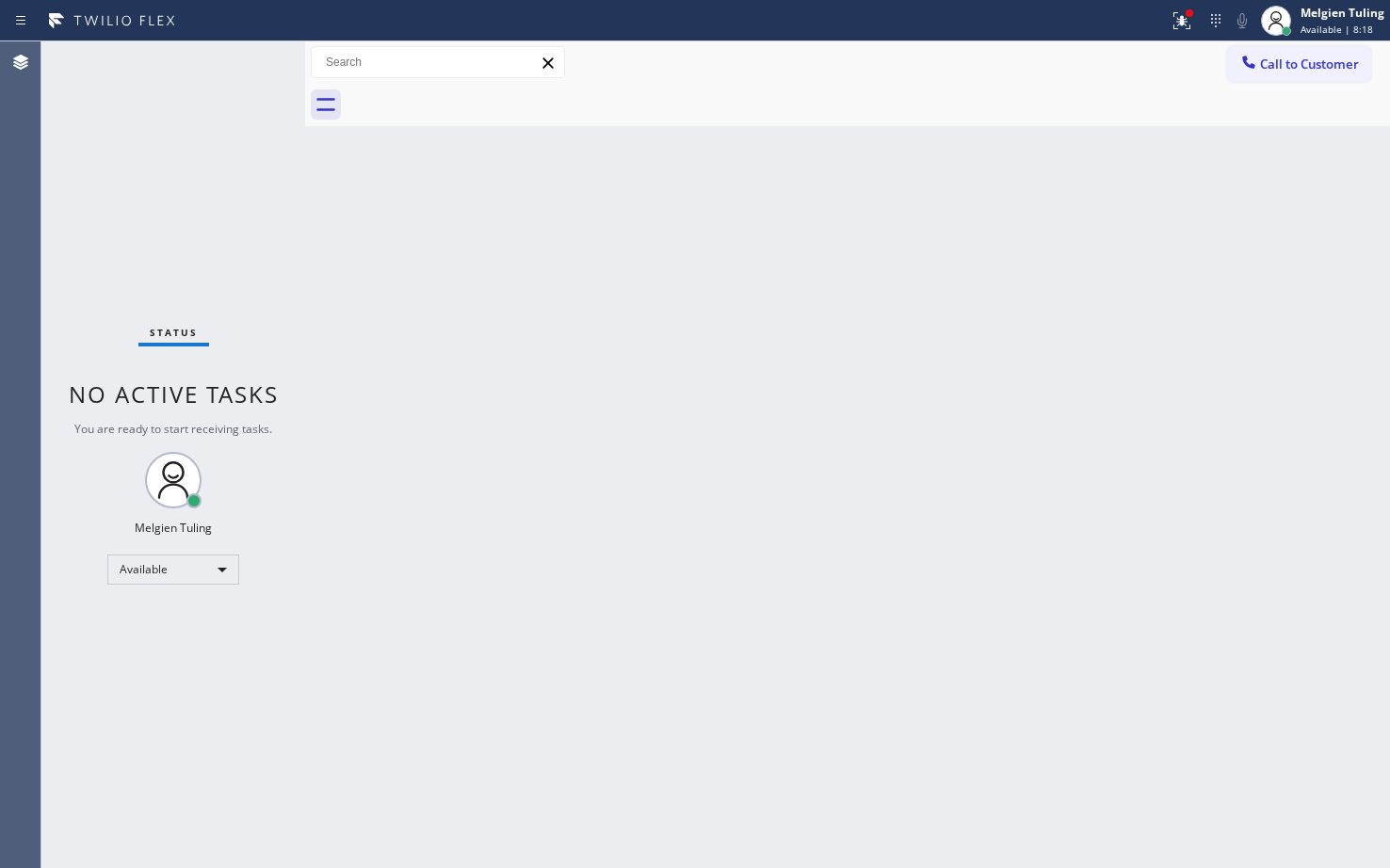
click at [243, 69] on div "Status No active tasks You are ready to start receiving tasks. Melgien Tuling A…" at bounding box center [173, 455] width 264 height 826
click at [656, 443] on div "Back to Dashboard Change Sender ID Customers Technicians Select a contact Outbo…" at bounding box center [846, 455] width 1084 height 826
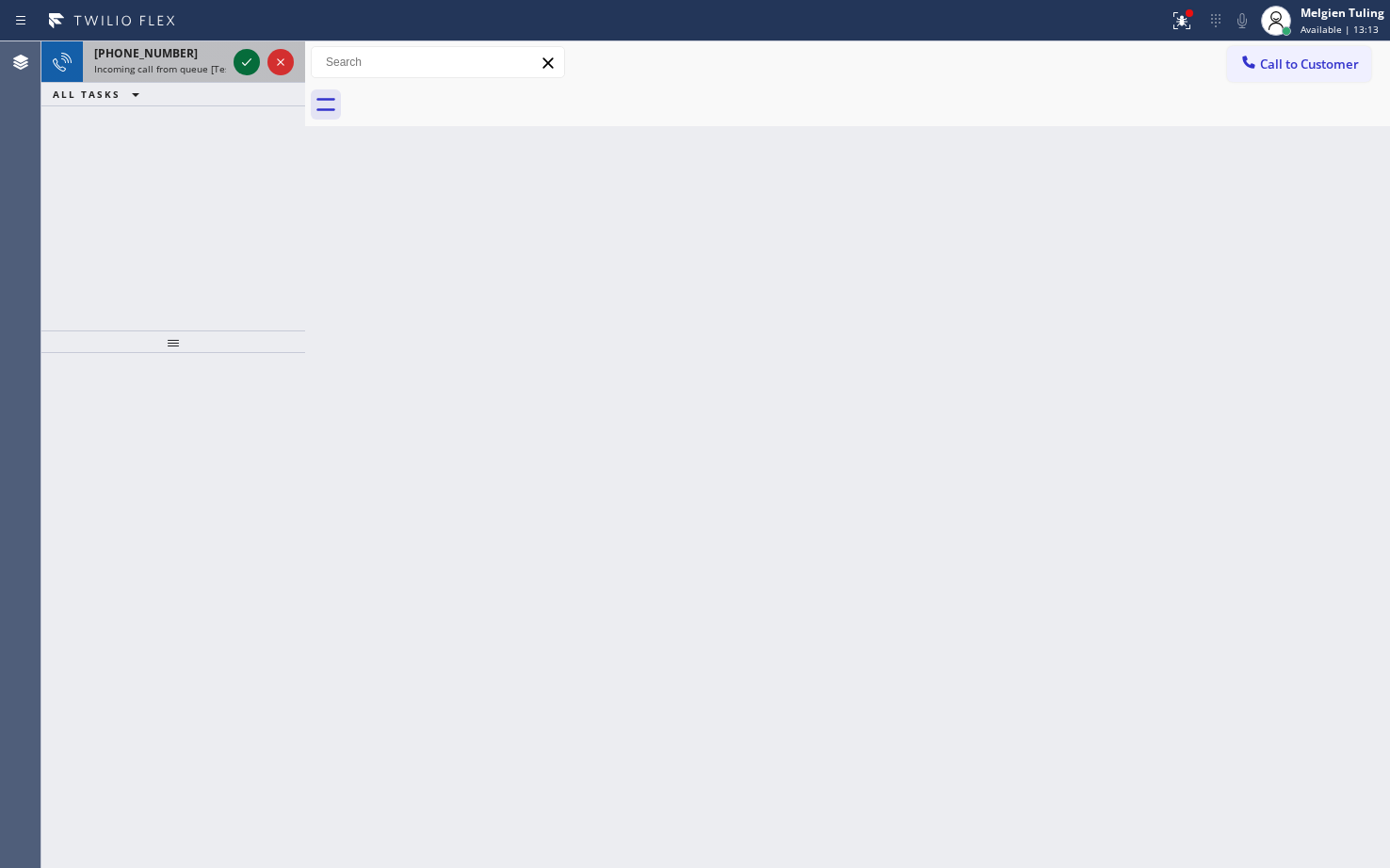
click at [247, 56] on icon at bounding box center [247, 62] width 23 height 23
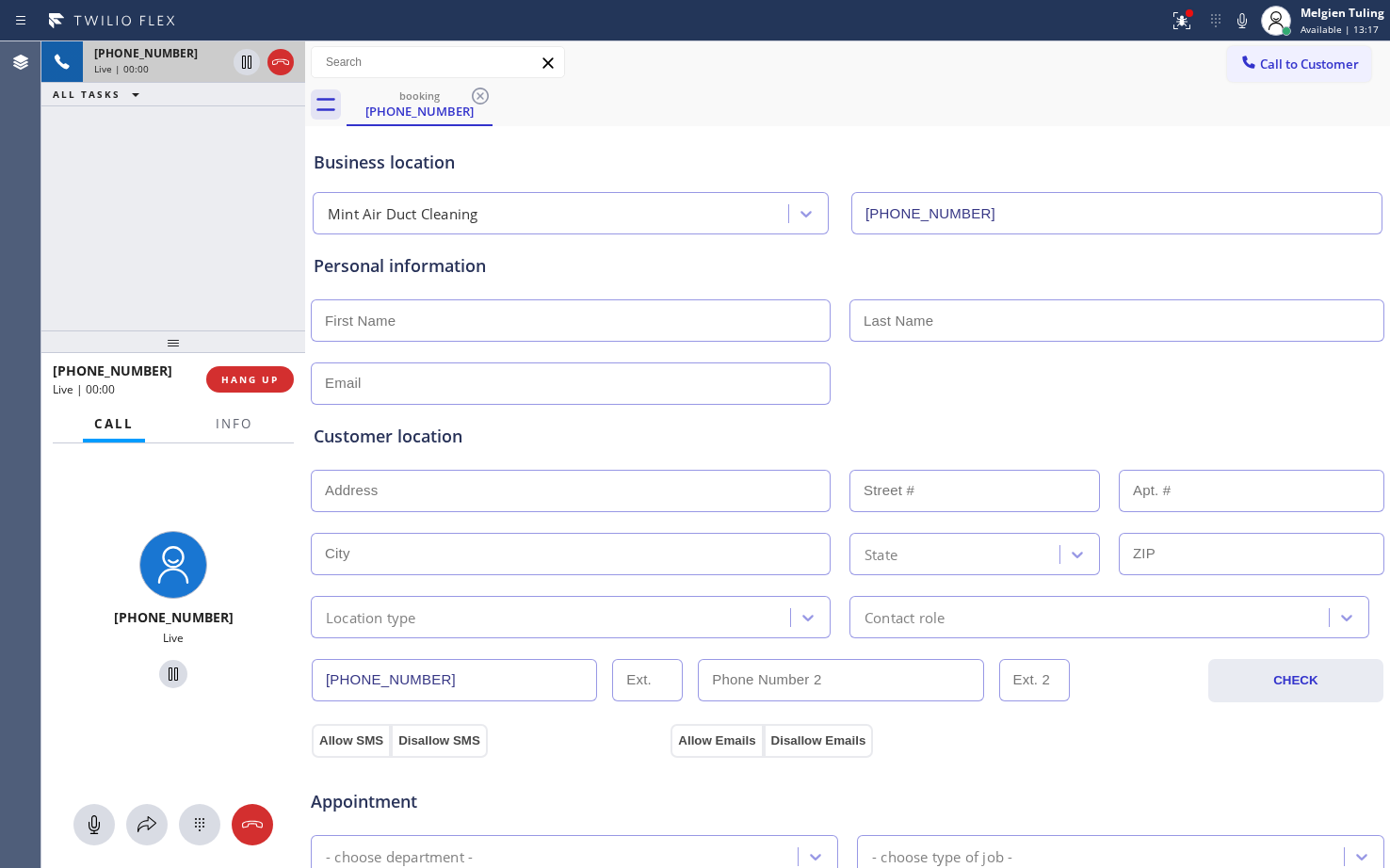
type input "[PHONE_NUMBER]"
click at [235, 427] on span "Info" at bounding box center [233, 424] width 37 height 17
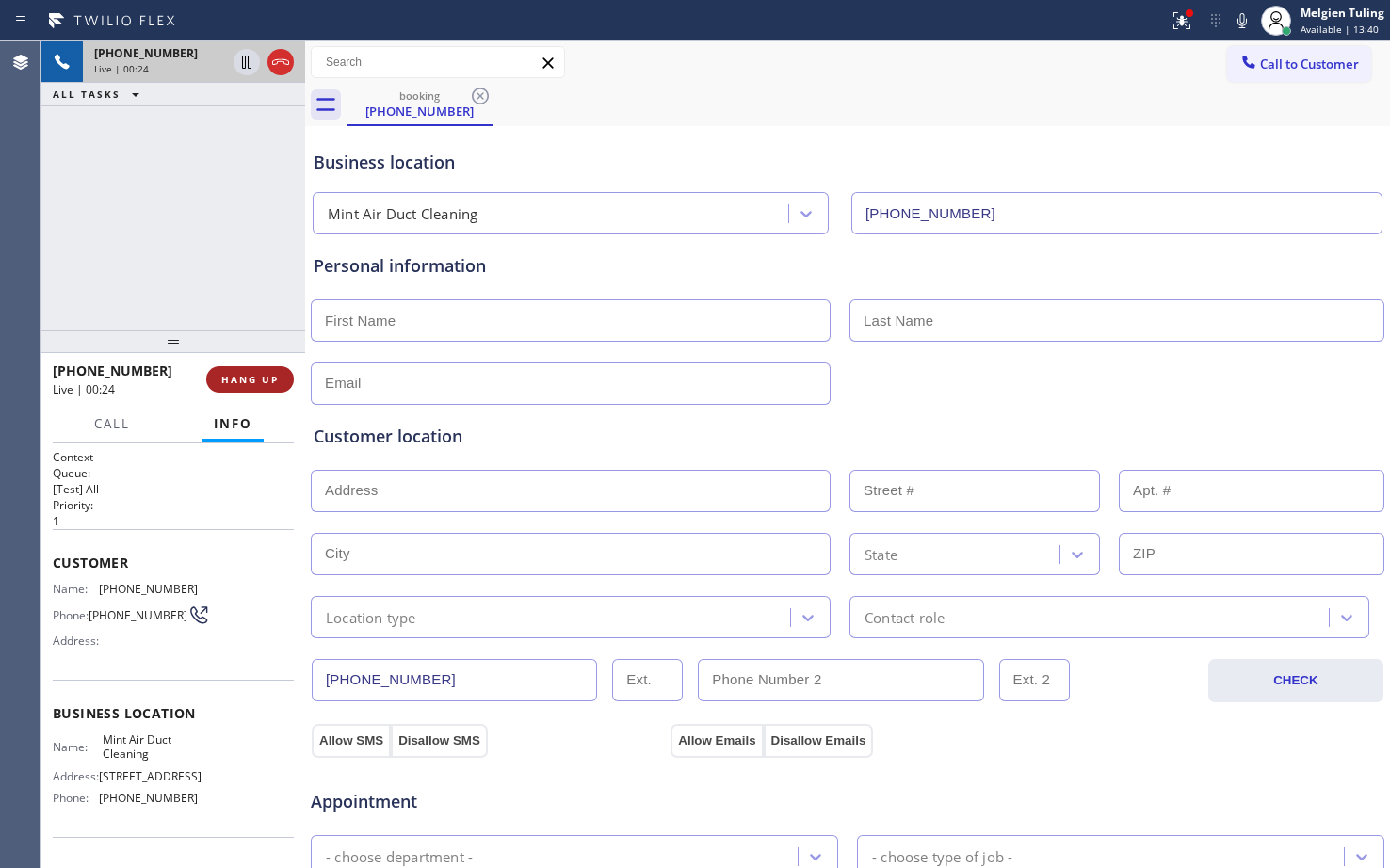
drag, startPoint x: 288, startPoint y: 405, endPoint x: 282, endPoint y: 391, distance: 15.2
click at [288, 406] on div "Call Info" at bounding box center [172, 424] width 241 height 38
click at [255, 385] on span "HANG UP" at bounding box center [249, 380] width 57 height 13
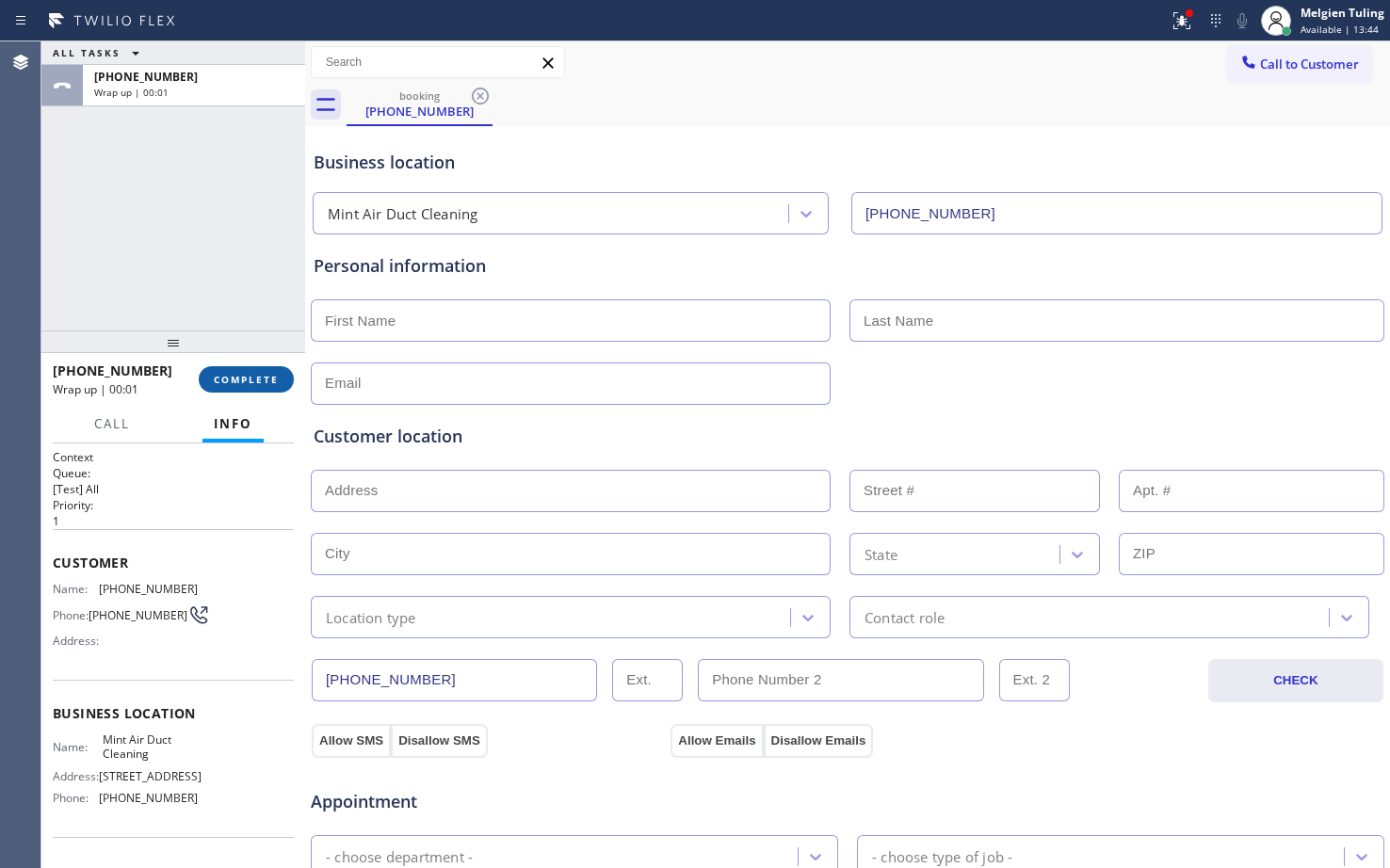
click at [261, 378] on span "COMPLETE" at bounding box center [246, 380] width 65 height 13
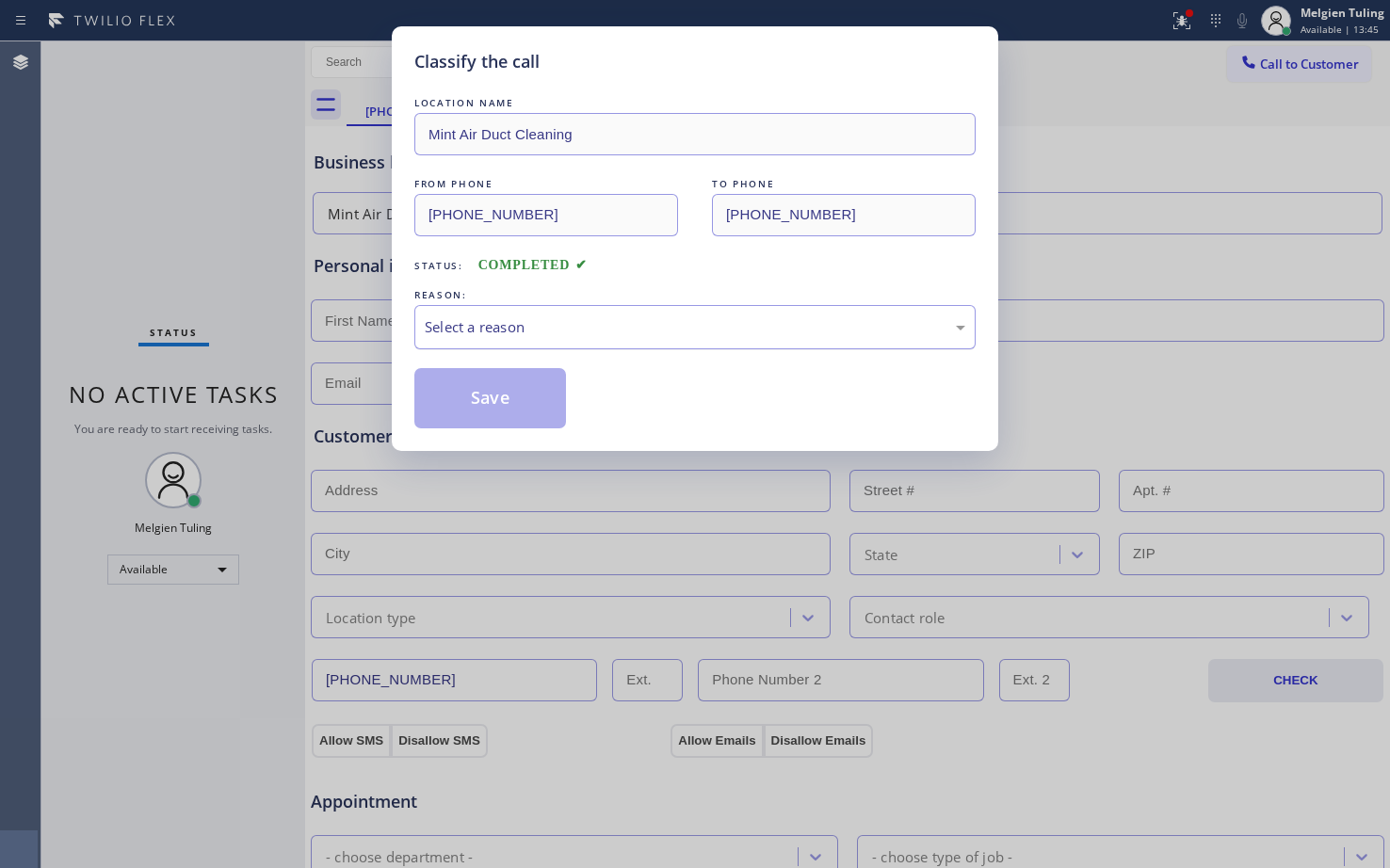
click at [463, 330] on div "Select a reason" at bounding box center [695, 326] width 541 height 22
click at [467, 392] on button "Save" at bounding box center [489, 398] width 151 height 60
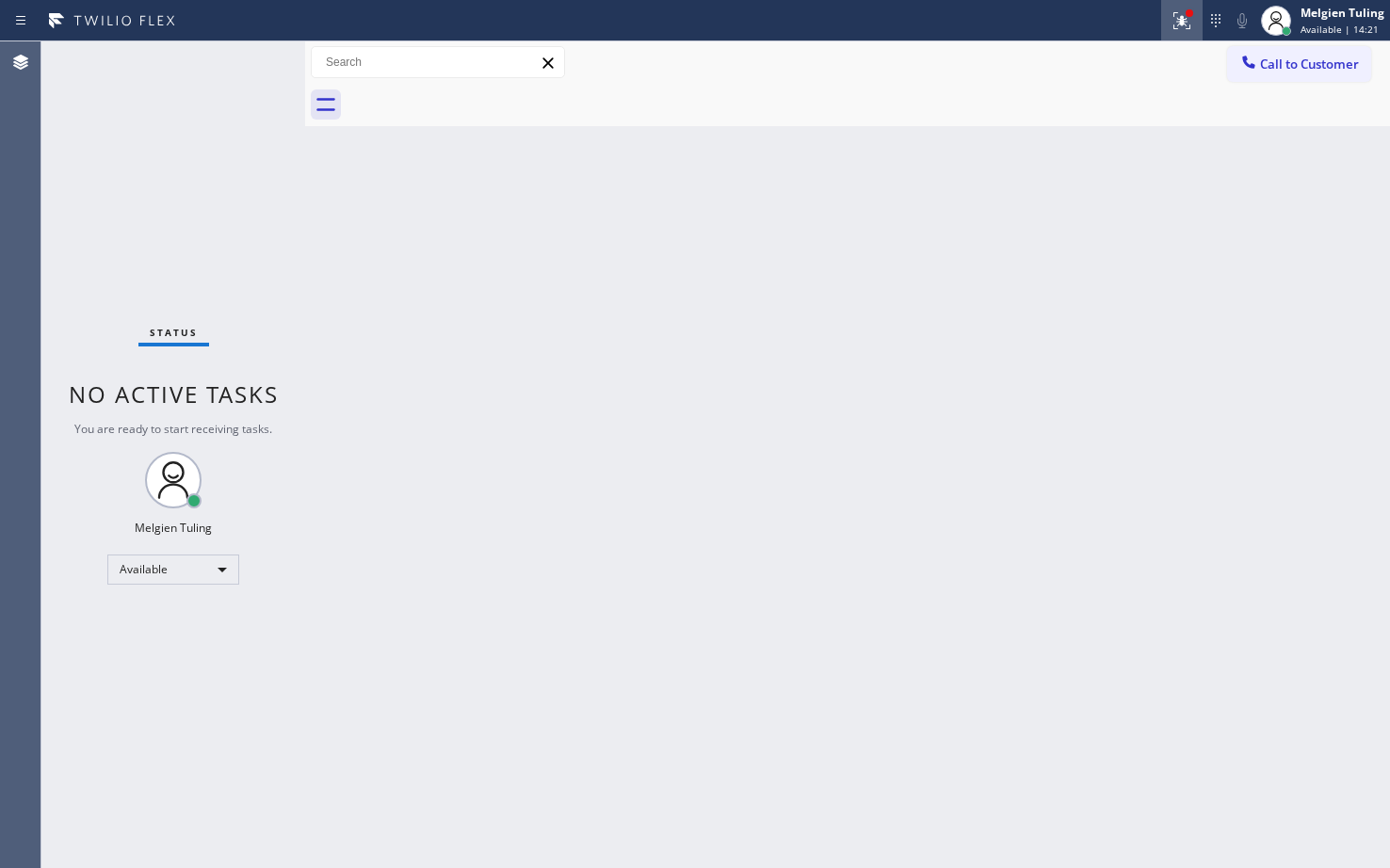
click at [1181, 28] on icon at bounding box center [1182, 21] width 23 height 23
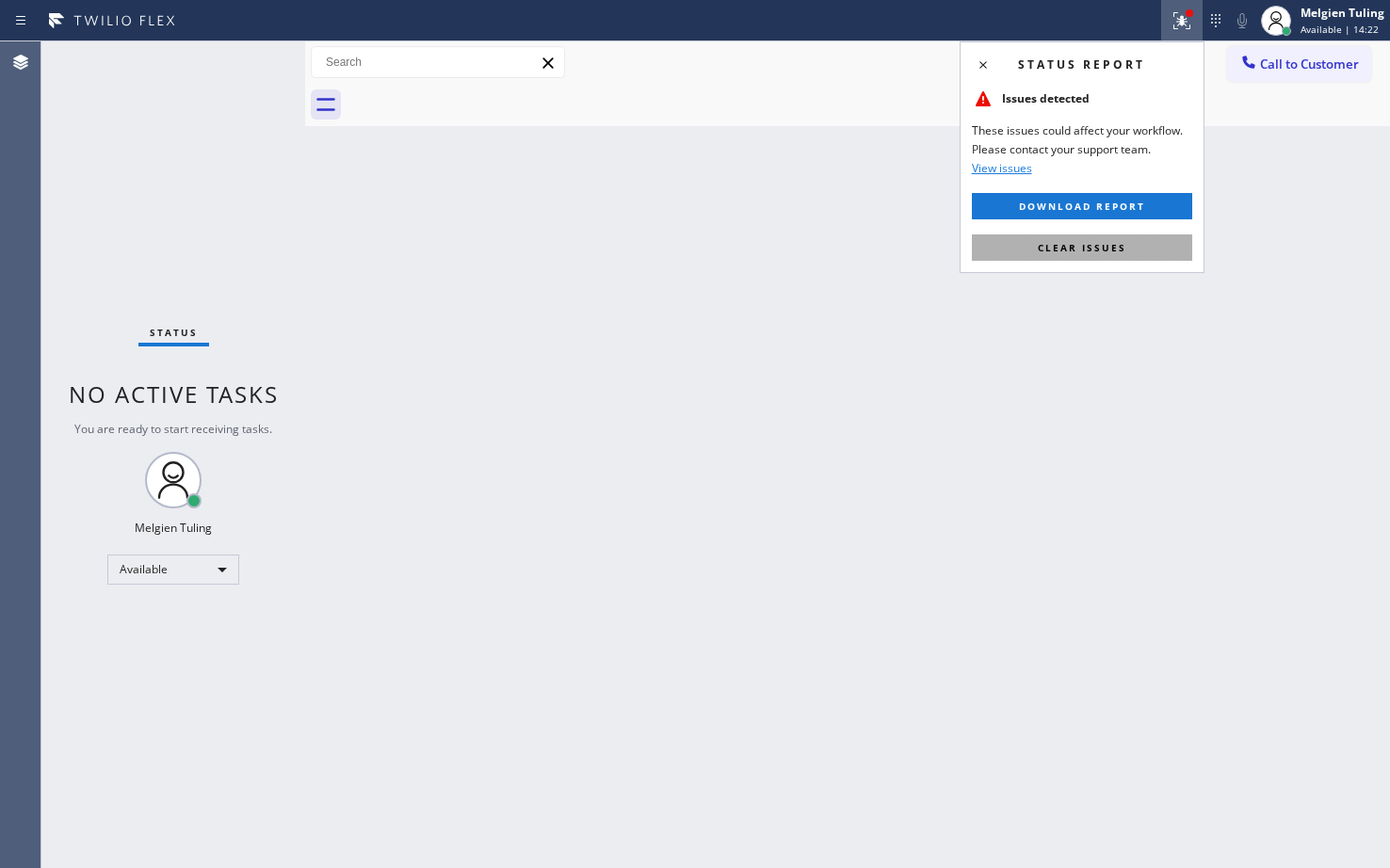
click at [1106, 245] on span "Clear issues" at bounding box center [1082, 247] width 89 height 13
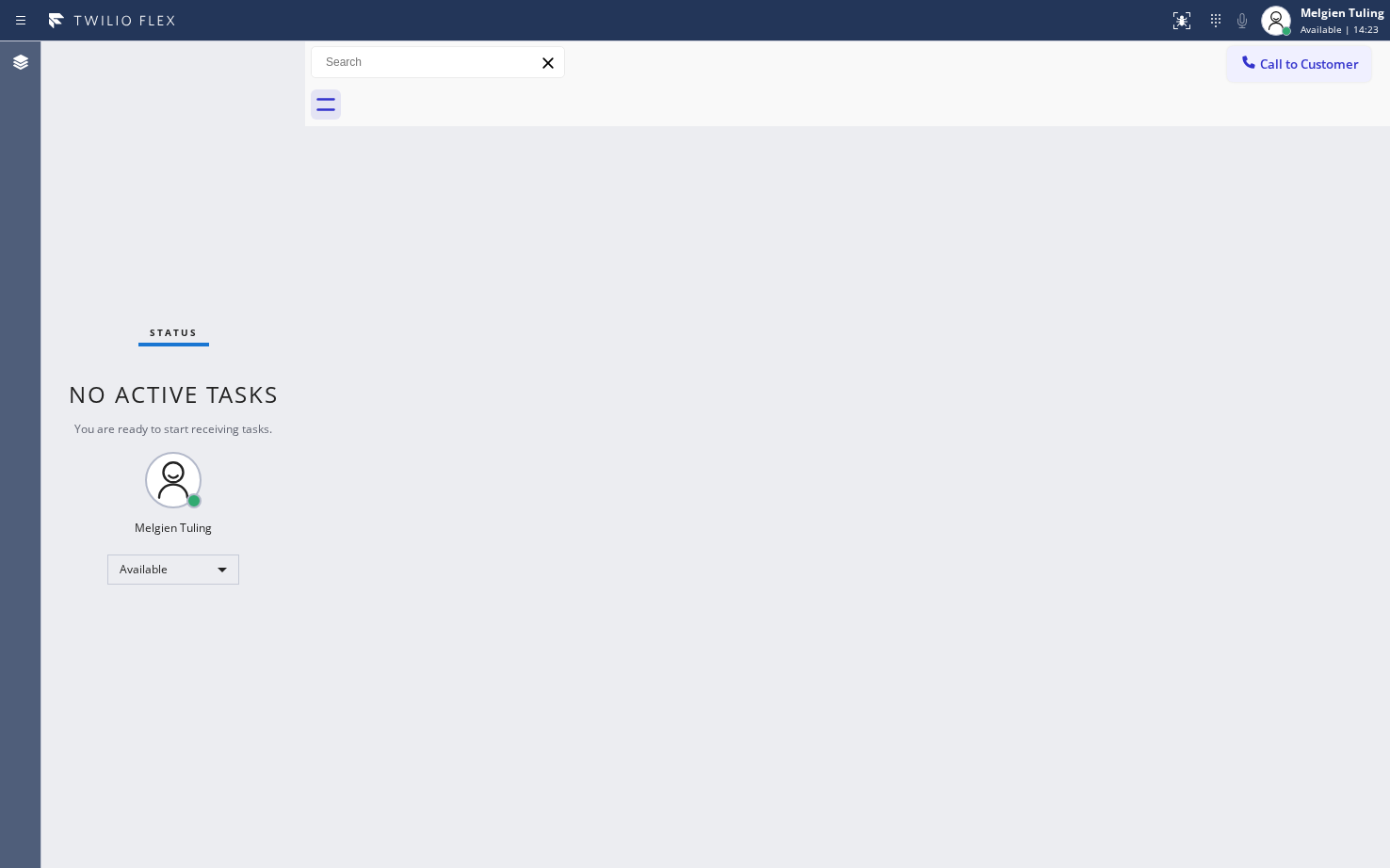
click at [1108, 243] on div "Back to Dashboard Change Sender ID Customers Technicians Select a contact Outbo…" at bounding box center [846, 455] width 1084 height 826
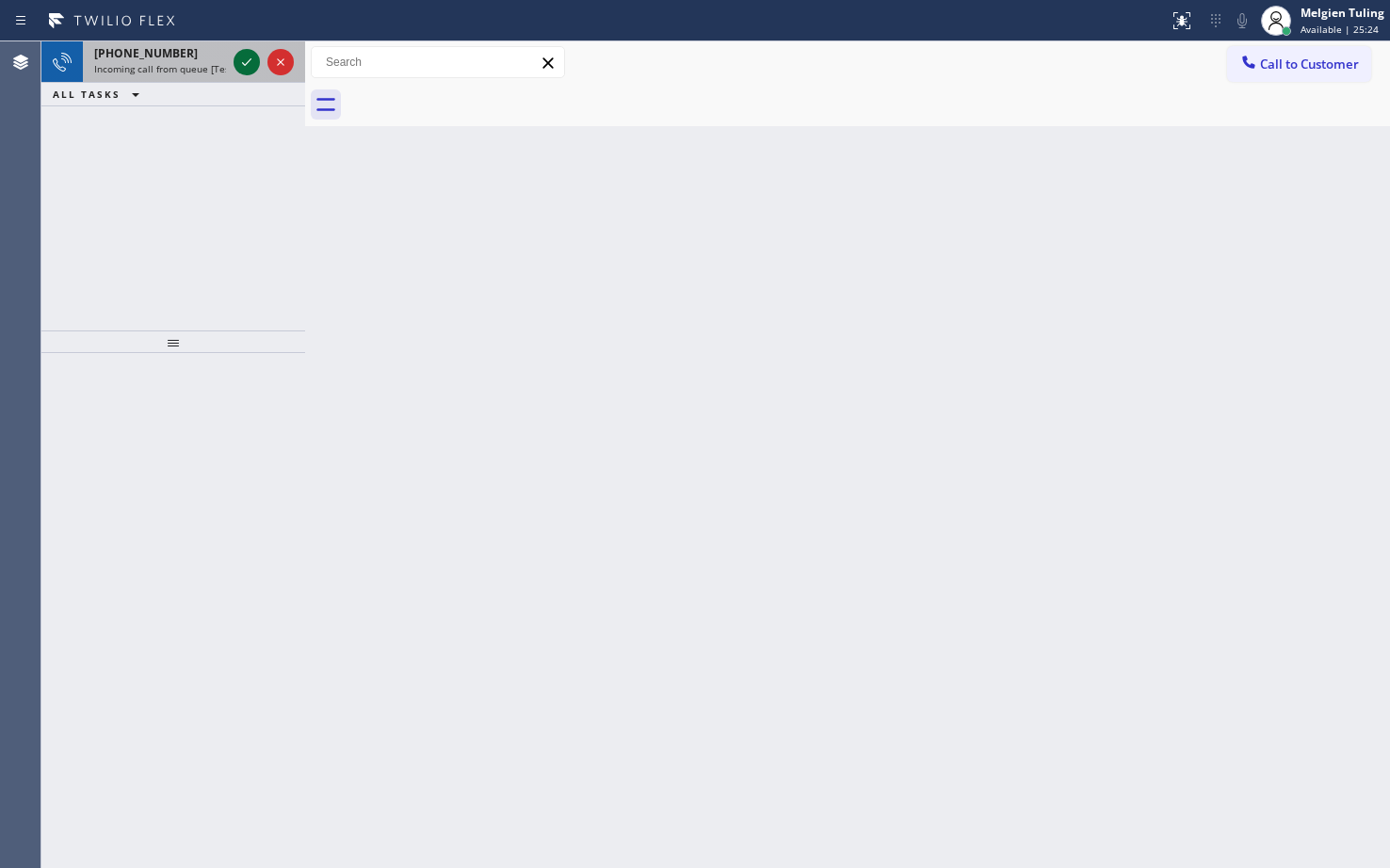
click at [245, 65] on icon at bounding box center [247, 62] width 10 height 8
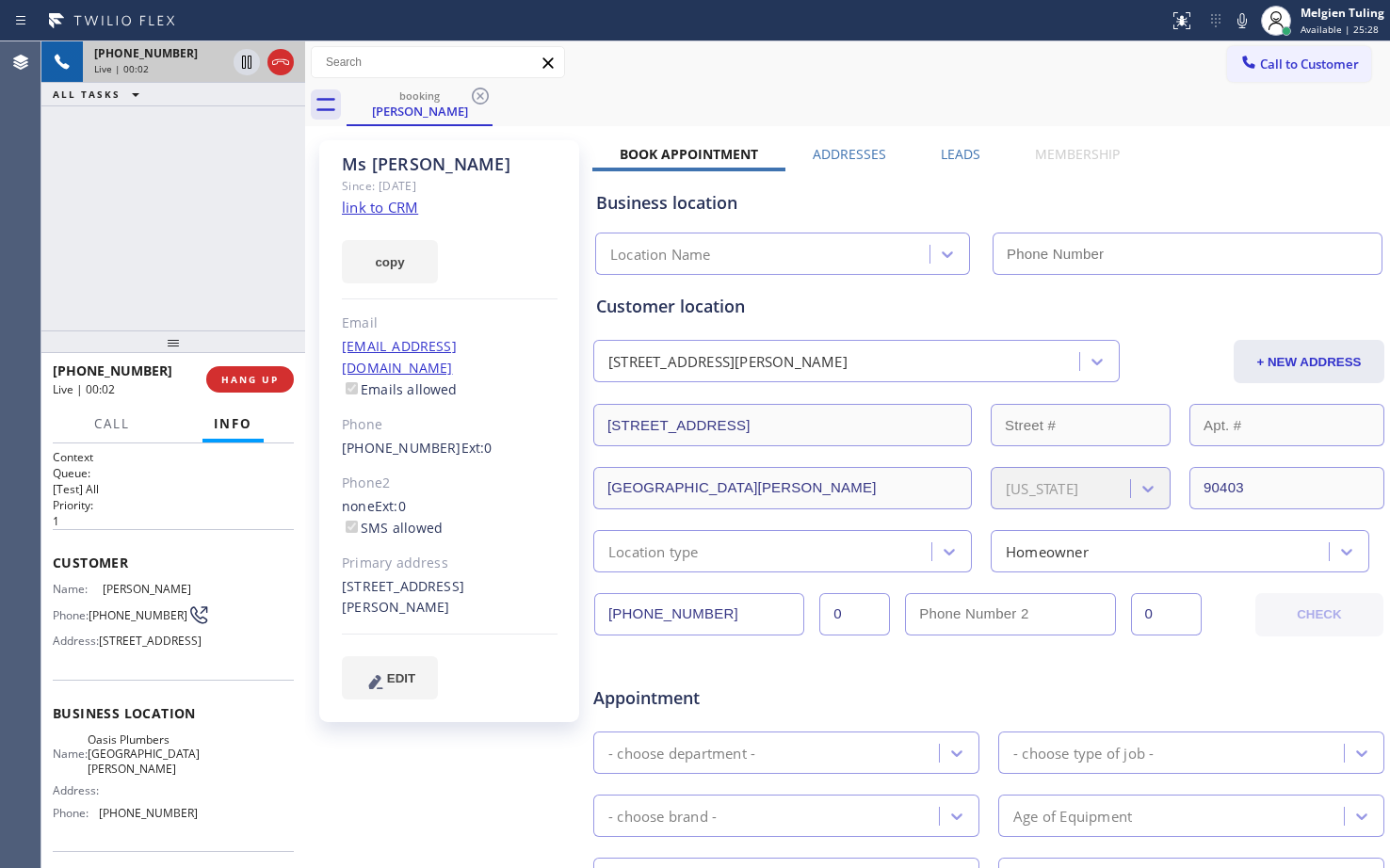
type input "[PHONE_NUMBER]"
click at [404, 208] on link "link to CRM" at bounding box center [380, 207] width 76 height 19
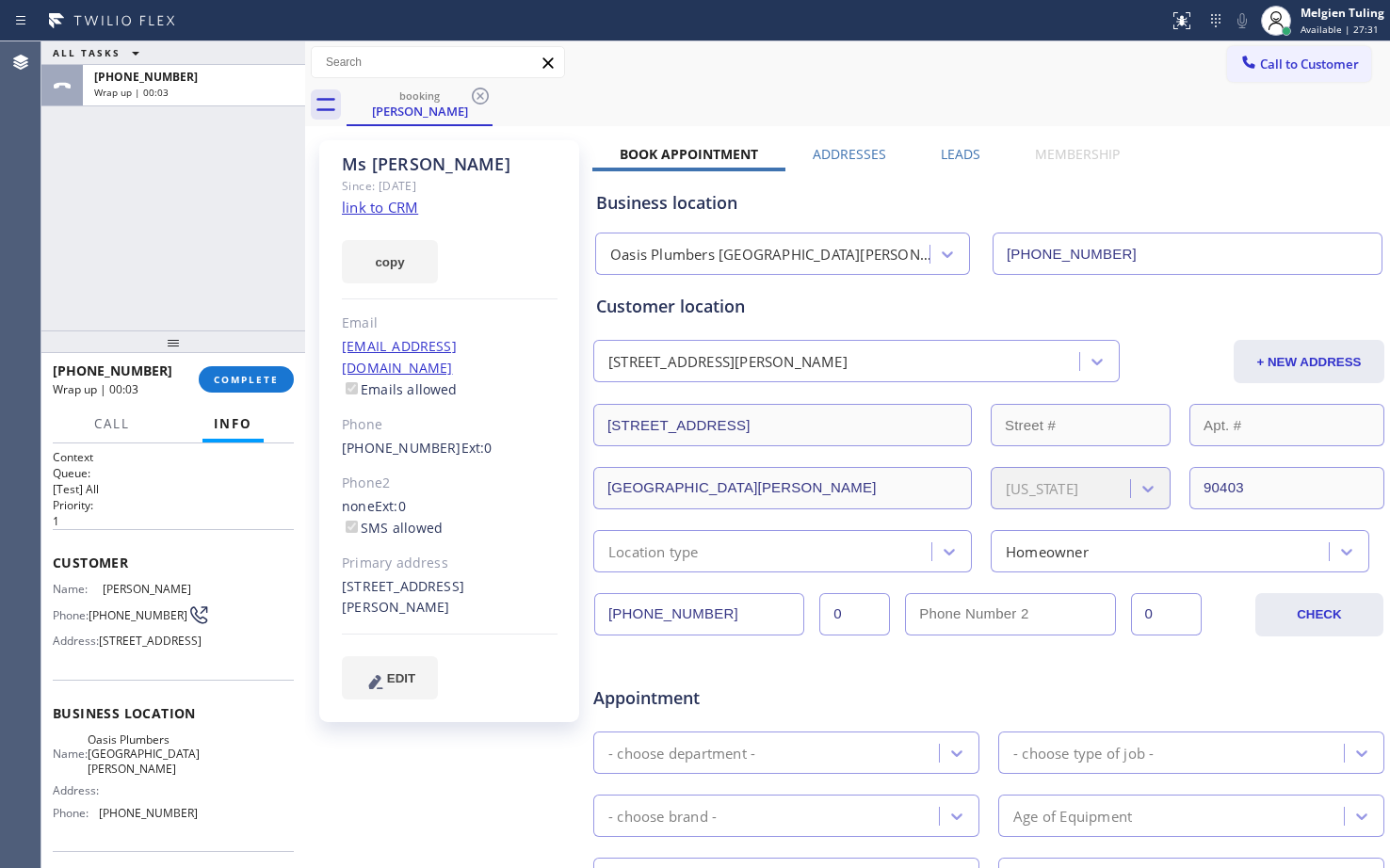
scroll to position [94, 0]
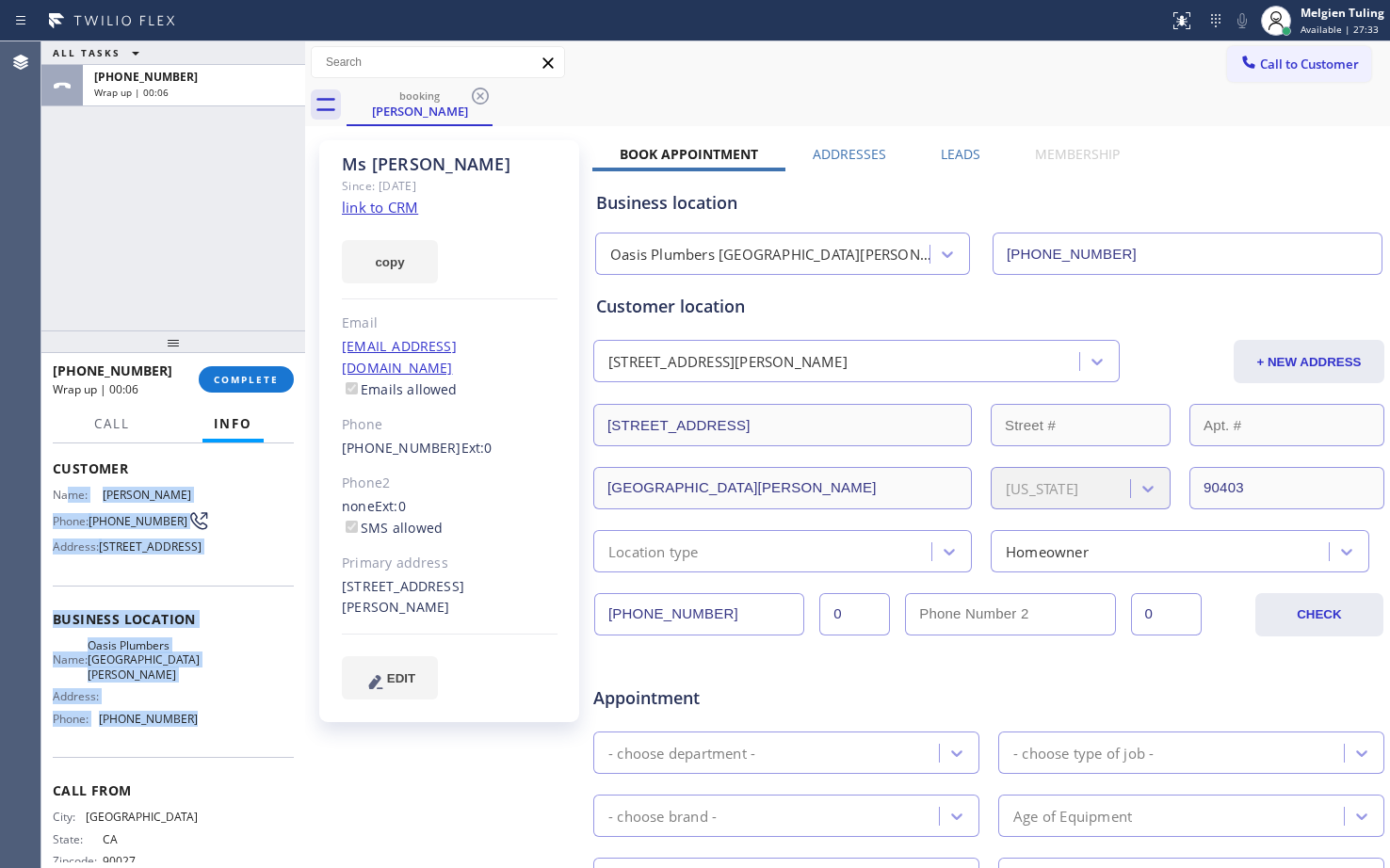
drag, startPoint x: 89, startPoint y: 500, endPoint x: 186, endPoint y: 733, distance: 252.4
click at [186, 733] on div "Context Queue: [Test] All Priority: 1 Customer Name: [PERSON_NAME] Phone: [PHON…" at bounding box center [172, 627] width 241 height 545
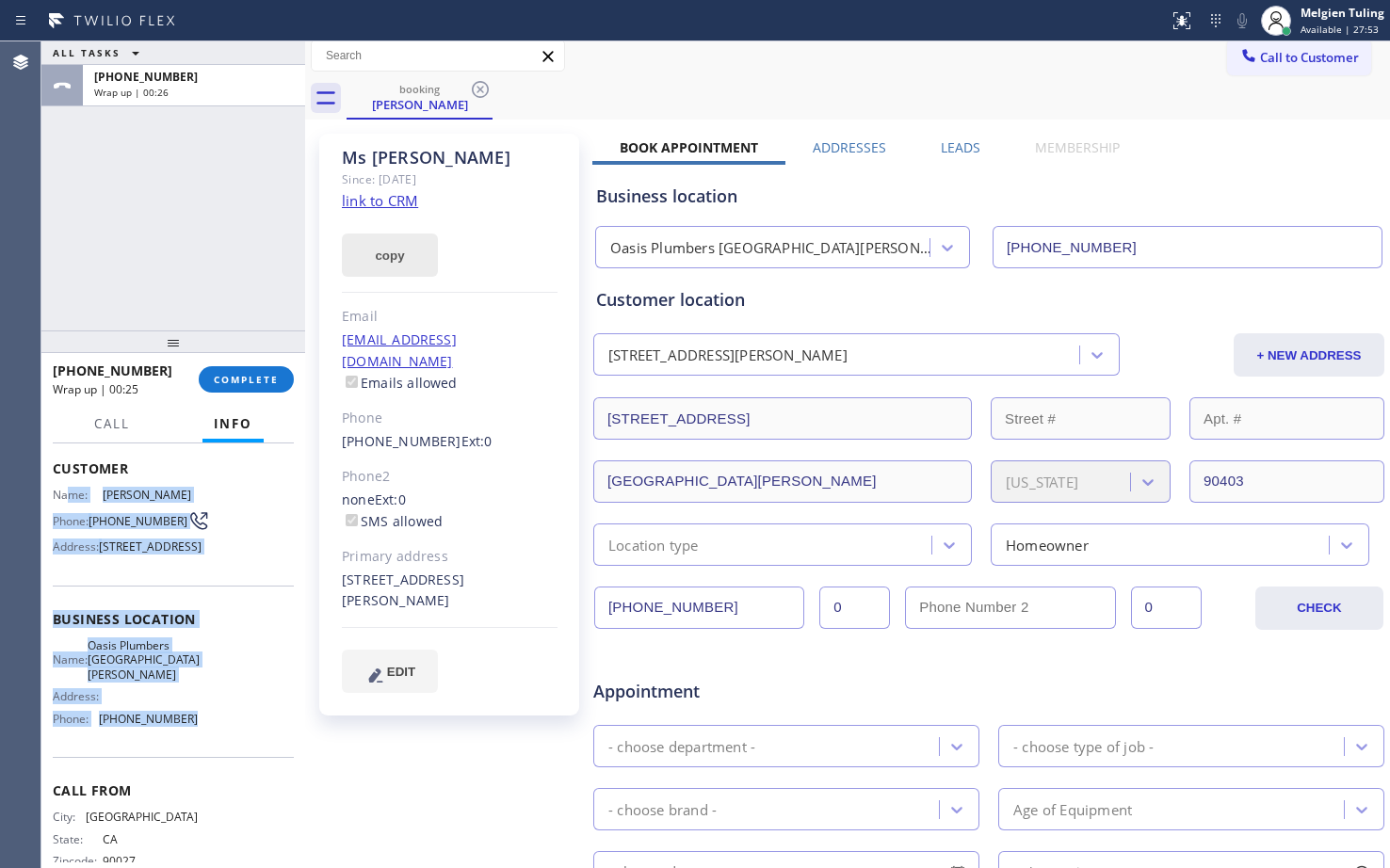
scroll to position [0, 0]
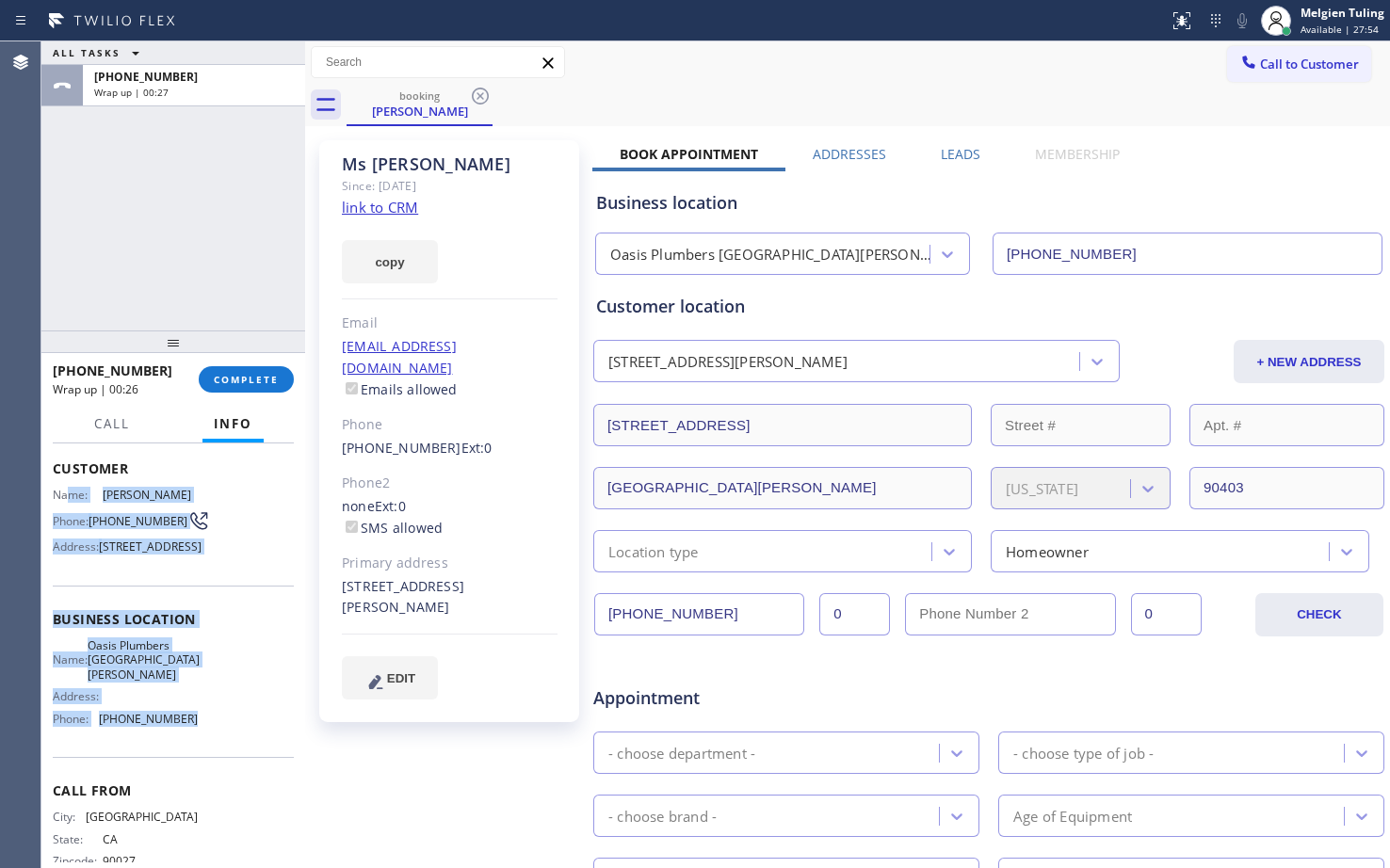
click at [393, 207] on link "link to CRM" at bounding box center [380, 207] width 76 height 19
click at [260, 373] on span "COMPLETE" at bounding box center [246, 380] width 65 height 13
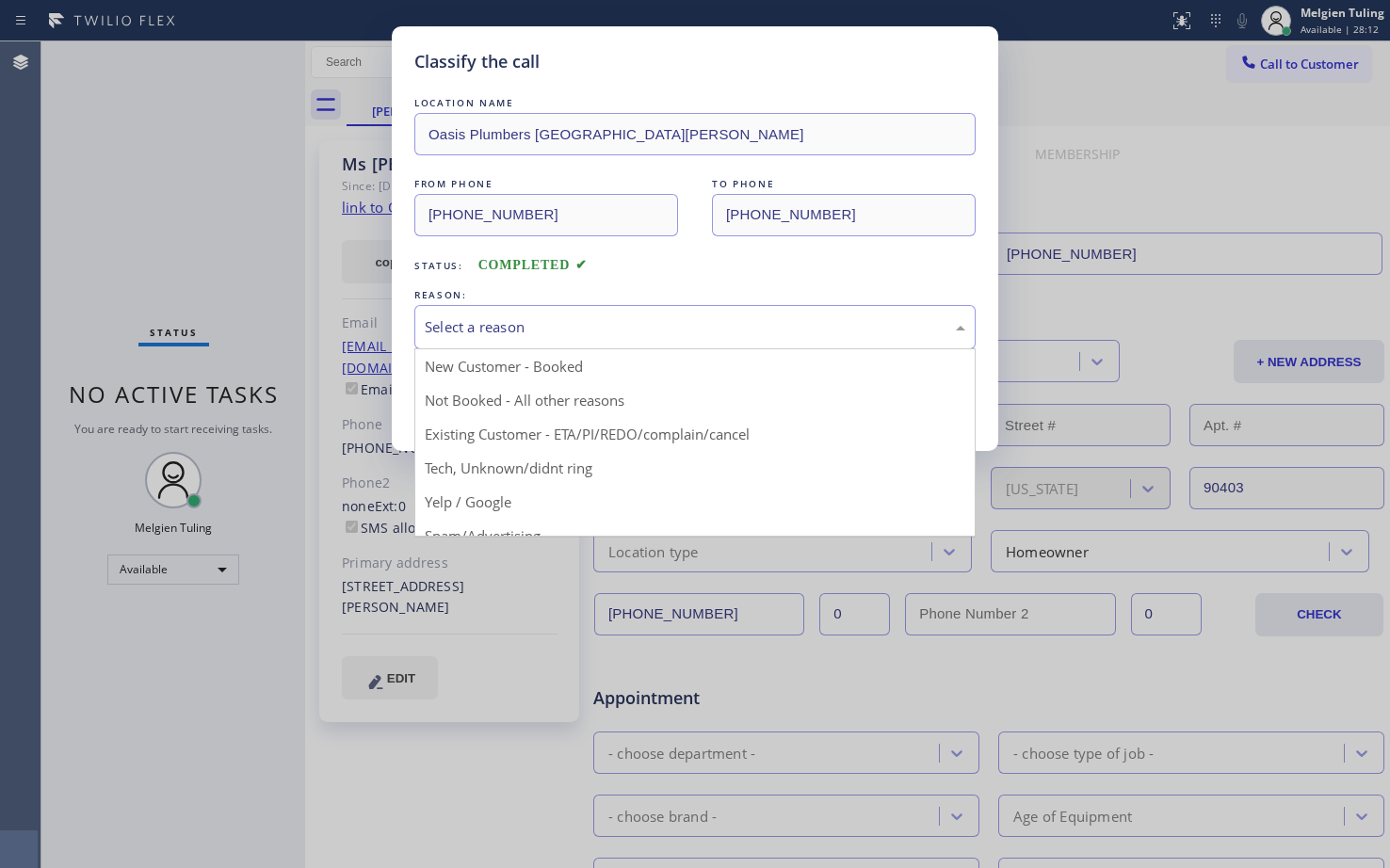
click at [490, 310] on div "Select a reason" at bounding box center [694, 326] width 561 height 44
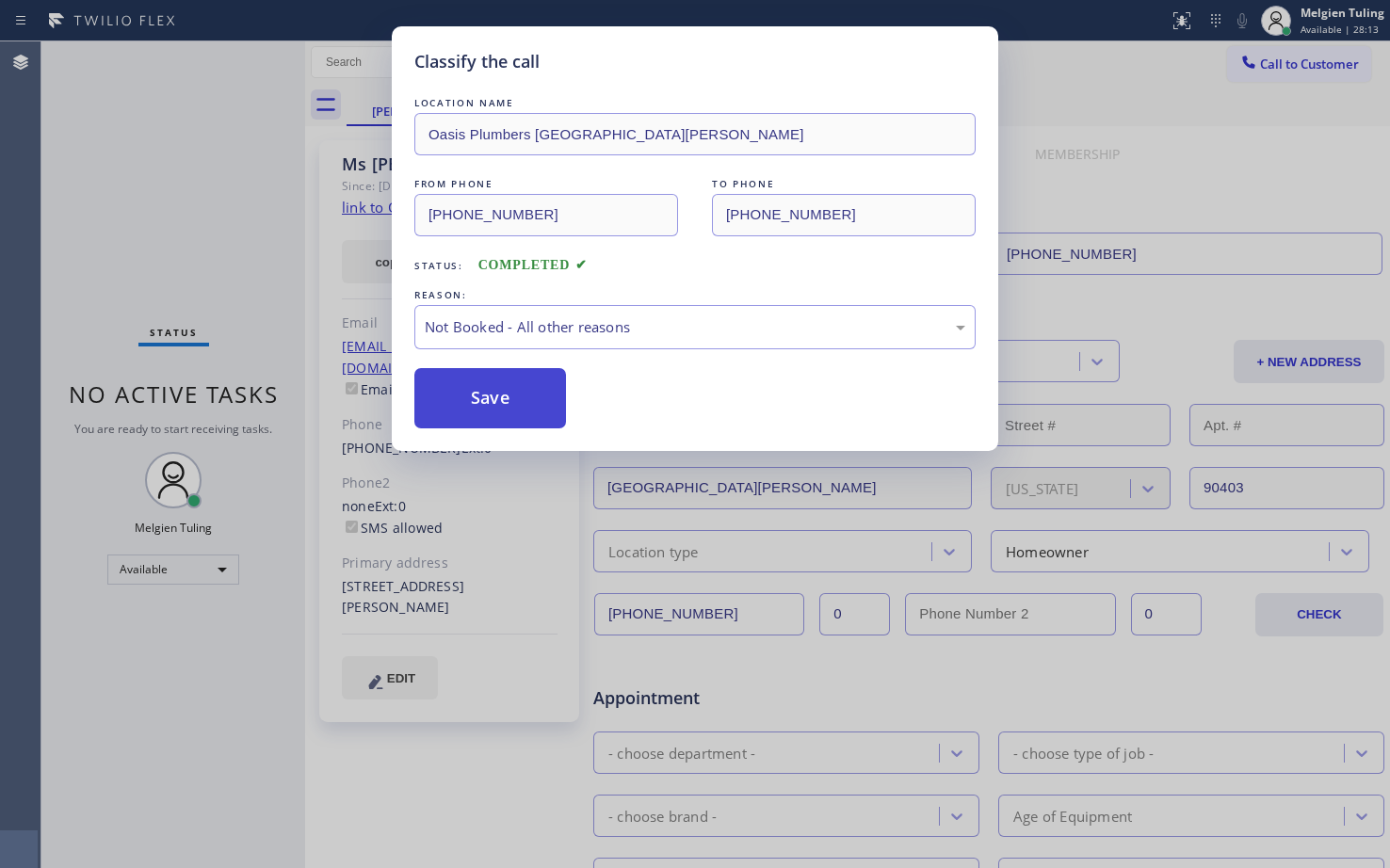
click at [464, 400] on button "Save" at bounding box center [489, 398] width 151 height 60
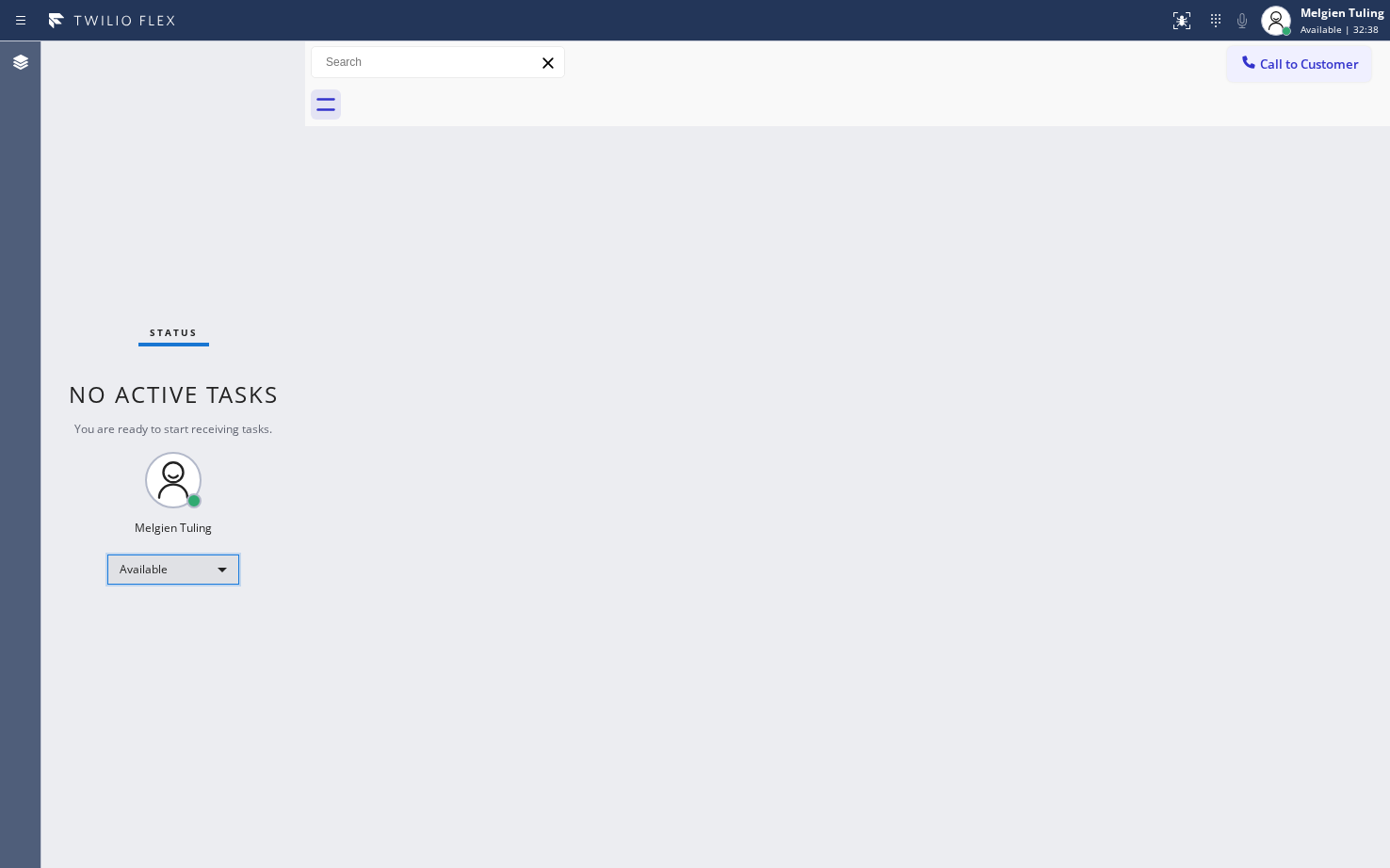
click at [170, 571] on div "Available" at bounding box center [173, 570] width 131 height 30
click at [150, 669] on li "Break" at bounding box center [172, 666] width 128 height 23
click at [515, 503] on div "Back to Dashboard Change Sender ID Customers Technicians Select a contact Outbo…" at bounding box center [846, 455] width 1084 height 826
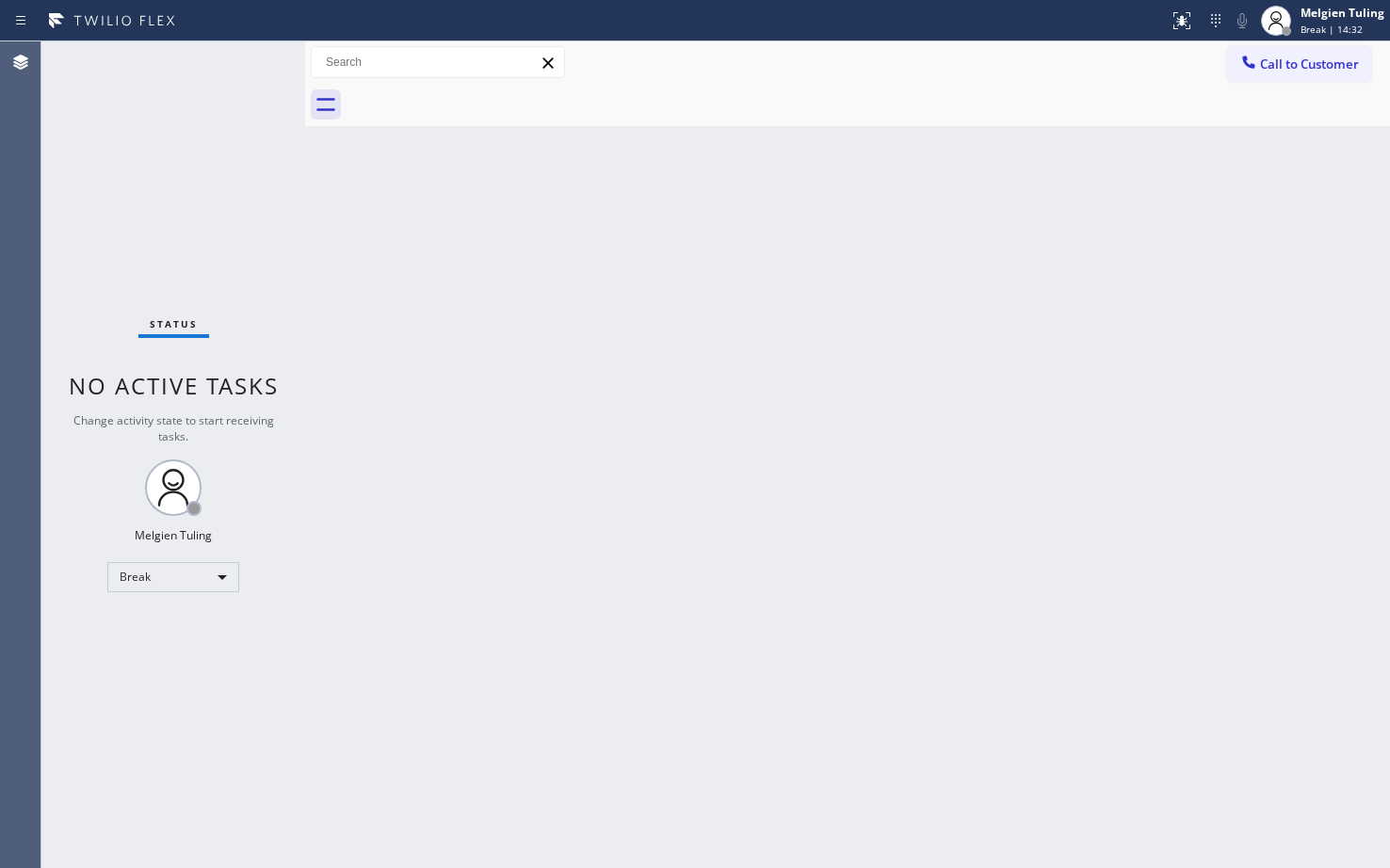
click at [184, 707] on div "Status No active tasks Change activity state to start receiving tasks. Melgien …" at bounding box center [173, 455] width 264 height 826
click at [208, 568] on div "Break" at bounding box center [173, 577] width 131 height 30
click at [160, 629] on li "Available" at bounding box center [172, 627] width 128 height 23
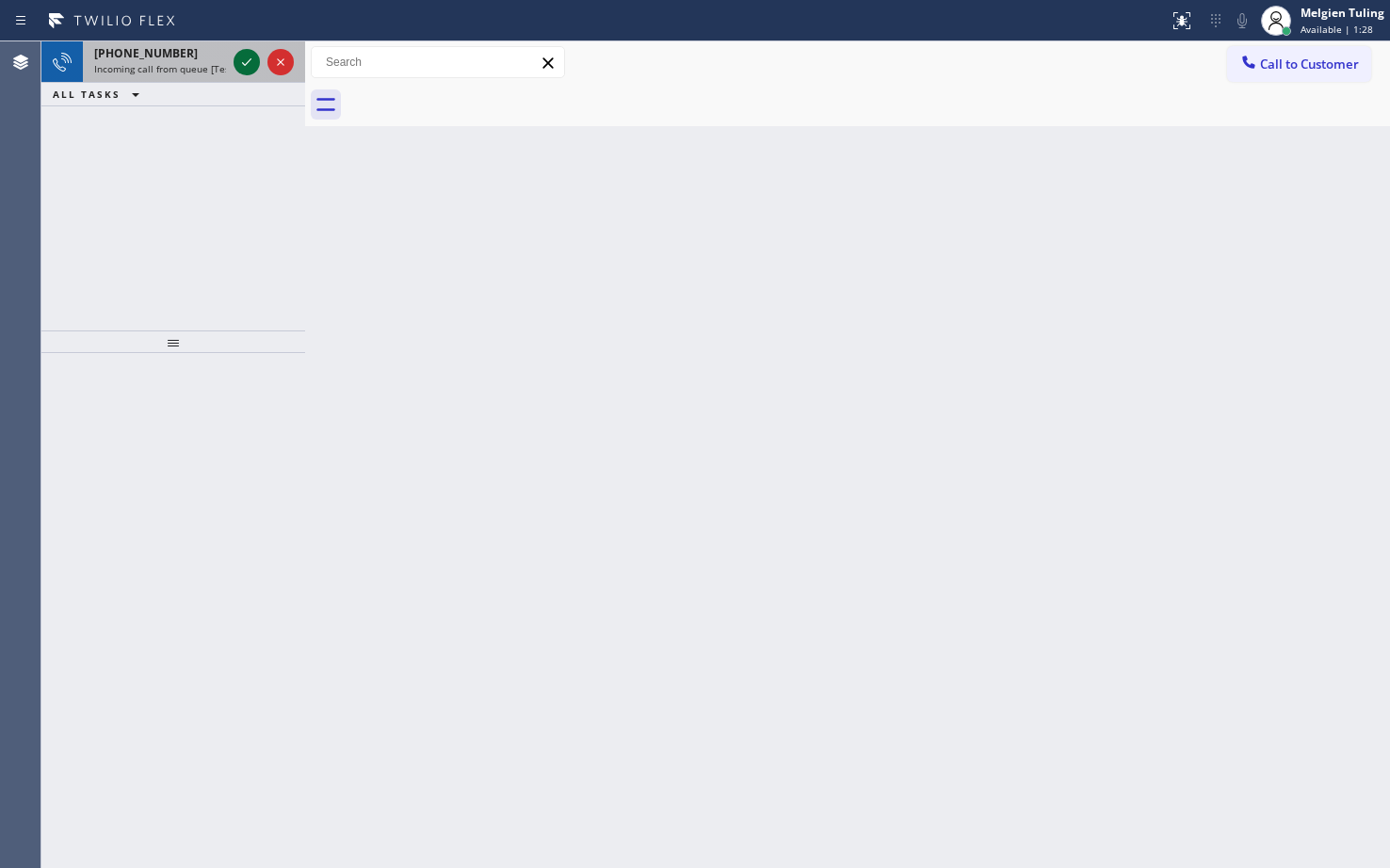
click at [250, 58] on icon at bounding box center [247, 62] width 23 height 23
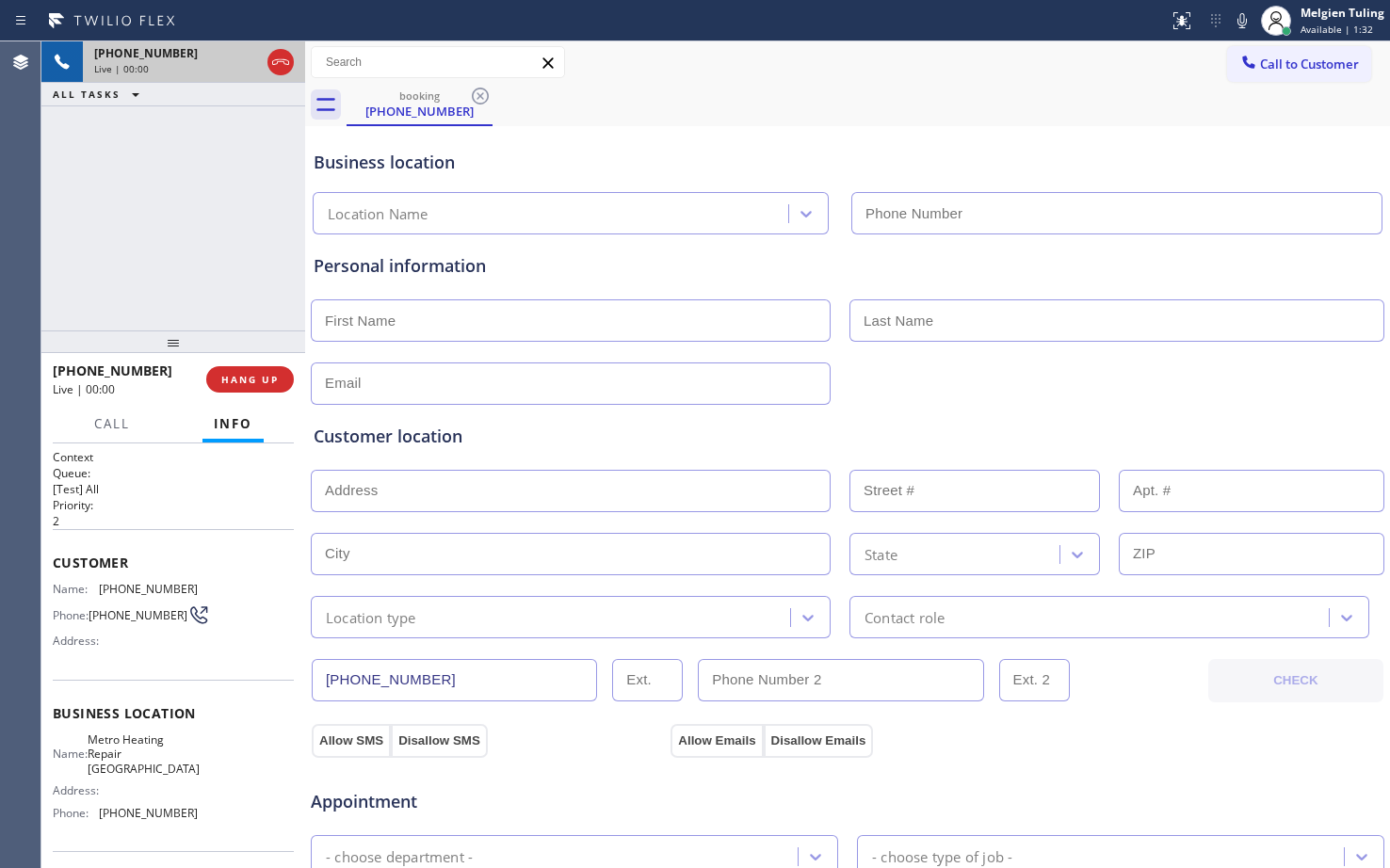
type input "[PHONE_NUMBER]"
click at [248, 387] on button "HANG UP" at bounding box center [250, 380] width 88 height 27
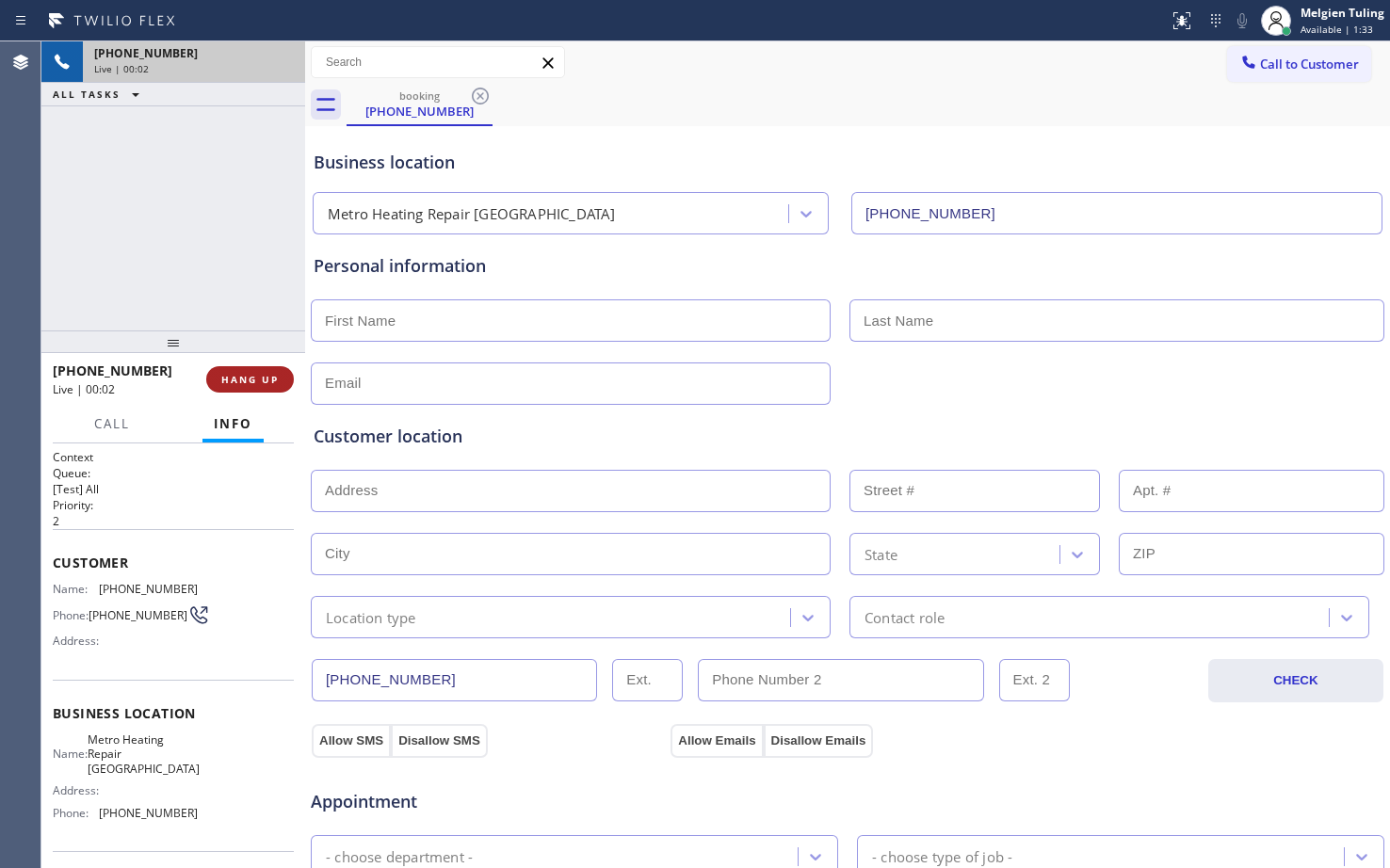
click at [228, 381] on span "HANG UP" at bounding box center [249, 380] width 57 height 13
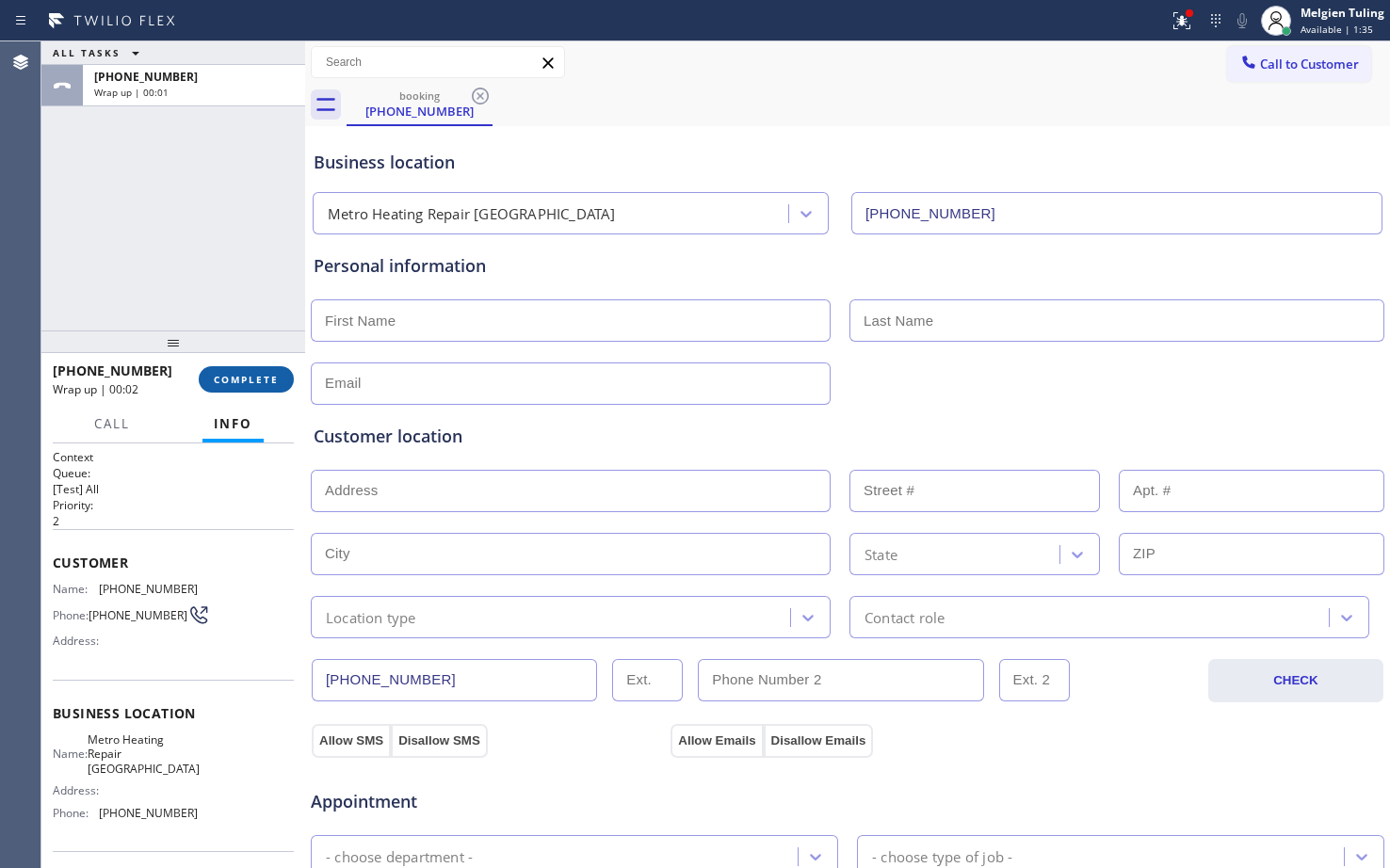
click at [234, 382] on span "COMPLETE" at bounding box center [246, 380] width 65 height 13
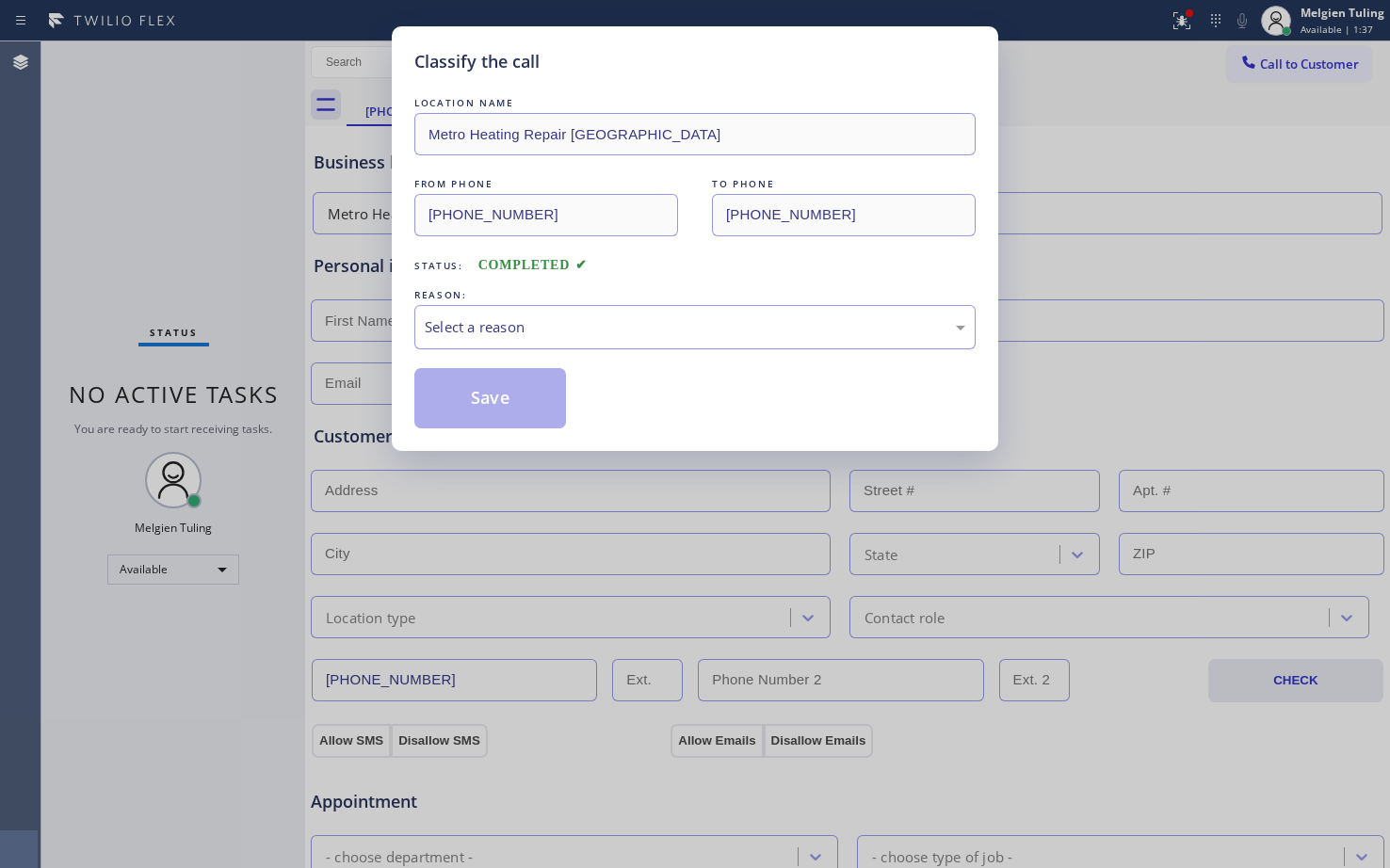
click at [457, 309] on div "Select a reason" at bounding box center [694, 326] width 561 height 44
click at [518, 397] on button "Save" at bounding box center [489, 398] width 151 height 60
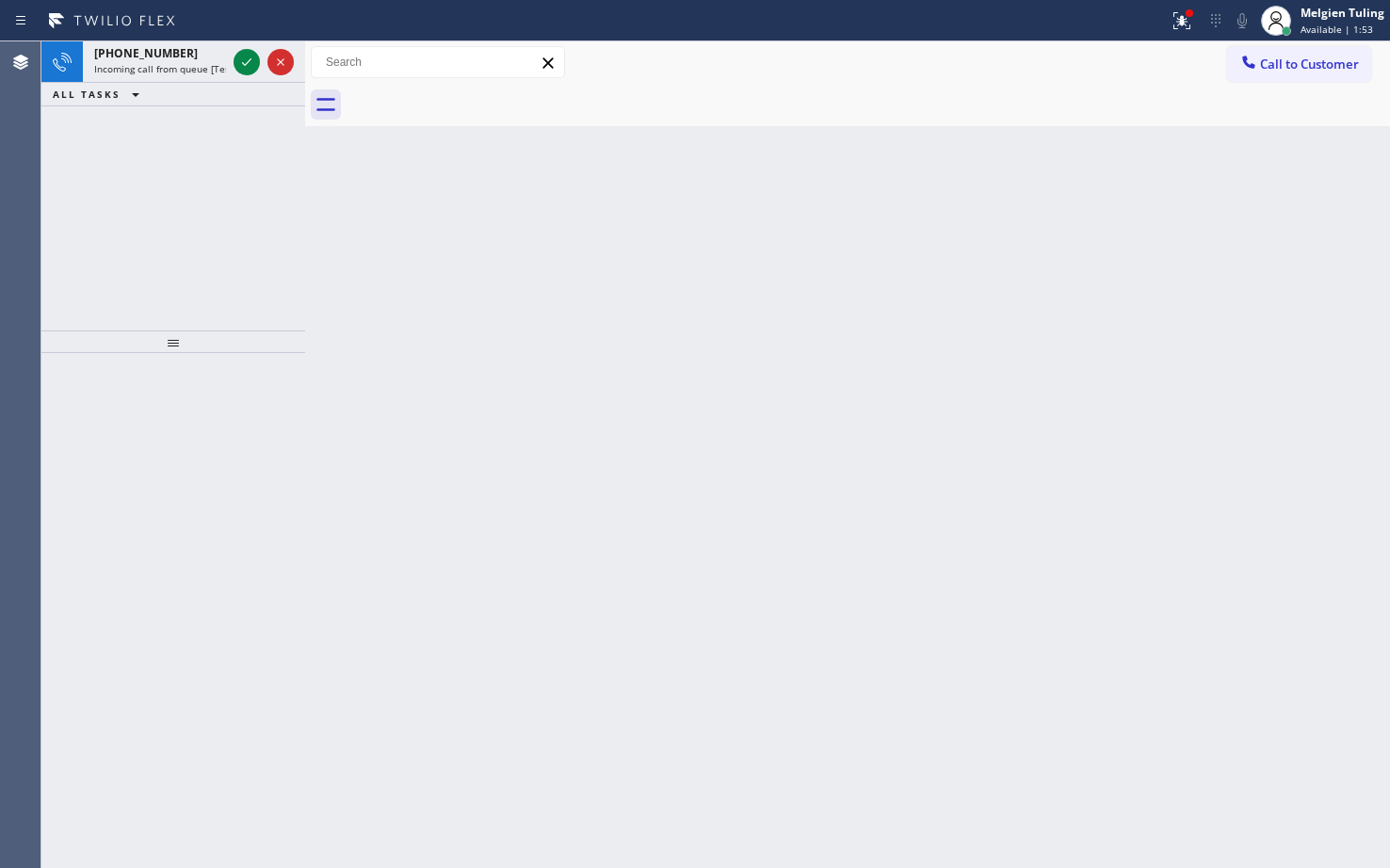
click at [241, 62] on icon at bounding box center [247, 62] width 23 height 23
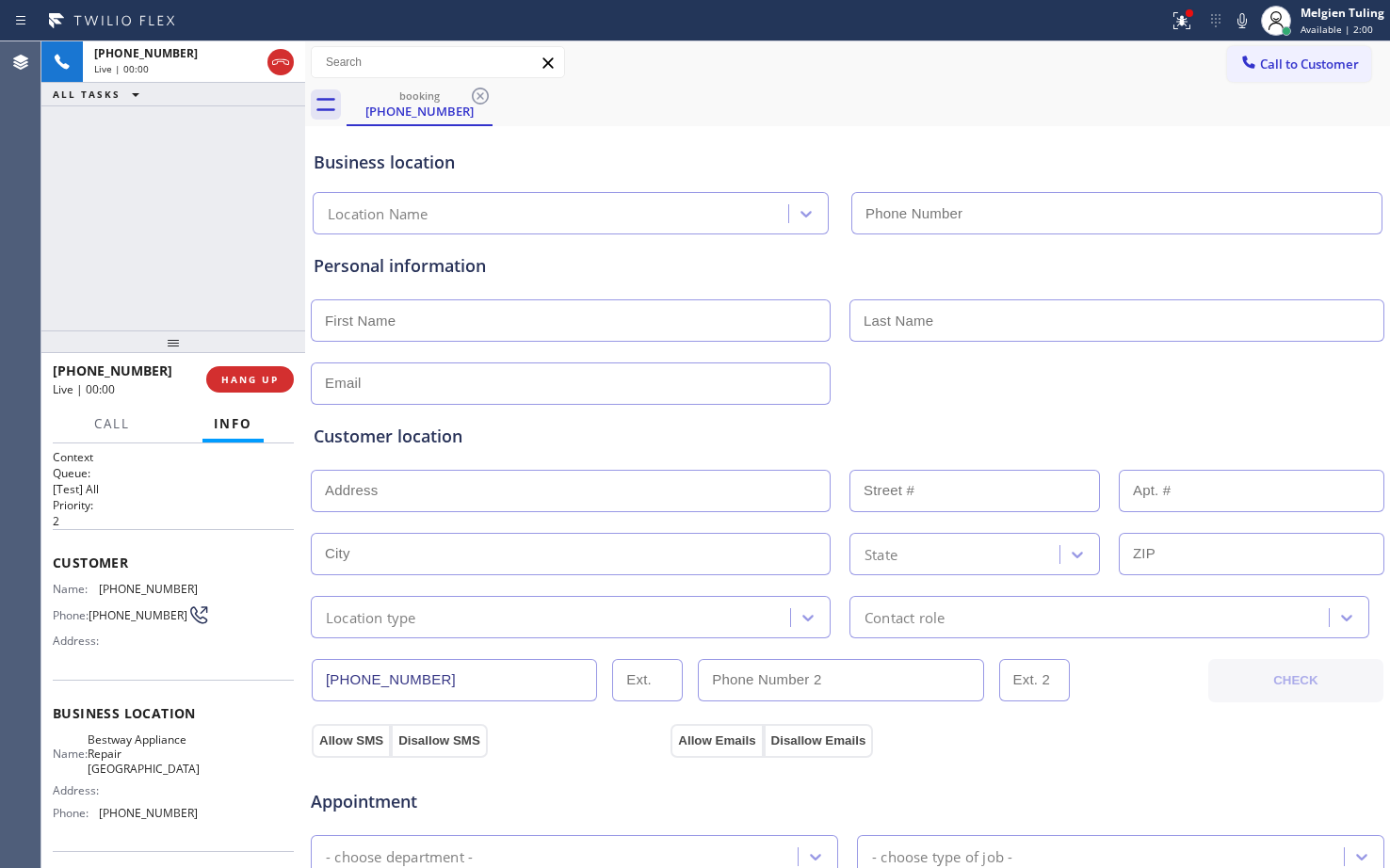
type input "[PHONE_NUMBER]"
click at [1179, 26] on icon at bounding box center [1182, 21] width 17 height 17
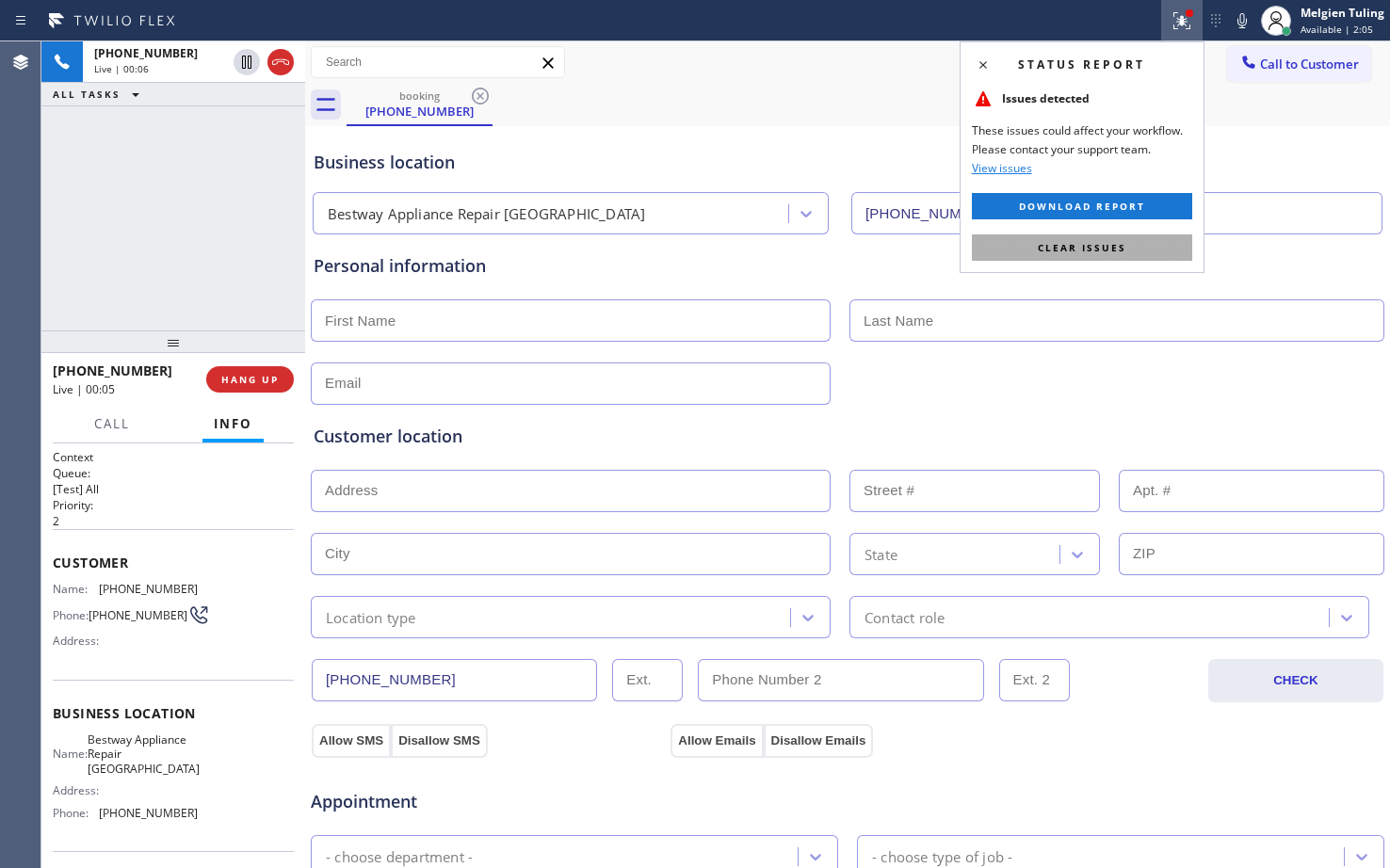
click at [1058, 252] on span "Clear issues" at bounding box center [1082, 247] width 89 height 13
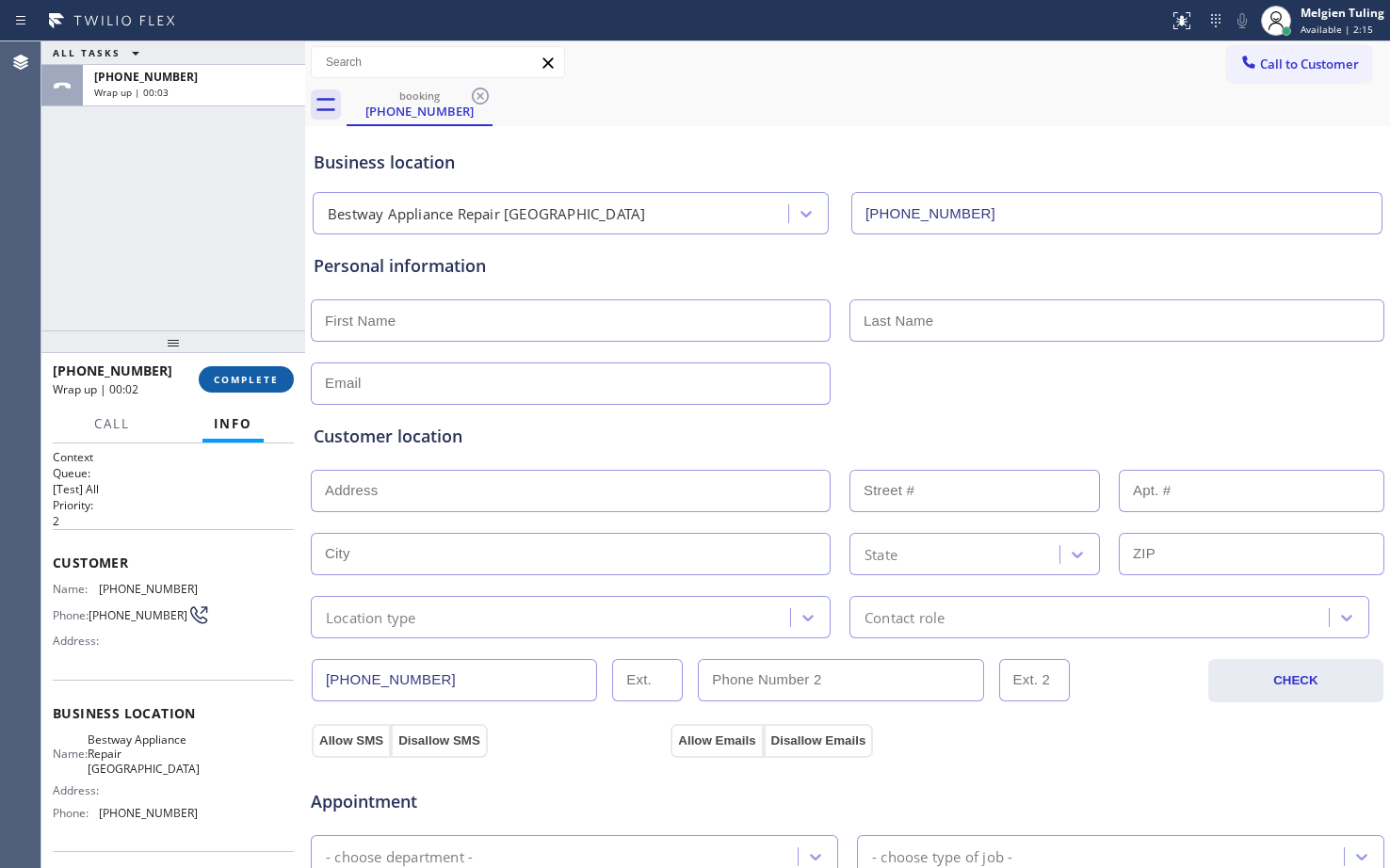
click at [242, 385] on span "COMPLETE" at bounding box center [246, 380] width 65 height 13
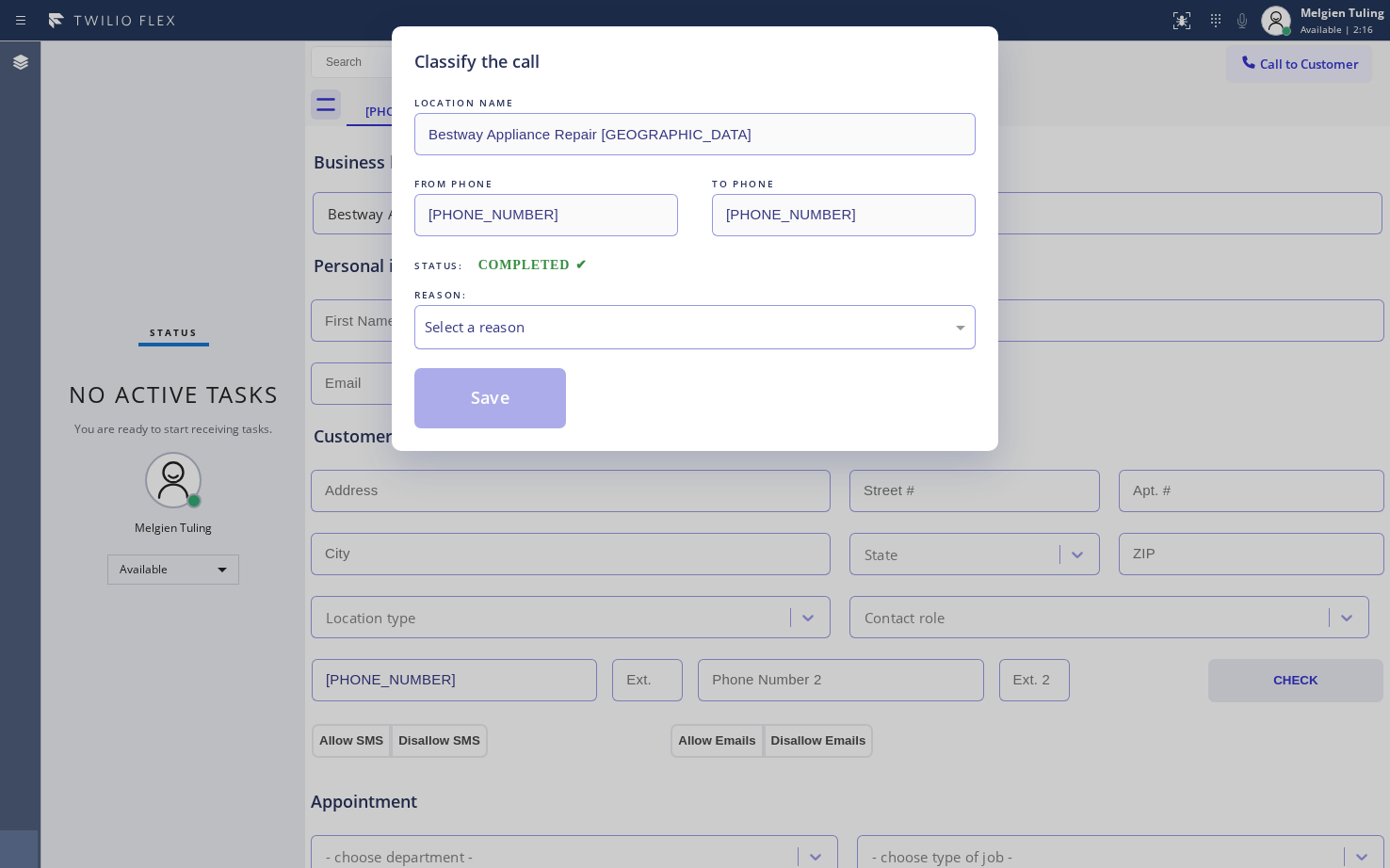
click at [515, 323] on div "Select a reason" at bounding box center [695, 326] width 541 height 22
click at [519, 403] on button "Save" at bounding box center [489, 398] width 151 height 60
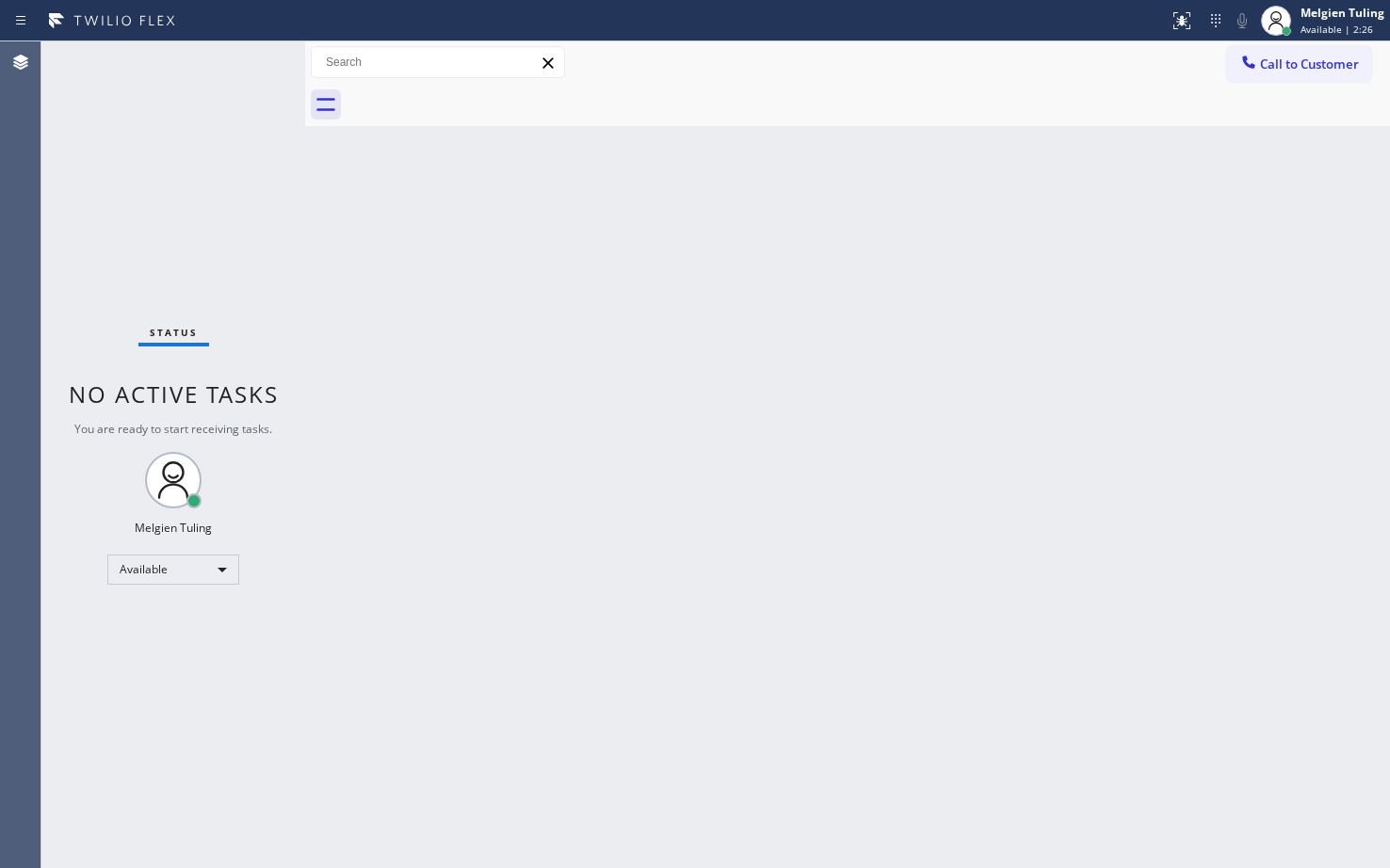
click at [503, 288] on div "Back to Dashboard Change Sender ID Customers Technicians Select a contact Outbo…" at bounding box center [846, 455] width 1084 height 826
click at [701, 286] on div "Back to Dashboard Change Sender ID Customers Technicians Select a contact Outbo…" at bounding box center [846, 455] width 1084 height 826
drag, startPoint x: 228, startPoint y: 58, endPoint x: 247, endPoint y: 52, distance: 19.9
click at [247, 52] on div "Status No active tasks You are ready to start receiving tasks. Melgien Tuling A…" at bounding box center [173, 455] width 264 height 826
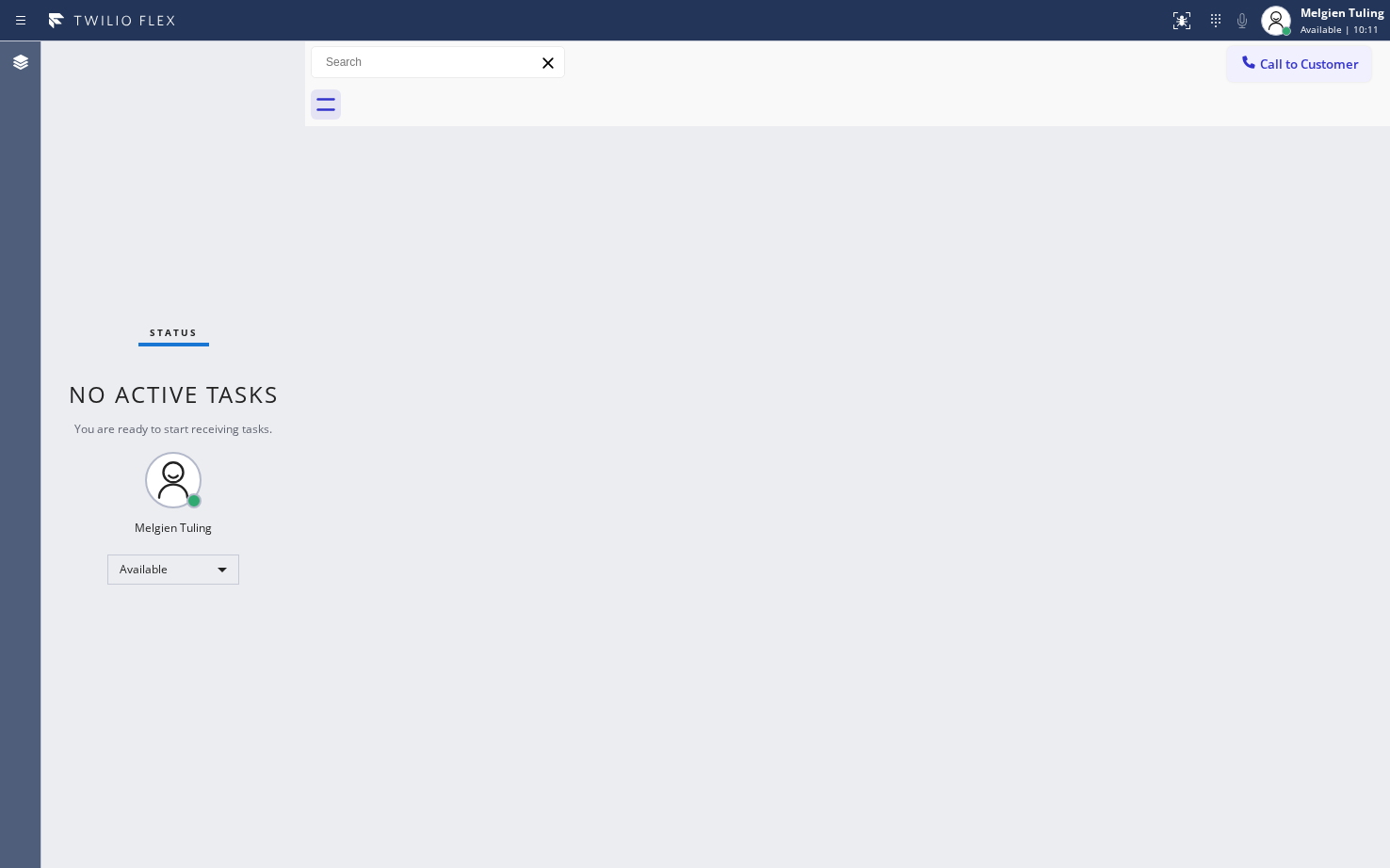
click at [231, 218] on div "Status No active tasks You are ready to start receiving tasks. Melgien Tuling A…" at bounding box center [173, 455] width 264 height 826
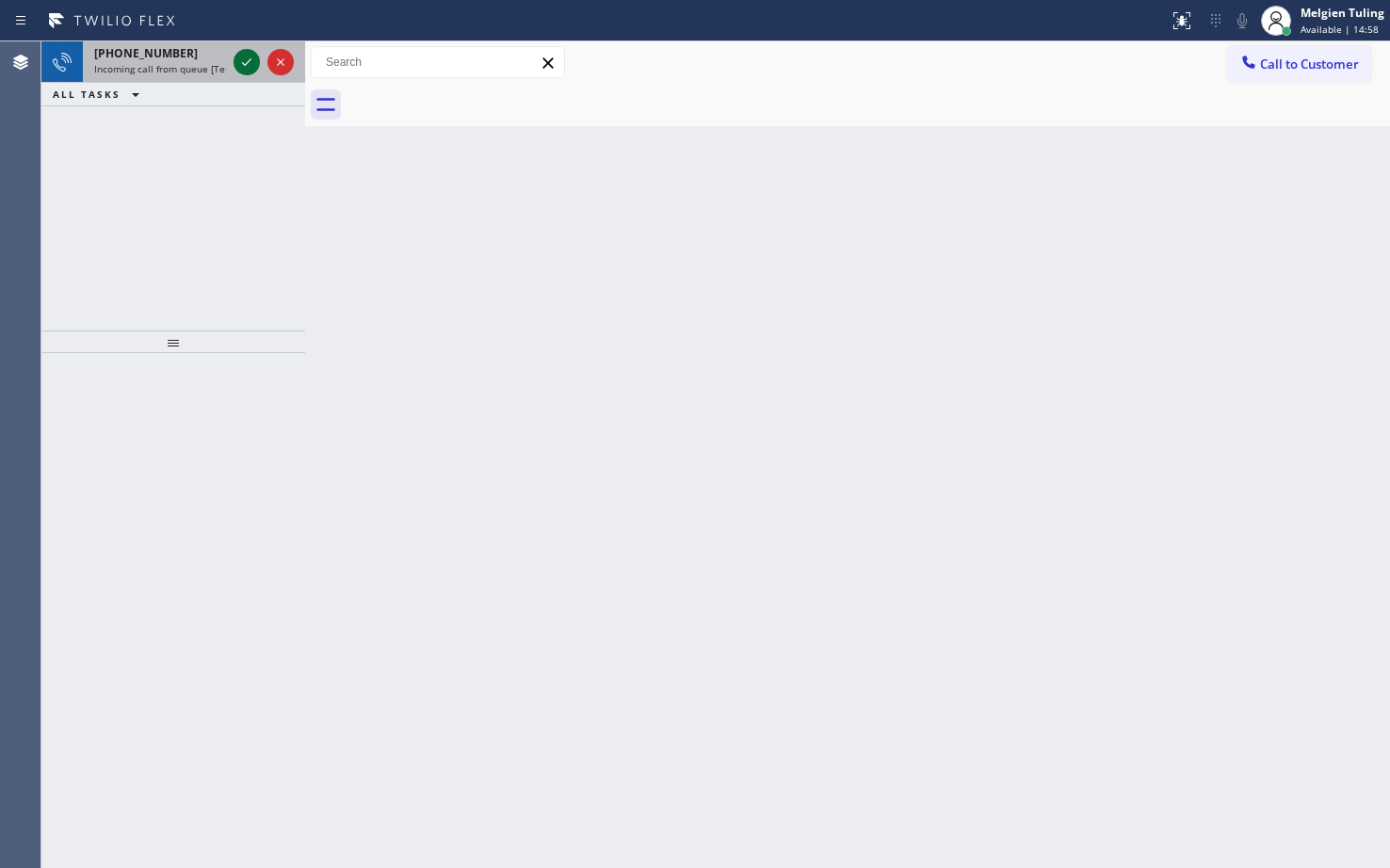
click at [238, 59] on icon at bounding box center [247, 62] width 23 height 23
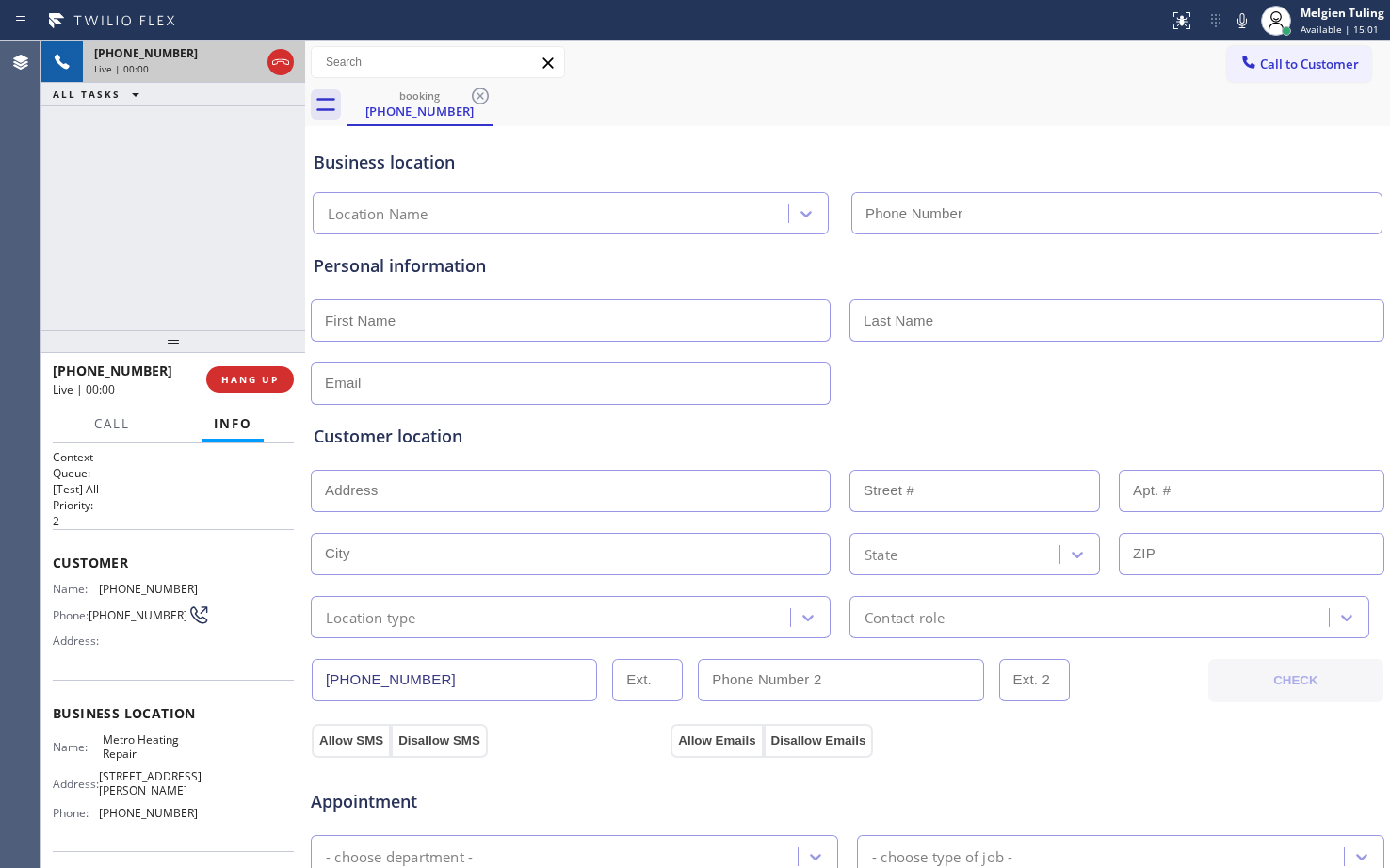
type input "[PHONE_NUMBER]"
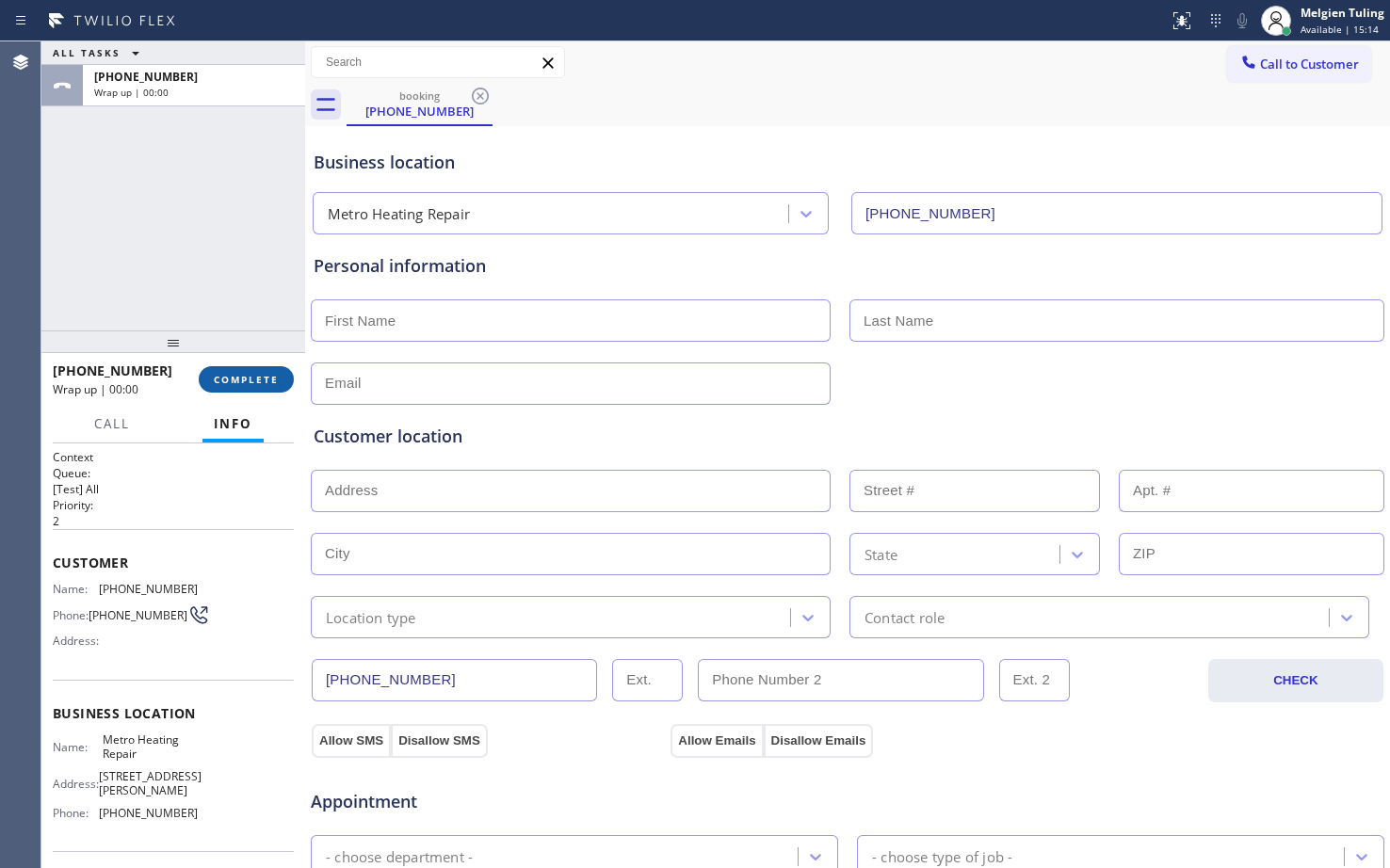
click at [244, 383] on span "COMPLETE" at bounding box center [246, 380] width 65 height 13
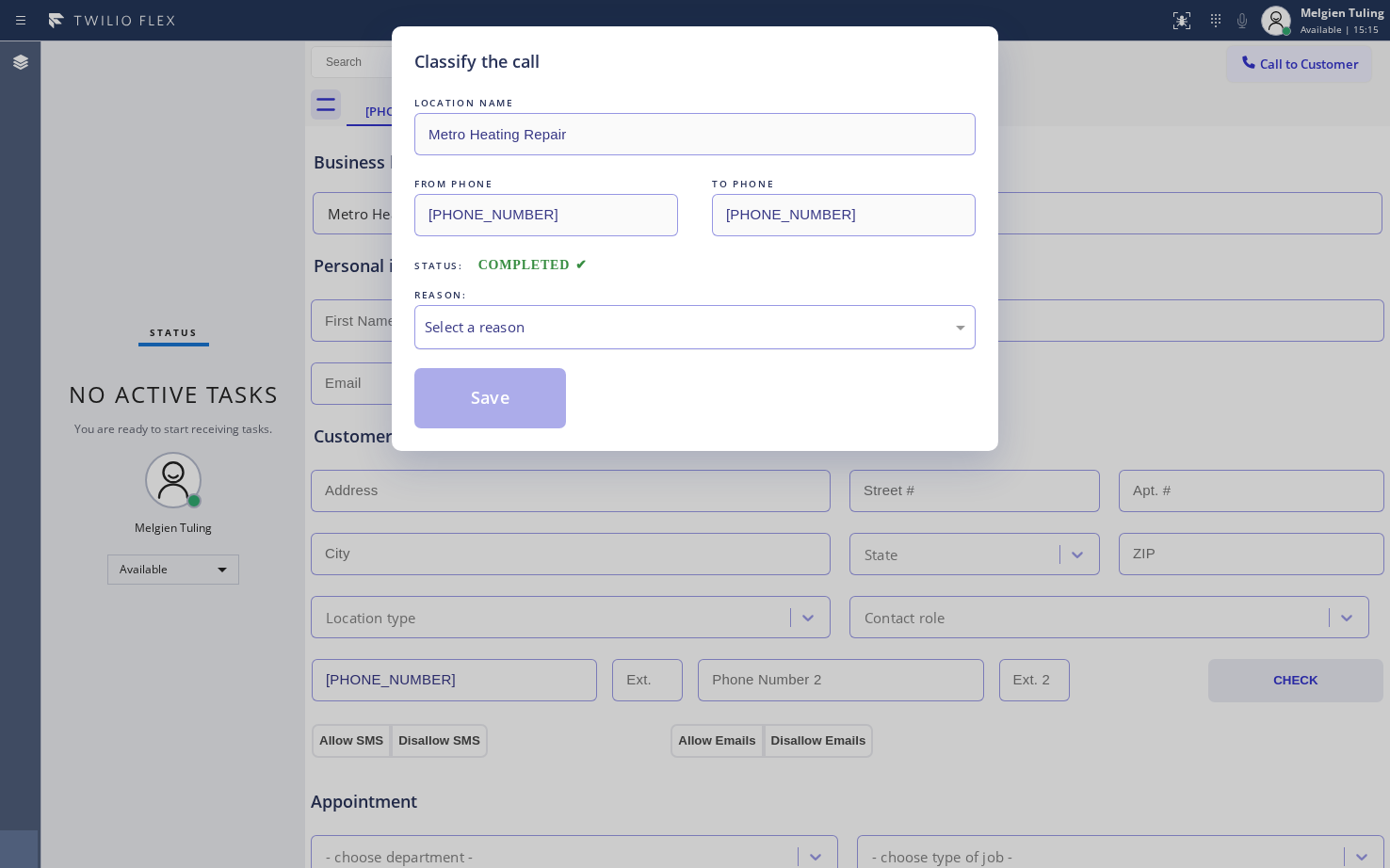
click at [452, 328] on div "Select a reason" at bounding box center [695, 326] width 541 height 22
click at [447, 397] on button "Save" at bounding box center [489, 398] width 151 height 60
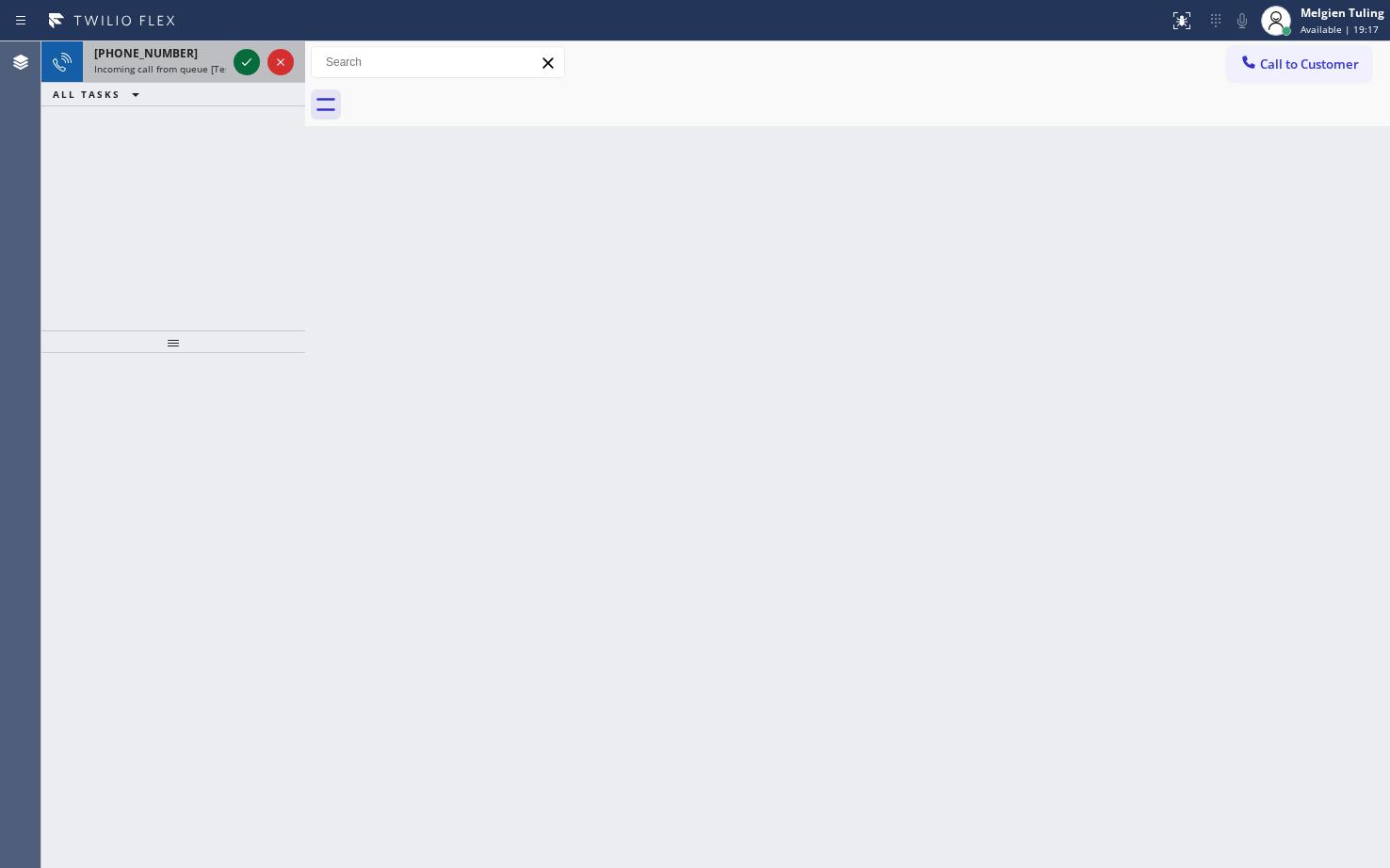
click at [243, 62] on icon at bounding box center [247, 62] width 23 height 23
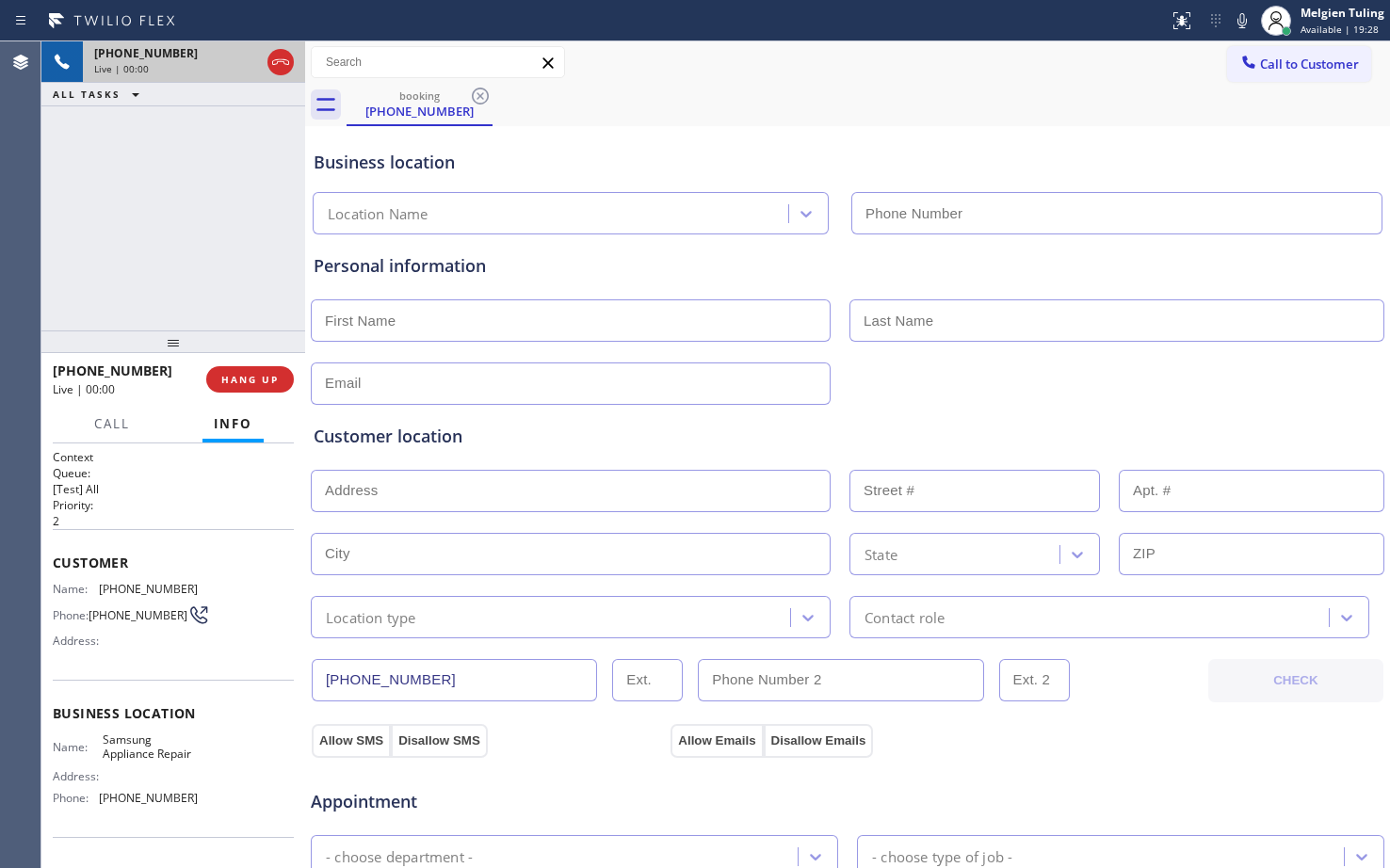
type input "[PHONE_NUMBER]"
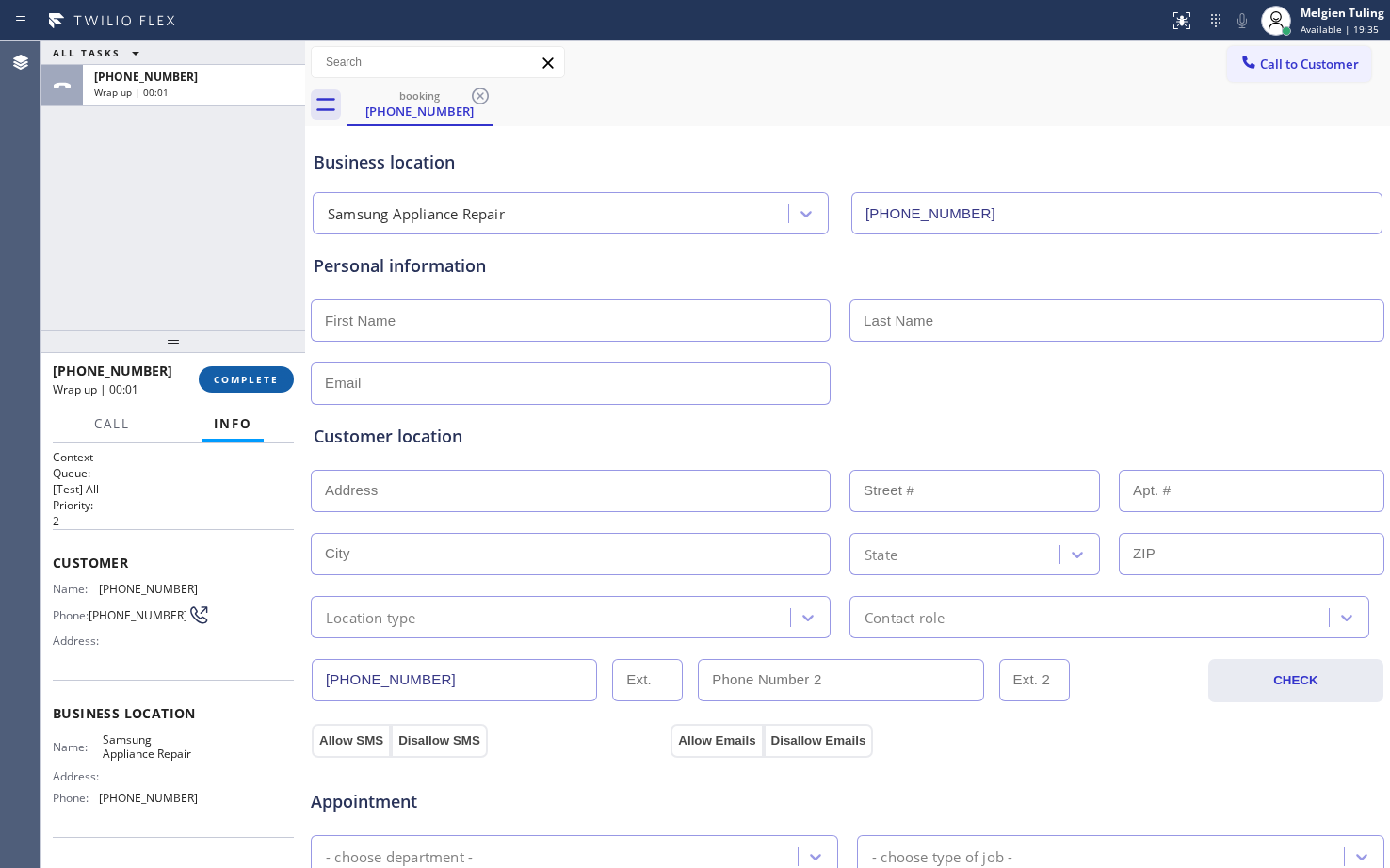
click at [239, 379] on span "COMPLETE" at bounding box center [246, 380] width 65 height 13
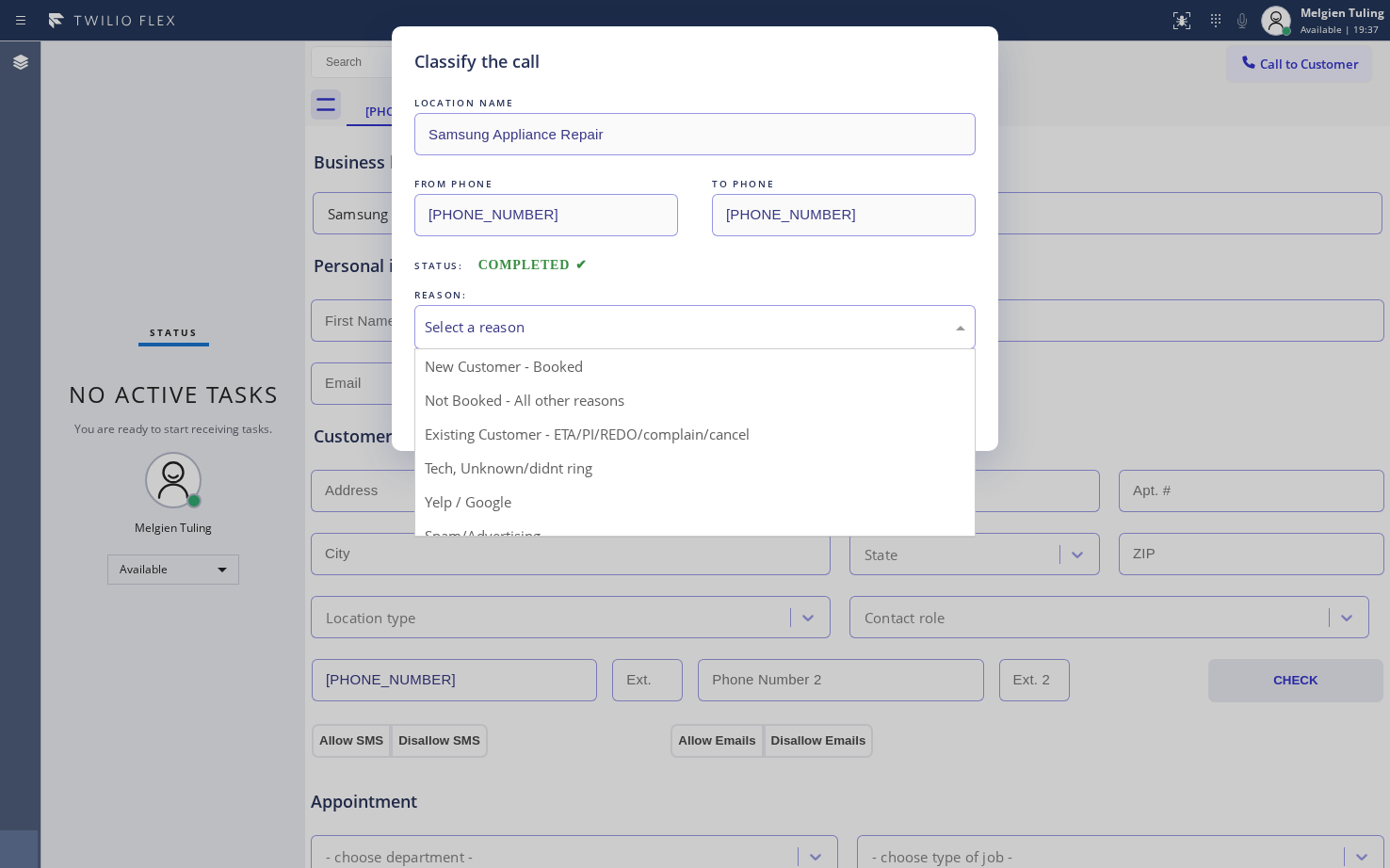
click at [471, 322] on div "Select a reason" at bounding box center [695, 326] width 541 height 22
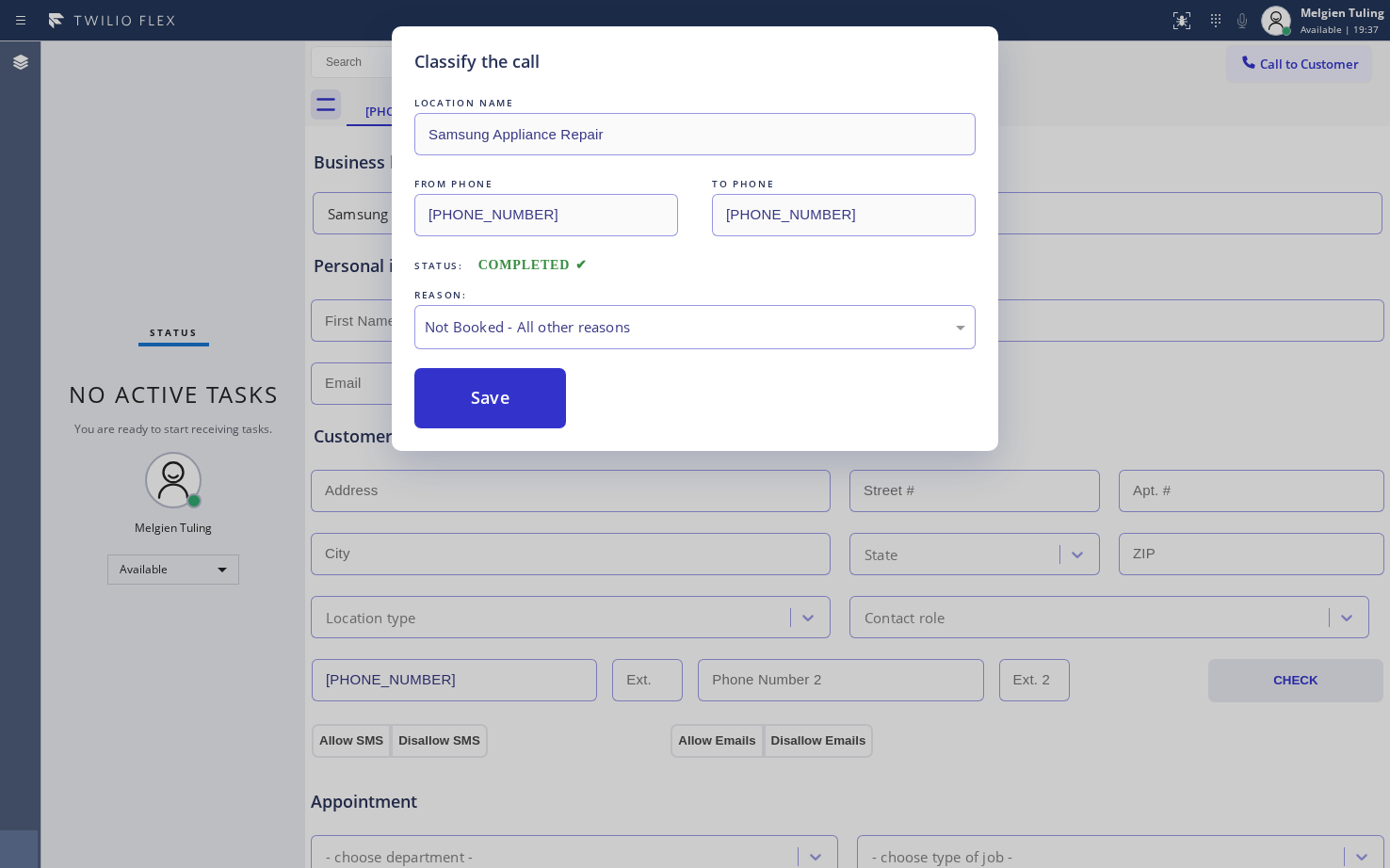
click at [450, 400] on button "Save" at bounding box center [489, 398] width 151 height 60
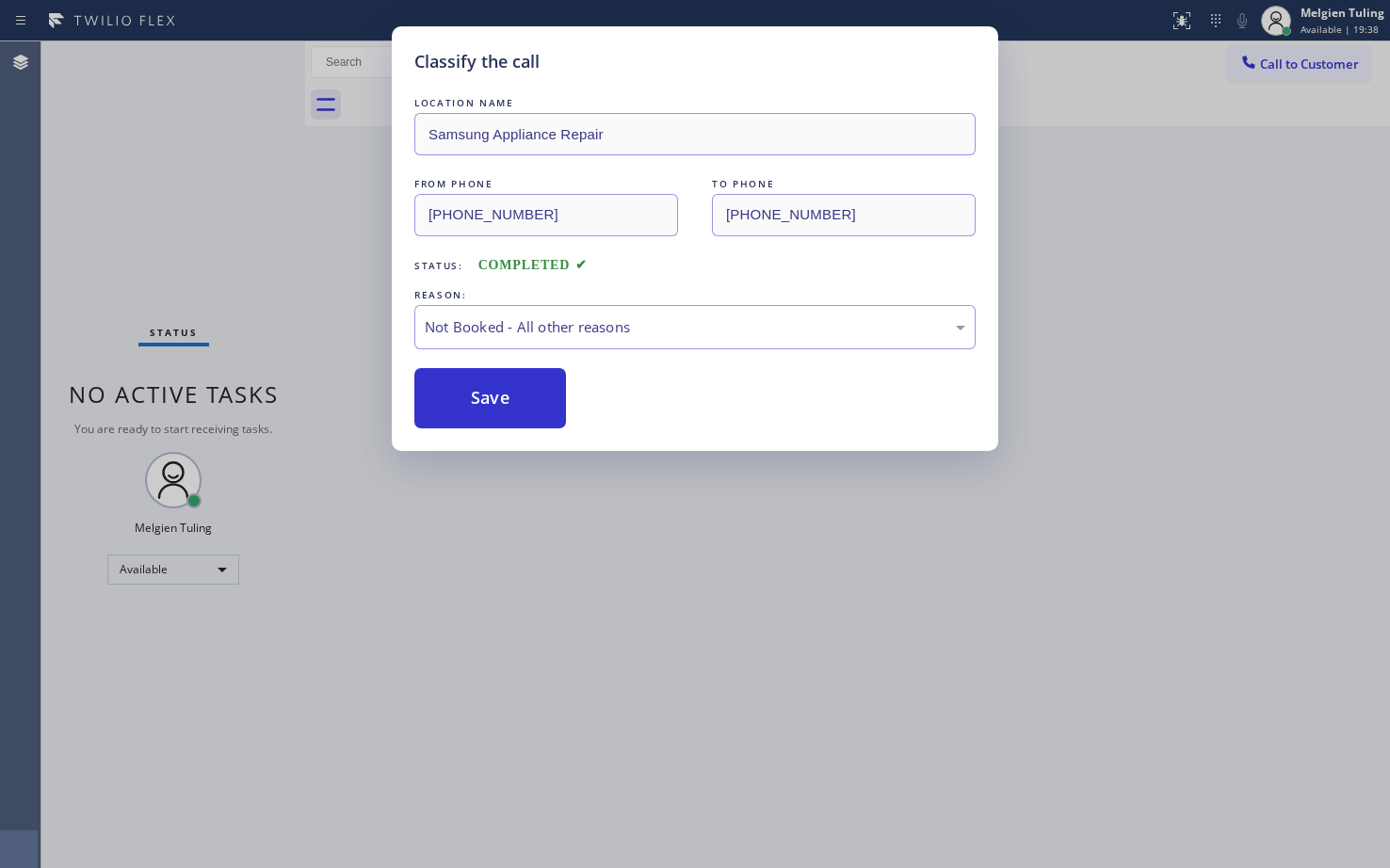
click at [363, 220] on div "Back to Dashboard Change Sender ID Customers Technicians Select a contact Outbo…" at bounding box center [846, 455] width 1084 height 826
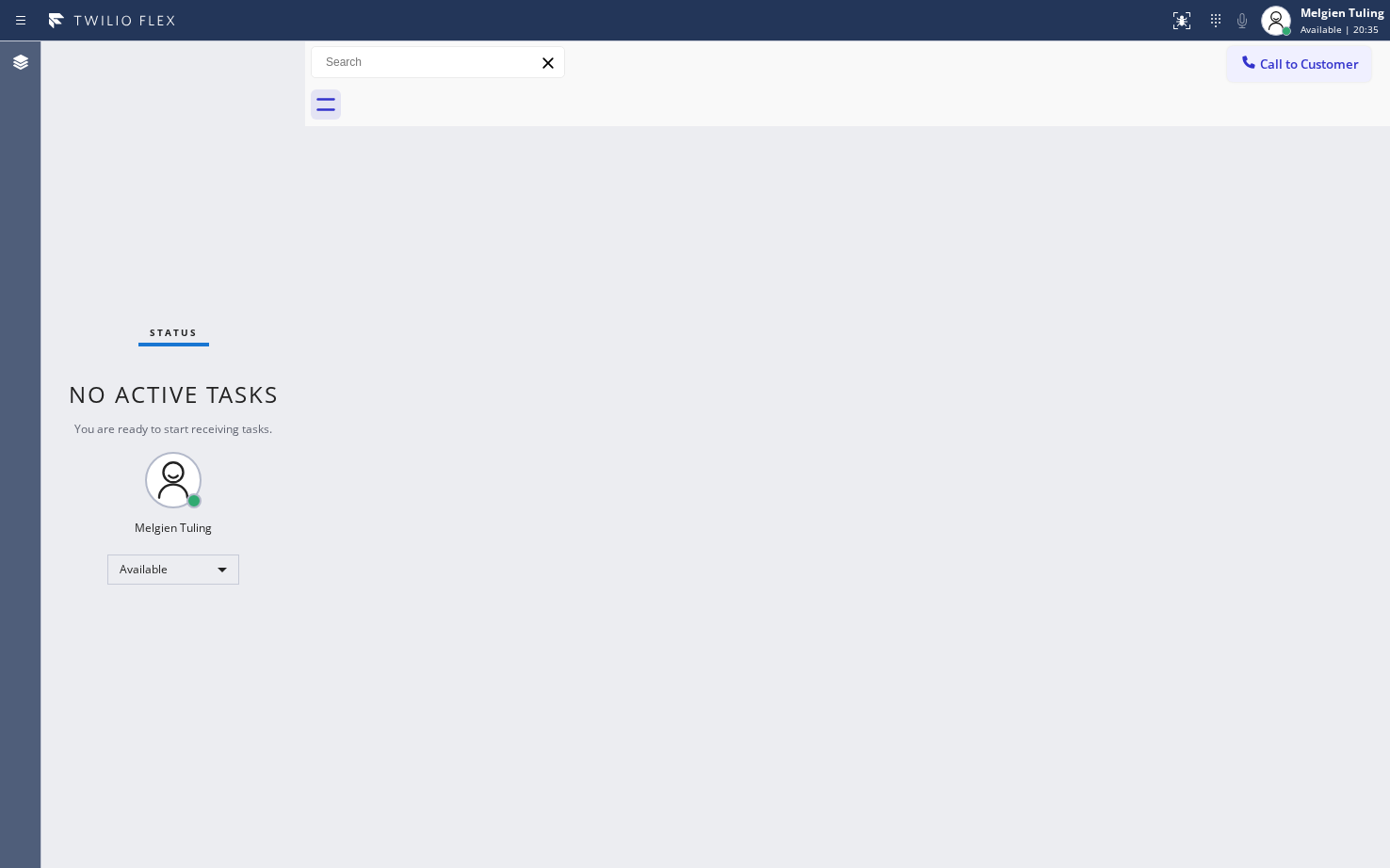
click at [1093, 210] on div "Back to Dashboard Change Sender ID Customers Technicians Select a contact Outbo…" at bounding box center [846, 455] width 1084 height 826
click at [232, 56] on div "Status No active tasks You are ready to start receiving tasks. Melgien Tuling A…" at bounding box center [173, 455] width 264 height 826
click at [232, 59] on div "Status No active tasks You are ready to start receiving tasks. Melgien Tuling A…" at bounding box center [173, 455] width 264 height 826
click at [232, 64] on div "Status No active tasks You are ready to start receiving tasks. Melgien Tuling A…" at bounding box center [173, 455] width 264 height 826
click at [235, 122] on div "Status No active tasks You are ready to start receiving tasks. Melgien Tuling A…" at bounding box center [173, 455] width 264 height 826
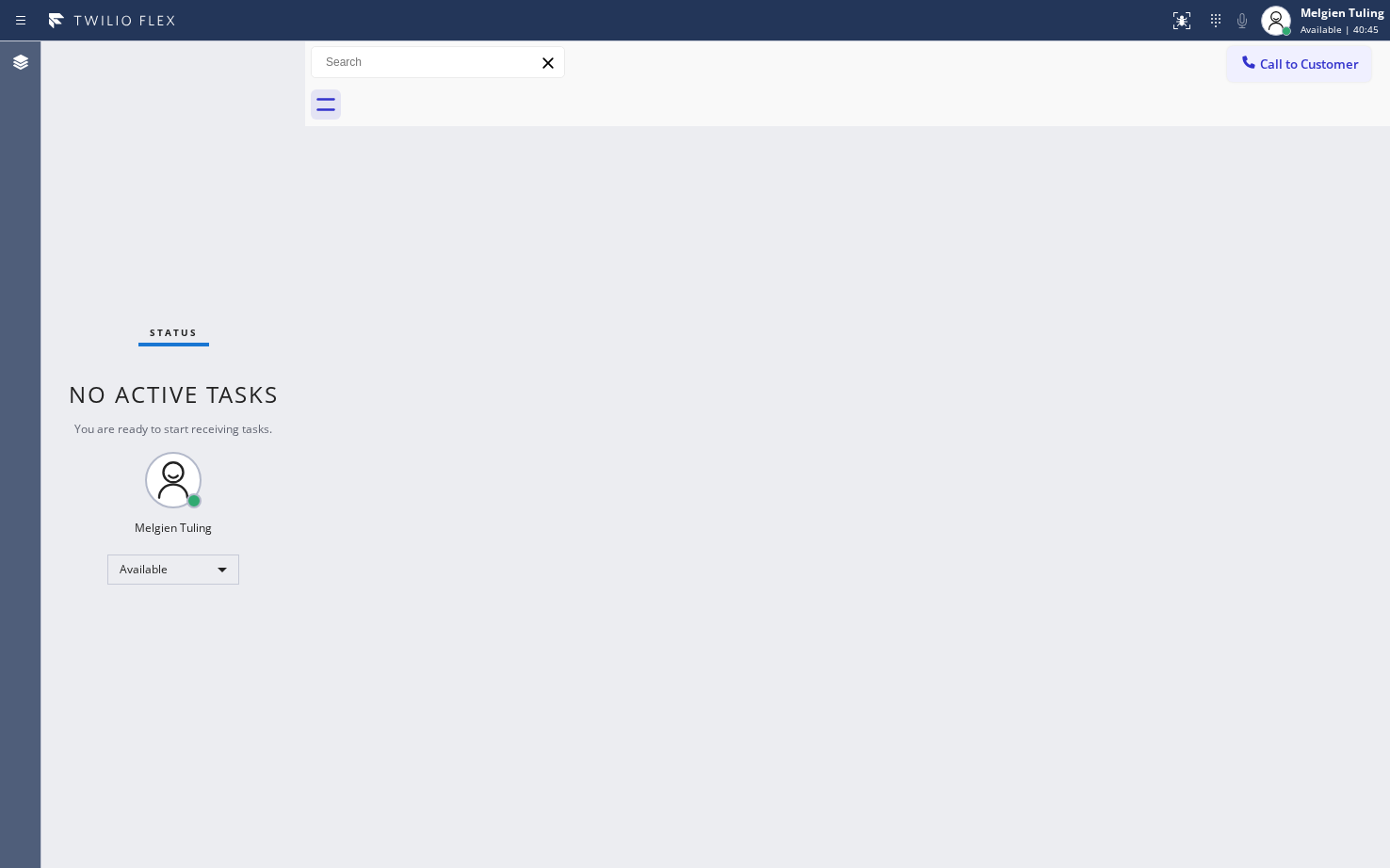
click at [244, 257] on div "Status No active tasks You are ready to start receiving tasks. Melgien Tuling A…" at bounding box center [173, 455] width 264 height 826
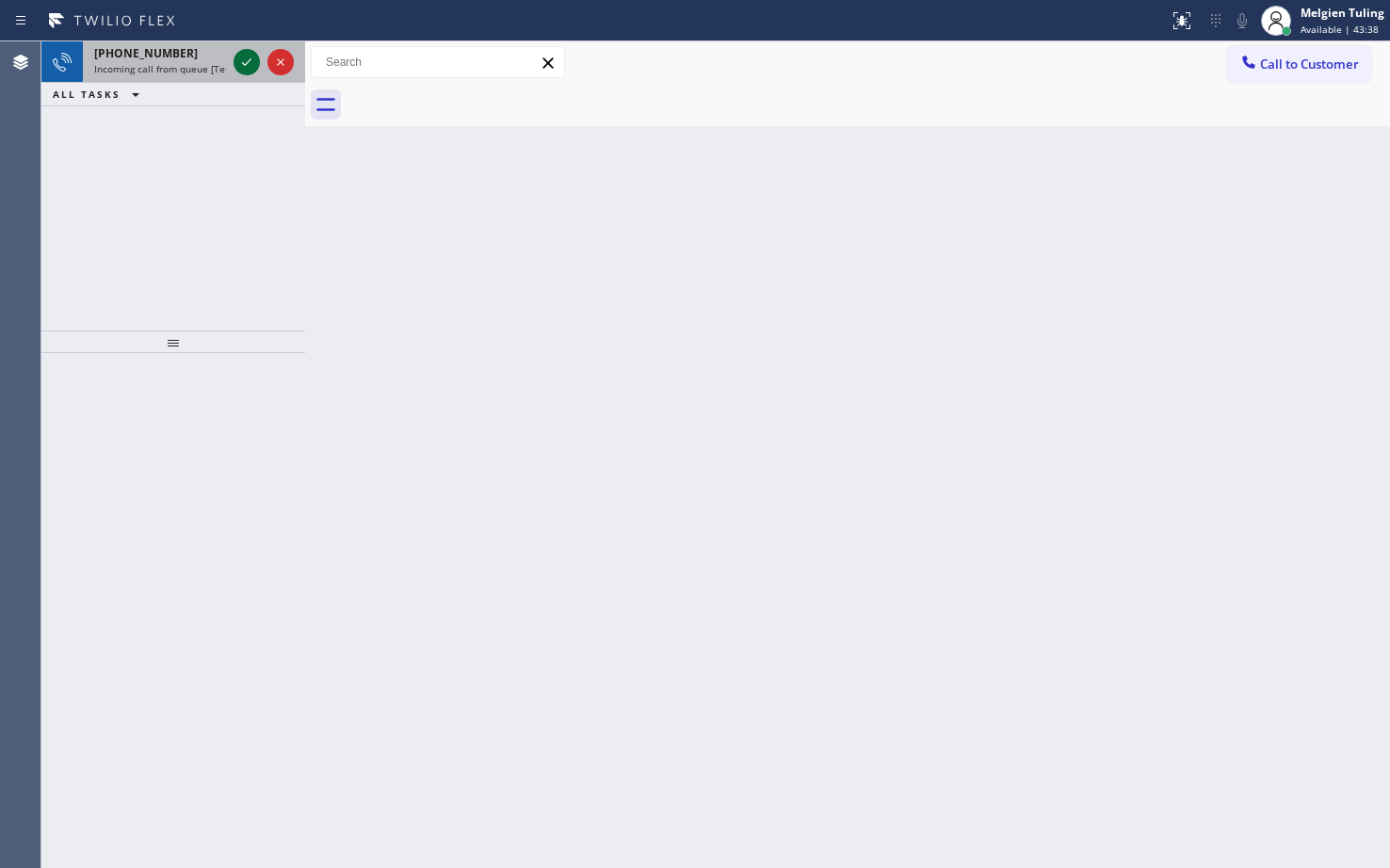
click at [248, 58] on icon at bounding box center [247, 62] width 23 height 23
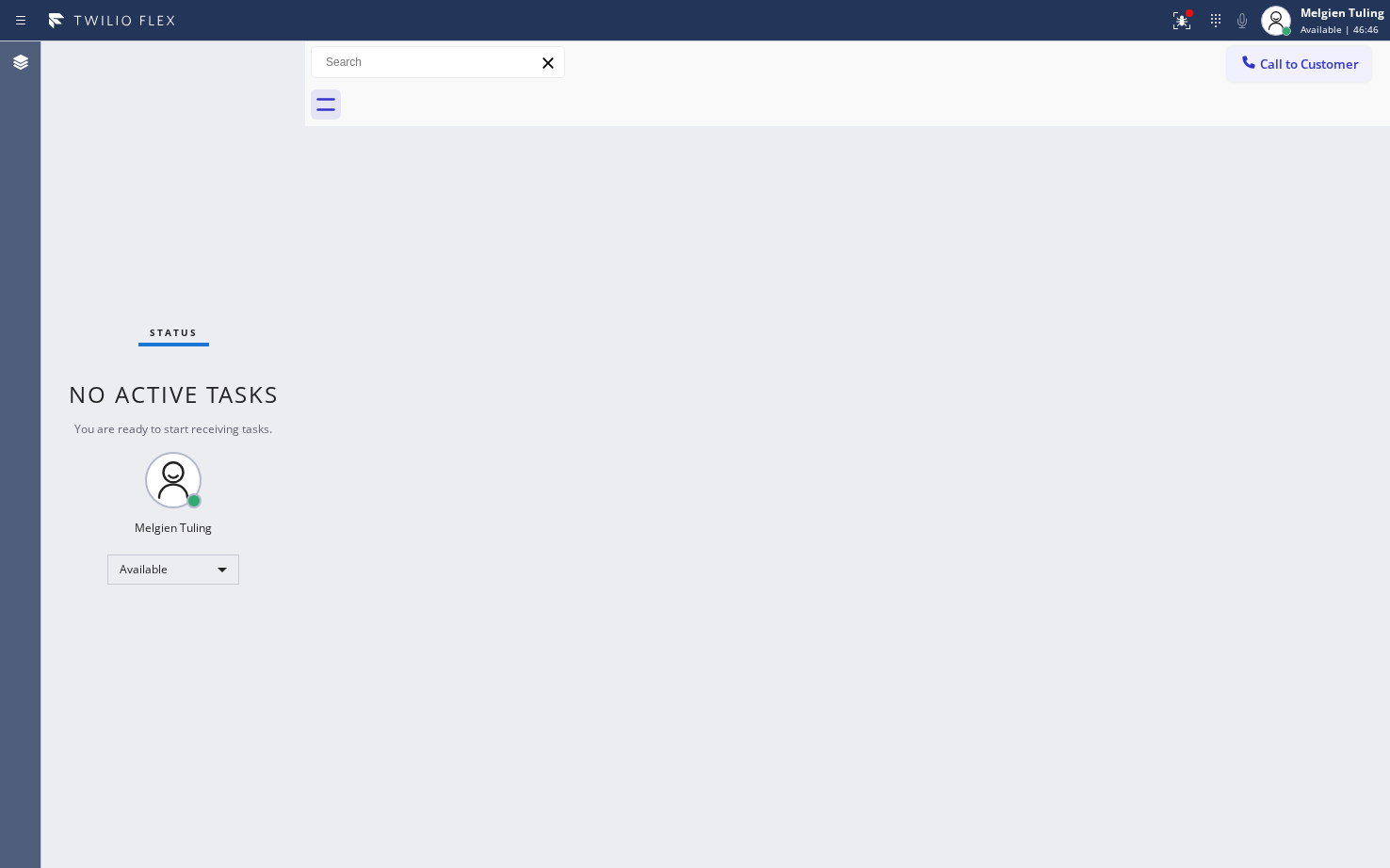
click at [239, 70] on div "Status No active tasks You are ready to start receiving tasks. Melgien Tuling A…" at bounding box center [173, 455] width 264 height 826
click at [238, 53] on div "Status No active tasks You are ready to start receiving tasks. Melgien Tuling A…" at bounding box center [173, 455] width 264 height 826
click at [238, 54] on div "Status No active tasks You are ready to start receiving tasks. Melgien Tuling A…" at bounding box center [173, 455] width 264 height 826
click at [1172, 18] on icon at bounding box center [1182, 21] width 23 height 23
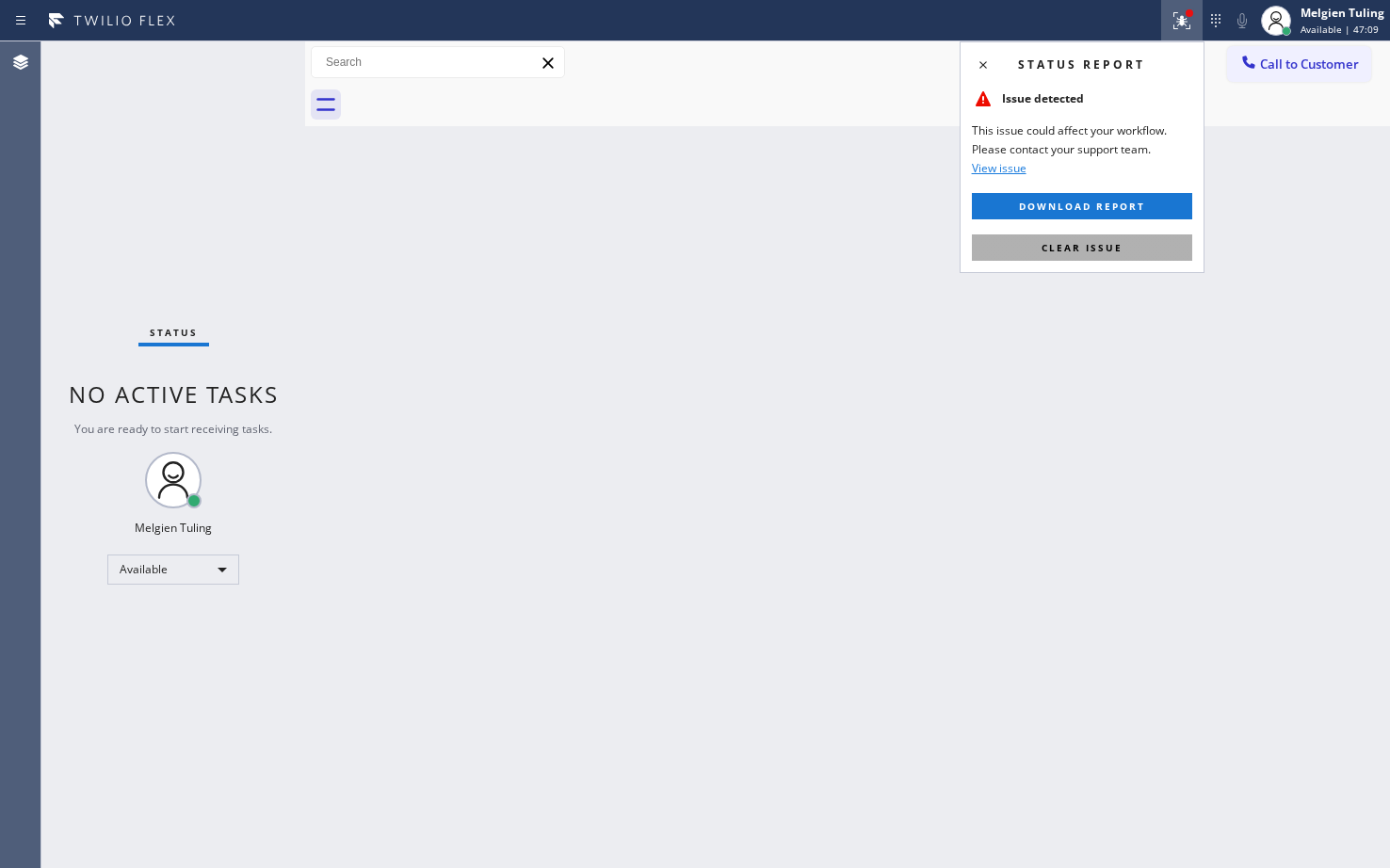
click at [1091, 259] on button "Clear issue" at bounding box center [1082, 247] width 220 height 27
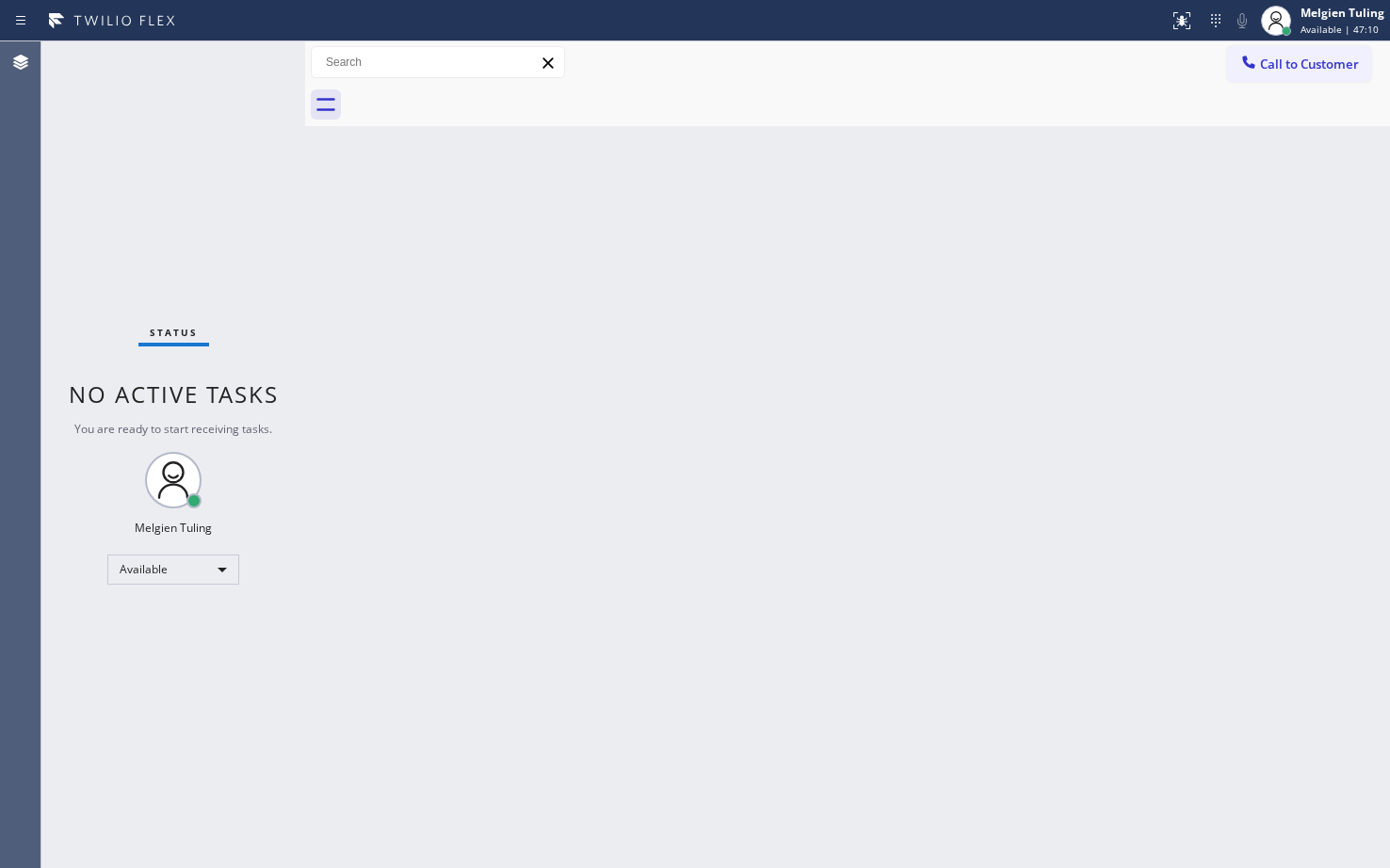
click at [972, 437] on div "Back to Dashboard Change Sender ID Customers Technicians Select a contact Outbo…" at bounding box center [846, 455] width 1084 height 826
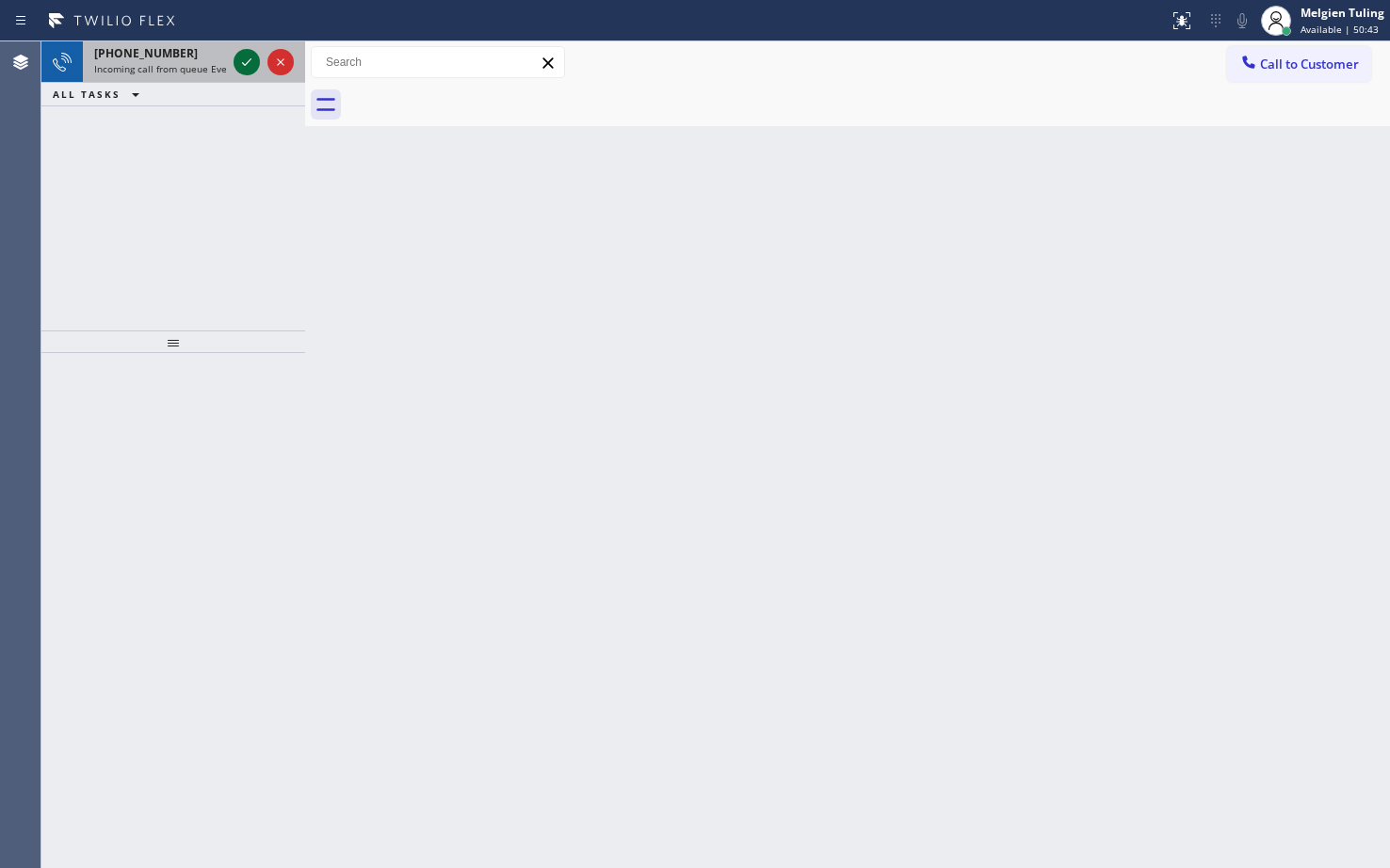
click at [254, 66] on icon at bounding box center [247, 62] width 23 height 23
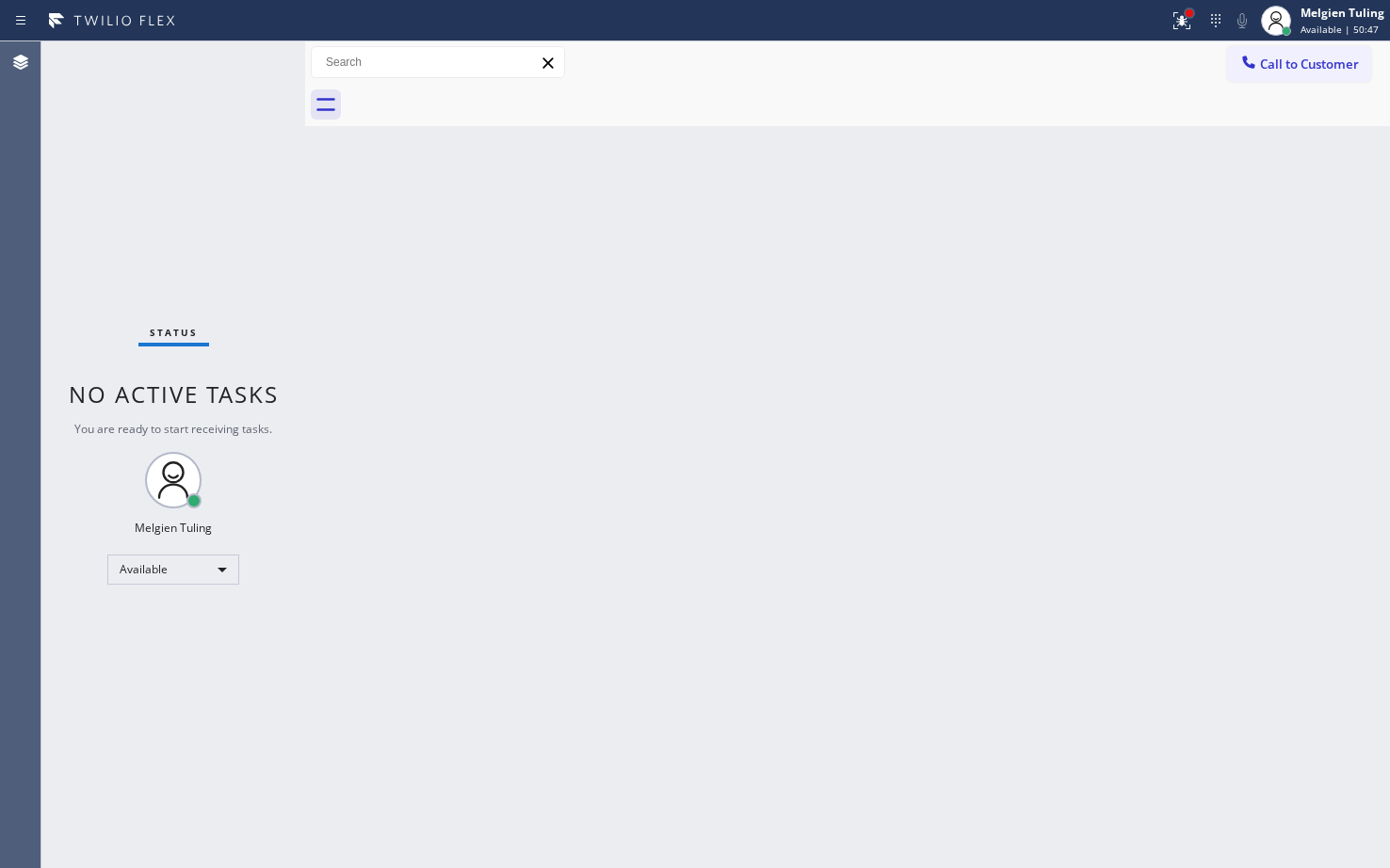
click at [1186, 17] on div at bounding box center [1189, 13] width 11 height 11
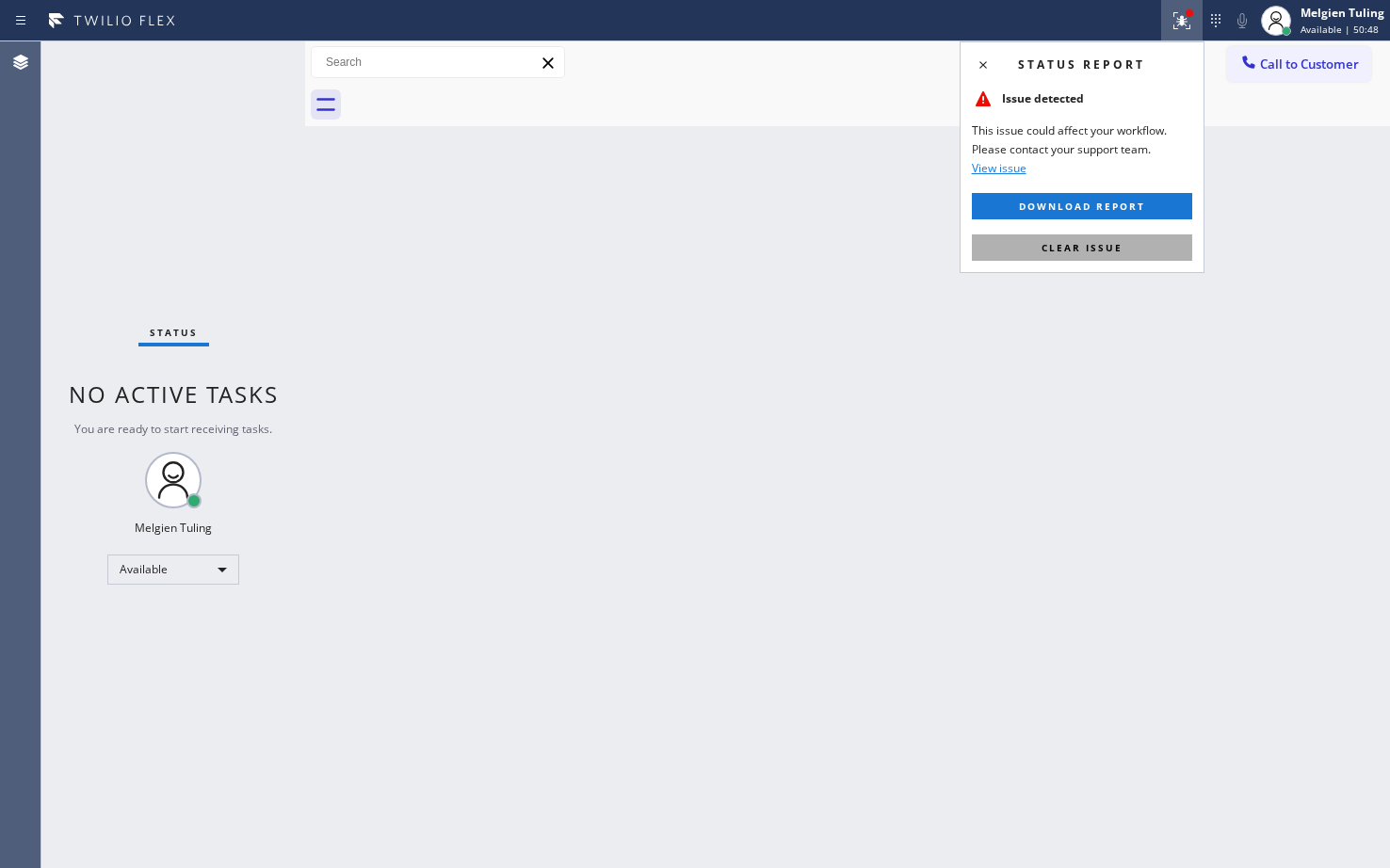
click at [1023, 244] on button "Clear issue" at bounding box center [1082, 247] width 220 height 27
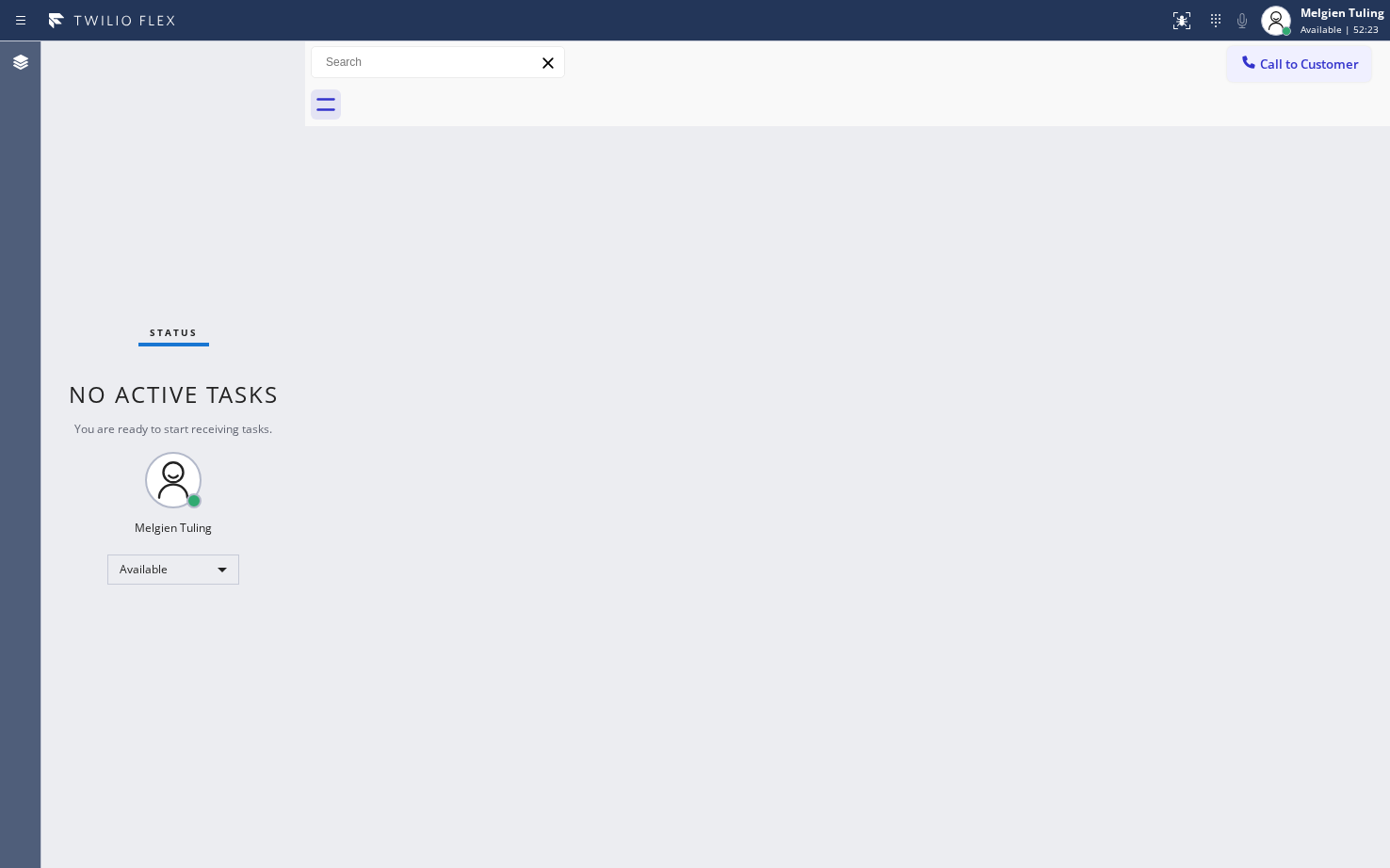
click at [236, 56] on div "Status No active tasks You are ready to start receiving tasks. Melgien Tuling A…" at bounding box center [173, 455] width 264 height 826
click at [236, 57] on div "Status No active tasks You are ready to start receiving tasks. Melgien Tuling A…" at bounding box center [173, 455] width 264 height 826
click at [239, 57] on div "Status No active tasks You are ready to start receiving tasks. Melgien Tuling A…" at bounding box center [173, 455] width 264 height 826
click at [471, 290] on div "Back to Dashboard Change Sender ID Customers Technicians Select a contact Outbo…" at bounding box center [846, 455] width 1084 height 826
click at [214, 304] on div "Status No active tasks You are ready to start receiving tasks. Melgien Tuling A…" at bounding box center [173, 455] width 264 height 826
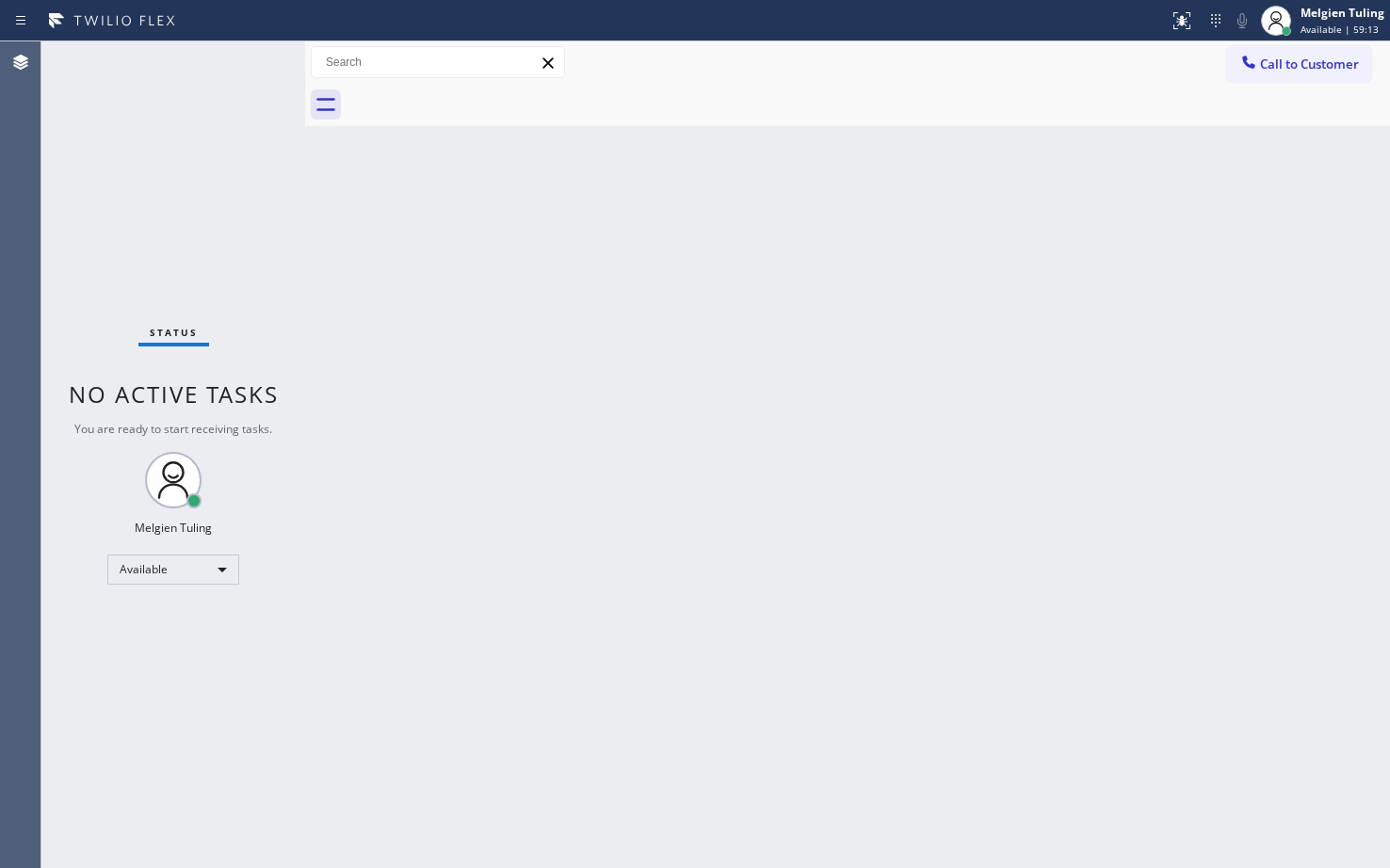
click at [214, 304] on div "Status No active tasks You are ready to start receiving tasks. Melgien Tuling A…" at bounding box center [173, 455] width 264 height 826
click at [881, 415] on div "Back to Dashboard Change Sender ID Customers Technicians Select a contact Outbo…" at bounding box center [846, 455] width 1084 height 826
click at [241, 70] on div "Status No active tasks You are ready to start receiving tasks. Melgien Tuling A…" at bounding box center [173, 455] width 264 height 826
click at [504, 369] on div "Back to Dashboard Change Sender ID Customers Technicians Select a contact Outbo…" at bounding box center [846, 455] width 1084 height 826
click at [479, 334] on div "Back to Dashboard Change Sender ID Customers Technicians Select a contact Outbo…" at bounding box center [846, 455] width 1084 height 826
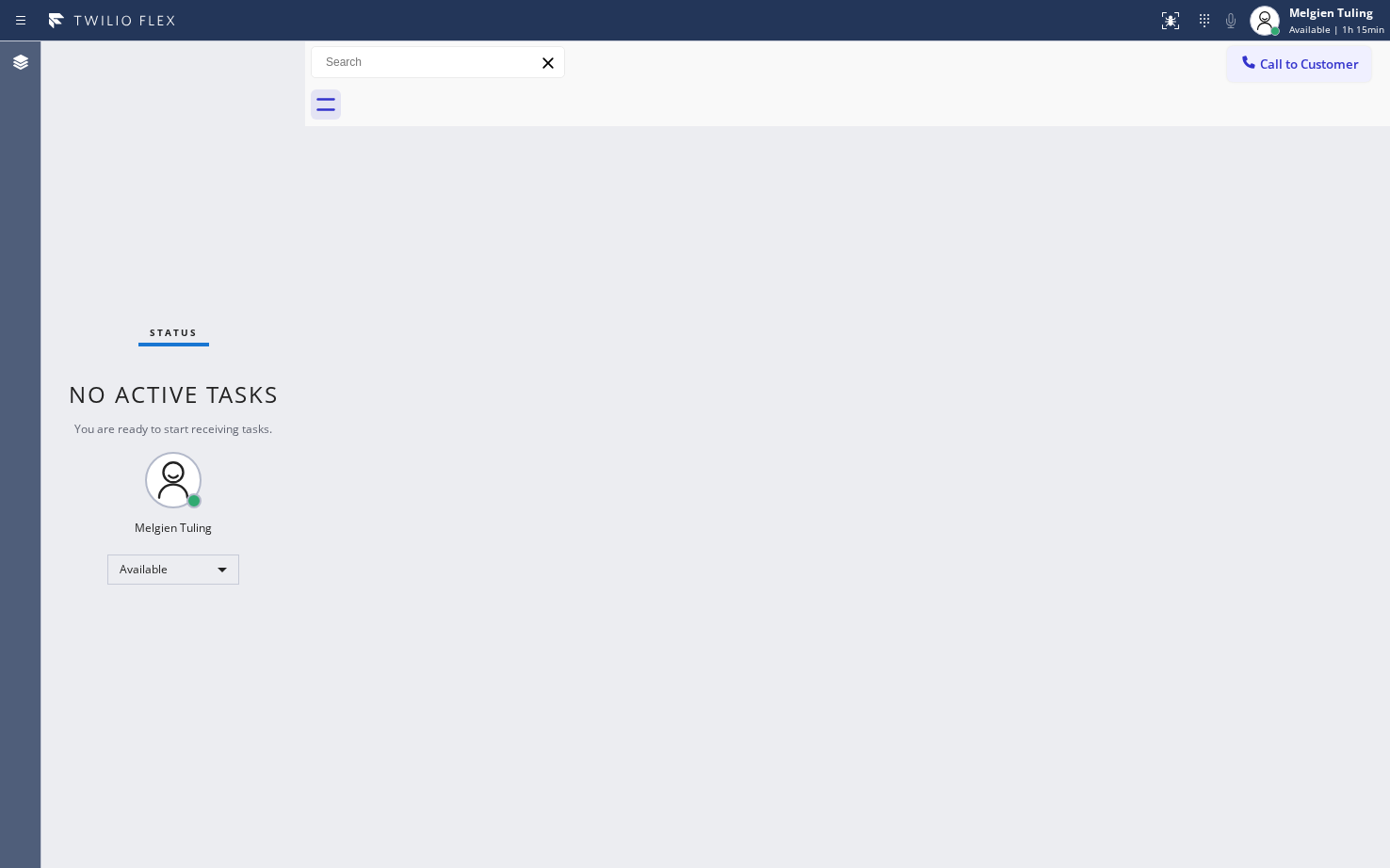
click at [675, 337] on div "Back to Dashboard Change Sender ID Customers Technicians Select a contact Outbo…" at bounding box center [846, 455] width 1084 height 826
click at [690, 164] on div "Back to Dashboard Change Sender ID Customers Technicians Select a contact Outbo…" at bounding box center [846, 455] width 1084 height 826
click at [730, 332] on div "Back to Dashboard Change Sender ID Customers Technicians Select a contact Outbo…" at bounding box center [846, 455] width 1084 height 826
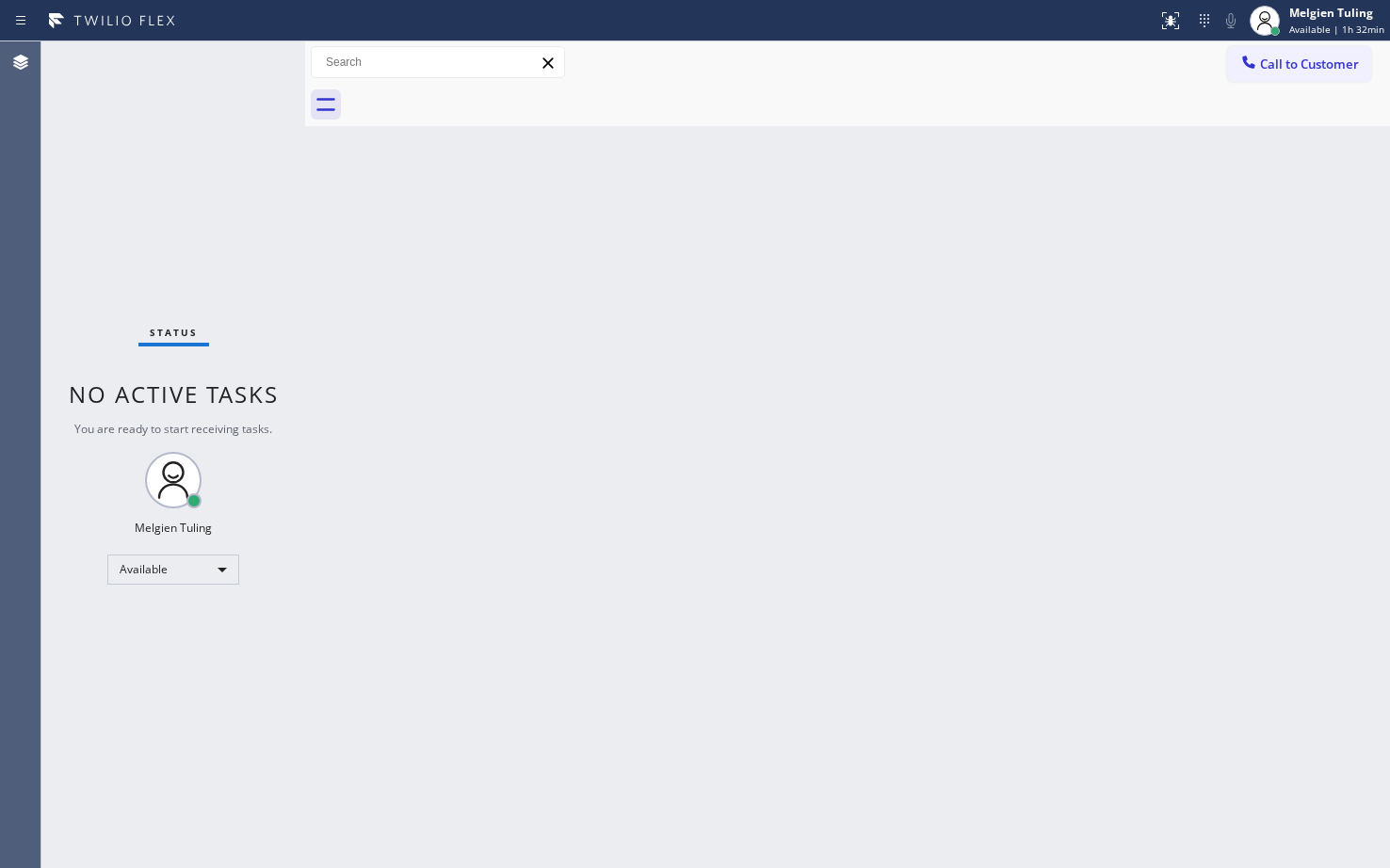
click at [731, 332] on div "Back to Dashboard Change Sender ID Customers Technicians Select a contact Outbo…" at bounding box center [846, 455] width 1084 height 826
click at [236, 69] on div "Status No active tasks You are ready to start receiving tasks. Melgien Tuling A…" at bounding box center [173, 455] width 264 height 826
click at [236, 69] on div "Status No active tasks You are ready to start receiving tasks. Melgien Tuling A…" at bounding box center [173, 455] width 264 height 826
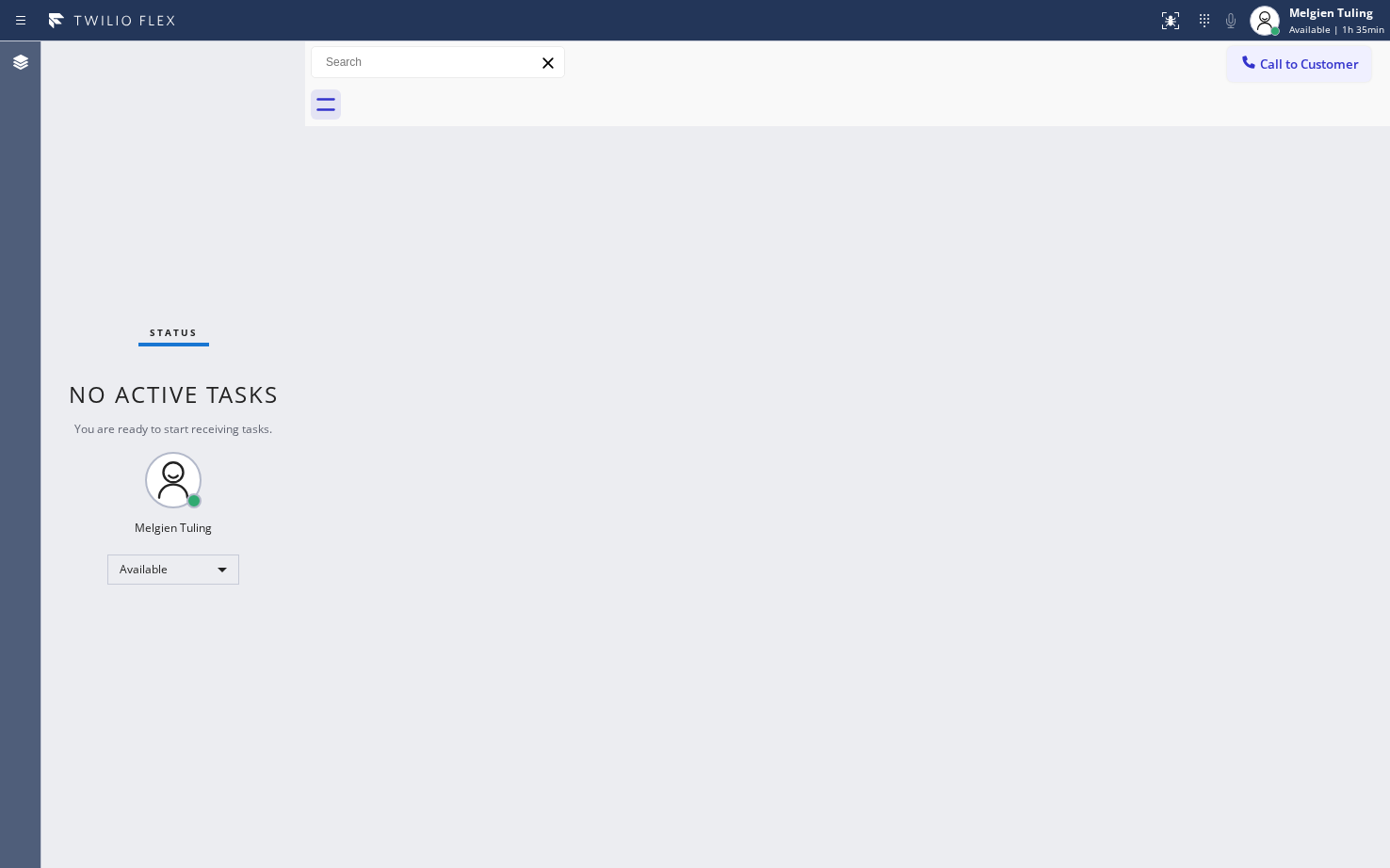
click at [646, 343] on div "Back to Dashboard Change Sender ID Customers Technicians Select a contact Outbo…" at bounding box center [846, 455] width 1084 height 826
click at [703, 405] on div "Back to Dashboard Change Sender ID Customers Technicians Select a contact Outbo…" at bounding box center [846, 455] width 1084 height 826
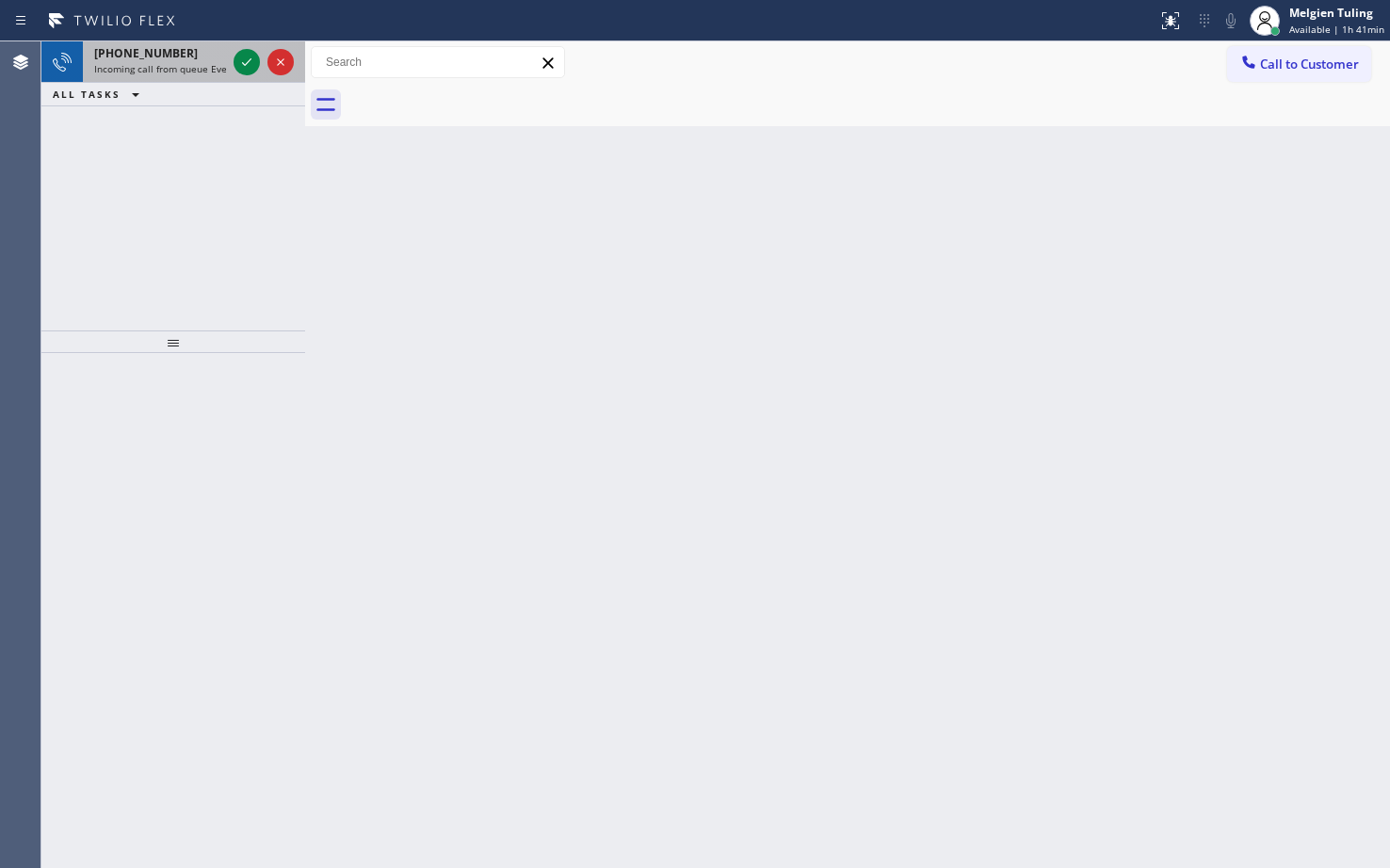
click at [232, 63] on div at bounding box center [263, 63] width 68 height 42
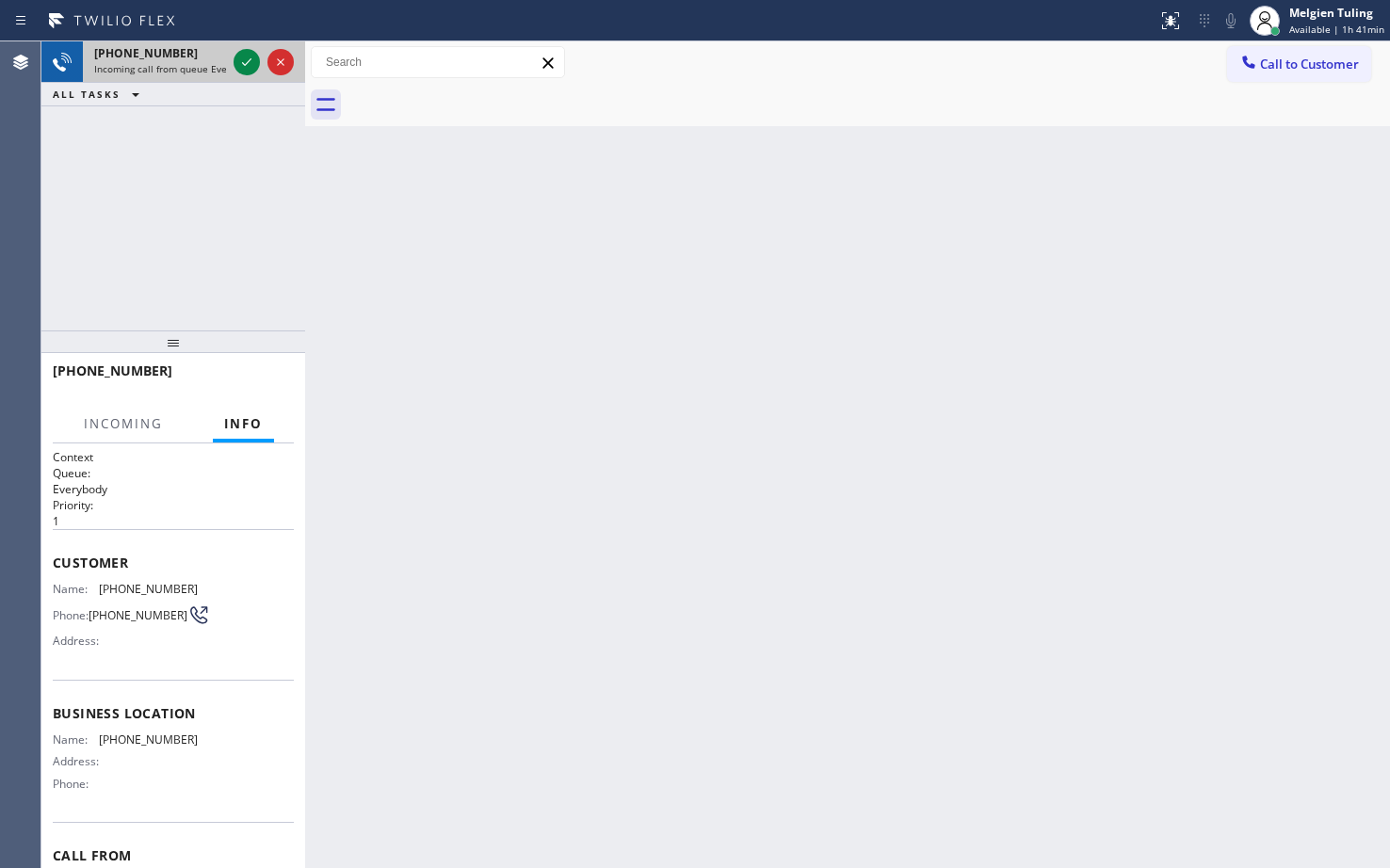
click at [232, 63] on div at bounding box center [263, 63] width 68 height 42
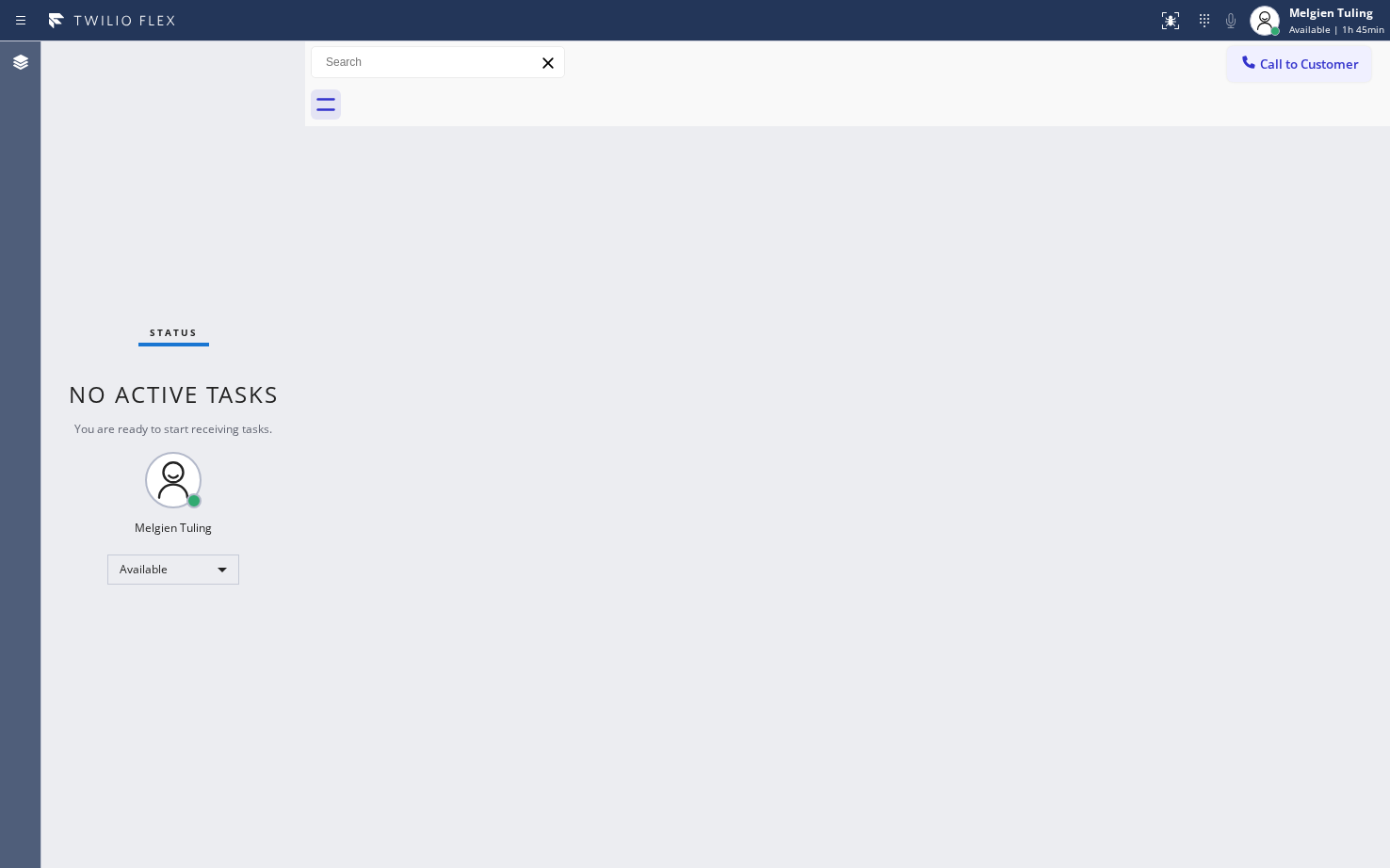
click at [175, 721] on div "Status No active tasks You are ready to start receiving tasks. Melgien Tuling A…" at bounding box center [173, 455] width 264 height 826
click at [199, 564] on div "Available" at bounding box center [173, 570] width 131 height 30
click at [149, 670] on li "Break" at bounding box center [172, 666] width 128 height 23
